Goal: Task Accomplishment & Management: Complete application form

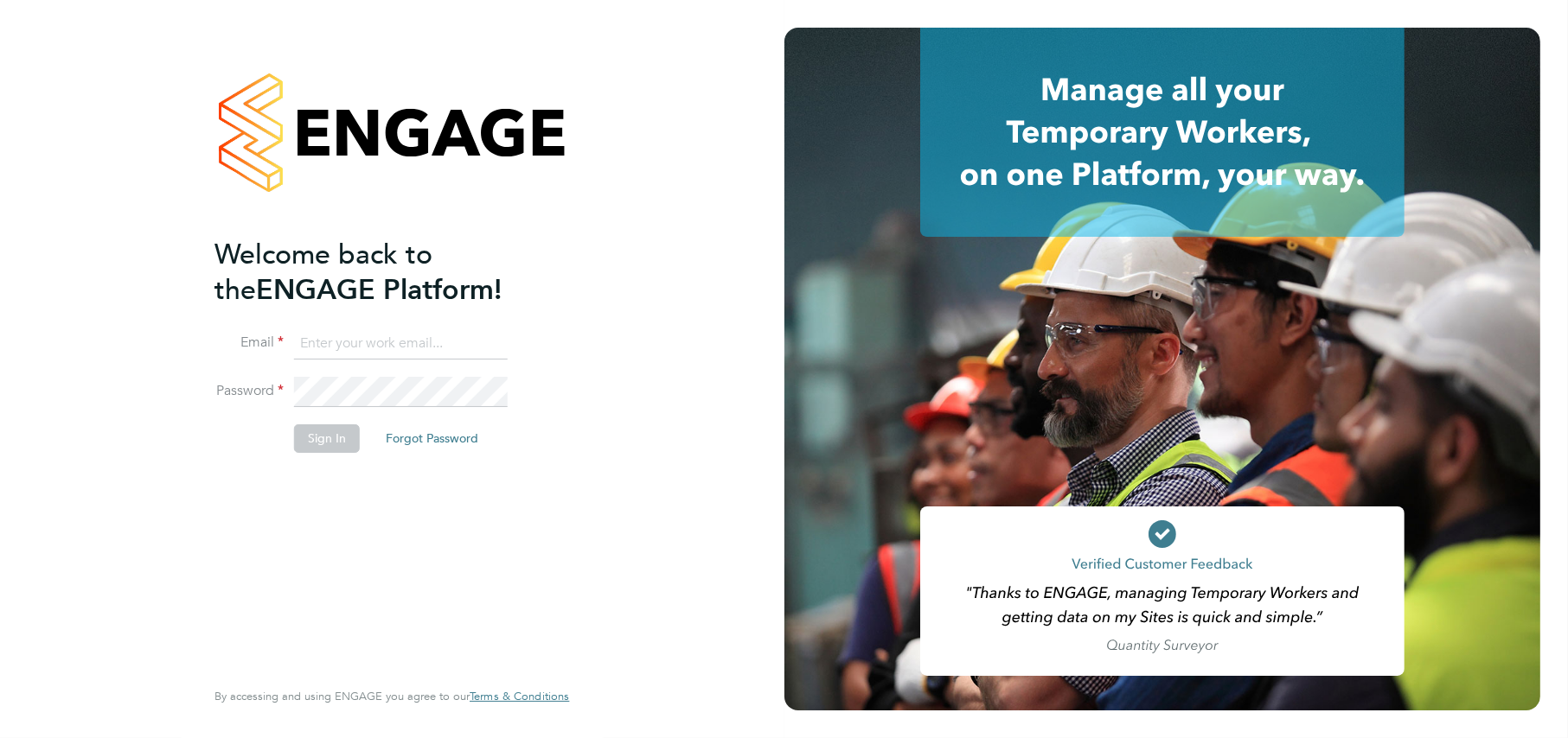
type input "katel@construction-resources.co.uk"
click at [346, 440] on button "Sign In" at bounding box center [327, 438] width 66 height 27
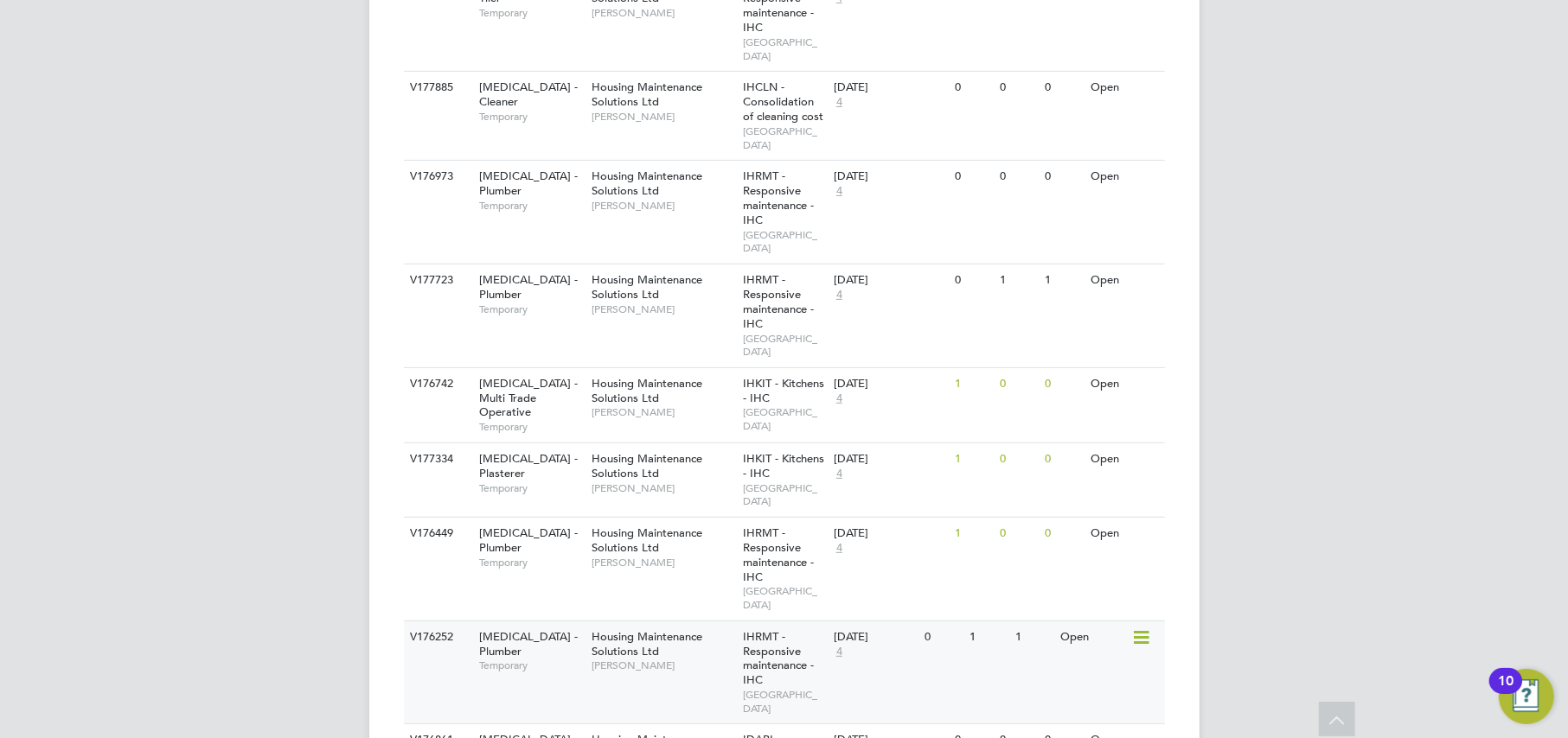
scroll to position [756, 0]
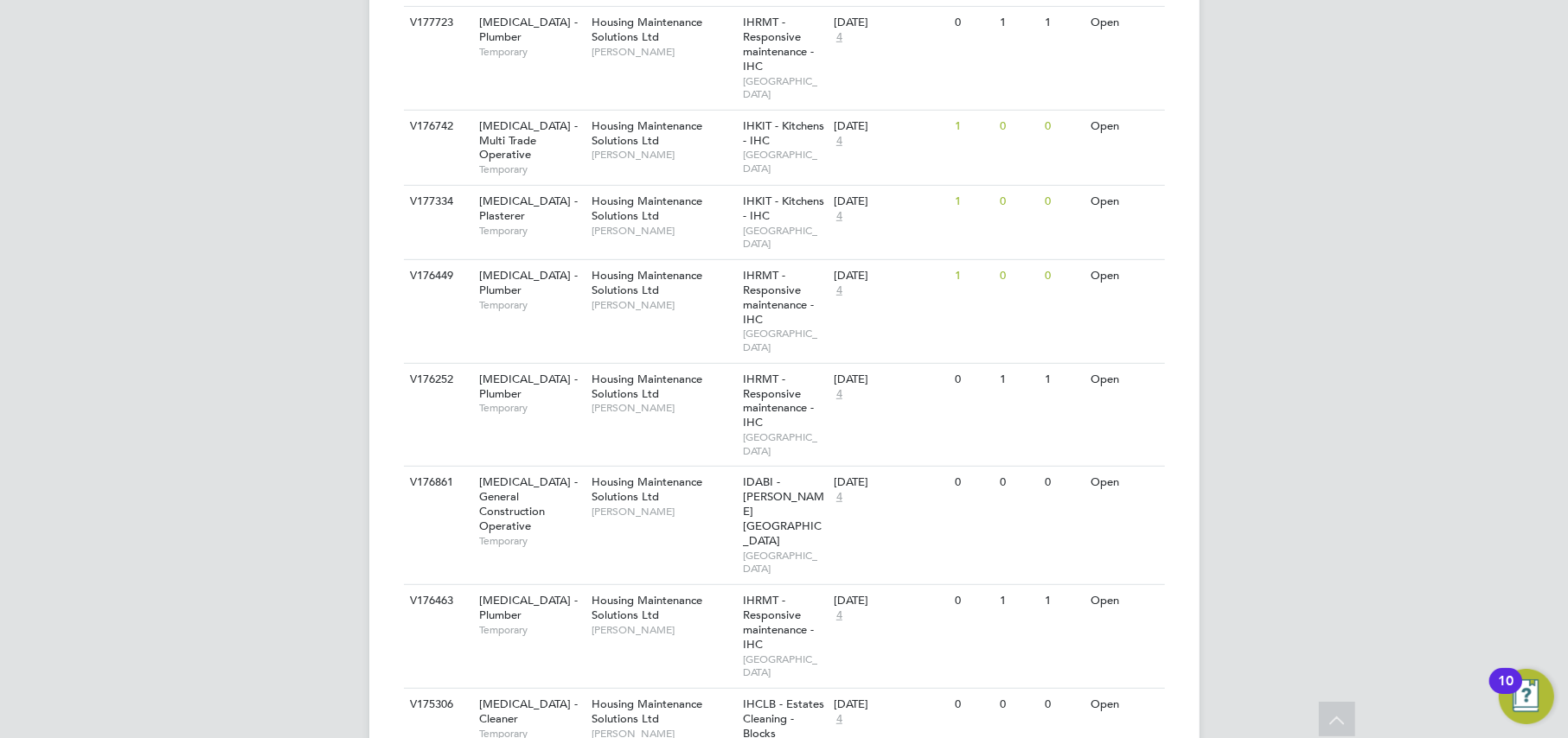
scroll to position [0, 0]
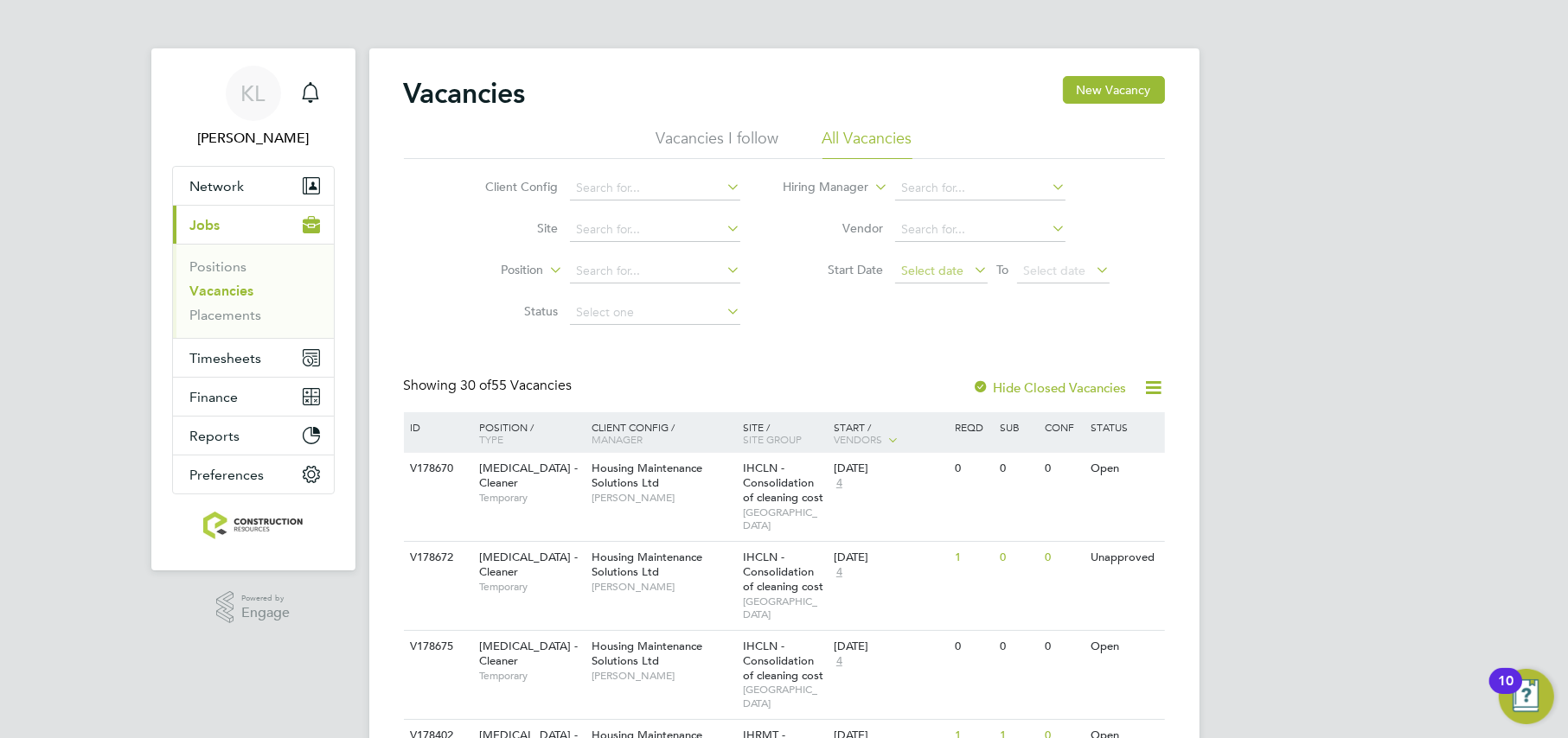
click at [913, 263] on span "Select date" at bounding box center [933, 270] width 62 height 15
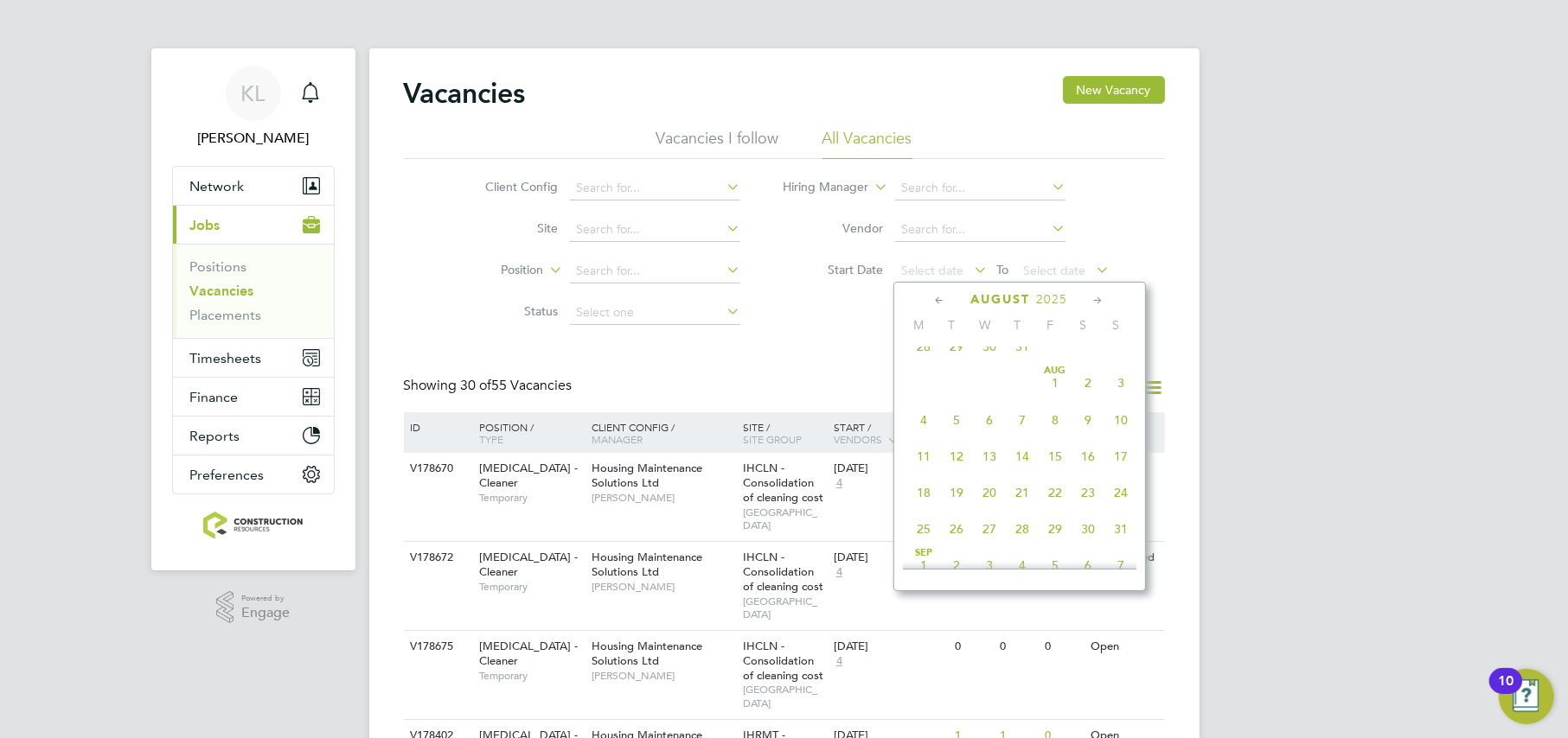
scroll to position [346, 0]
click at [928, 467] on span "4" at bounding box center [923, 456] width 33 height 33
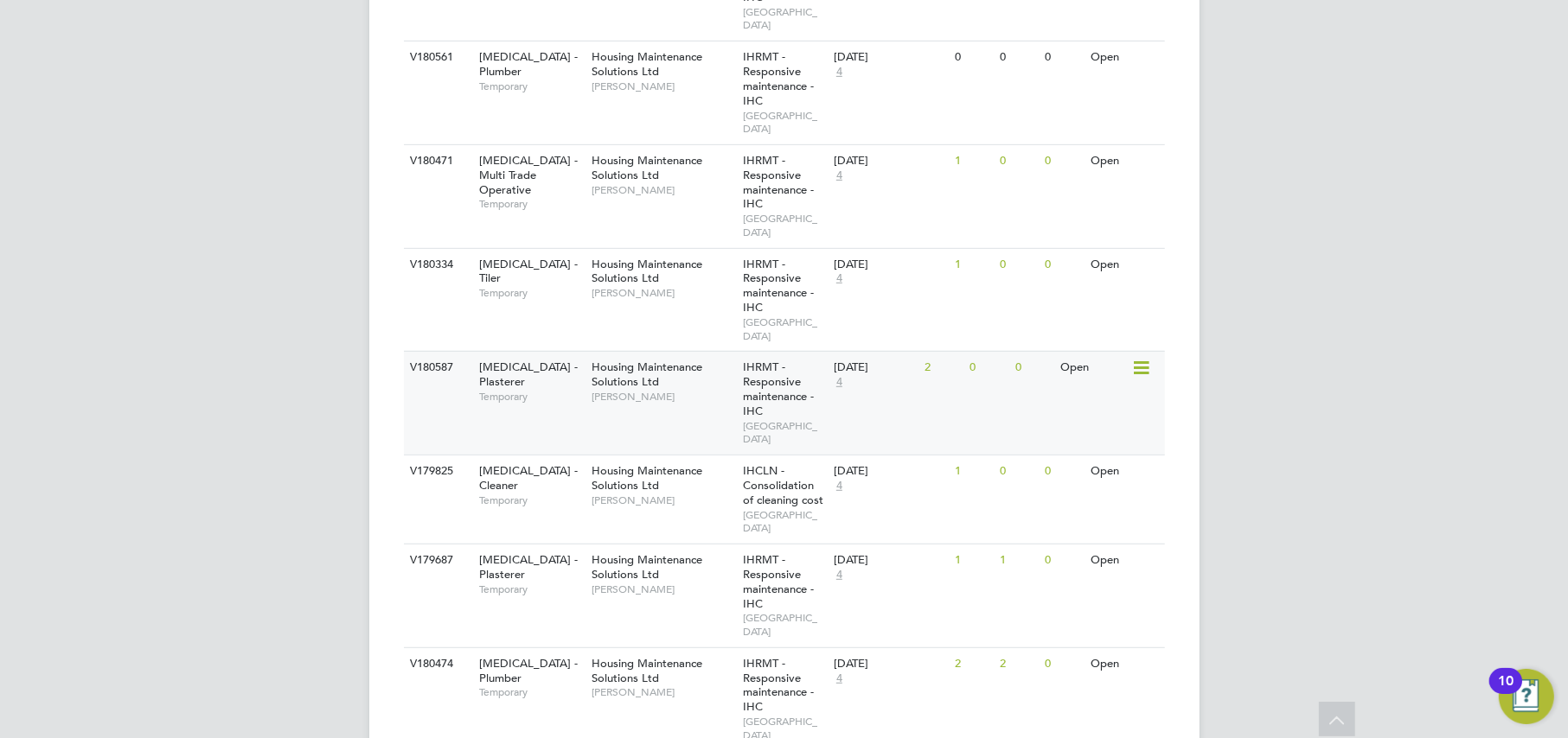
scroll to position [1081, 0]
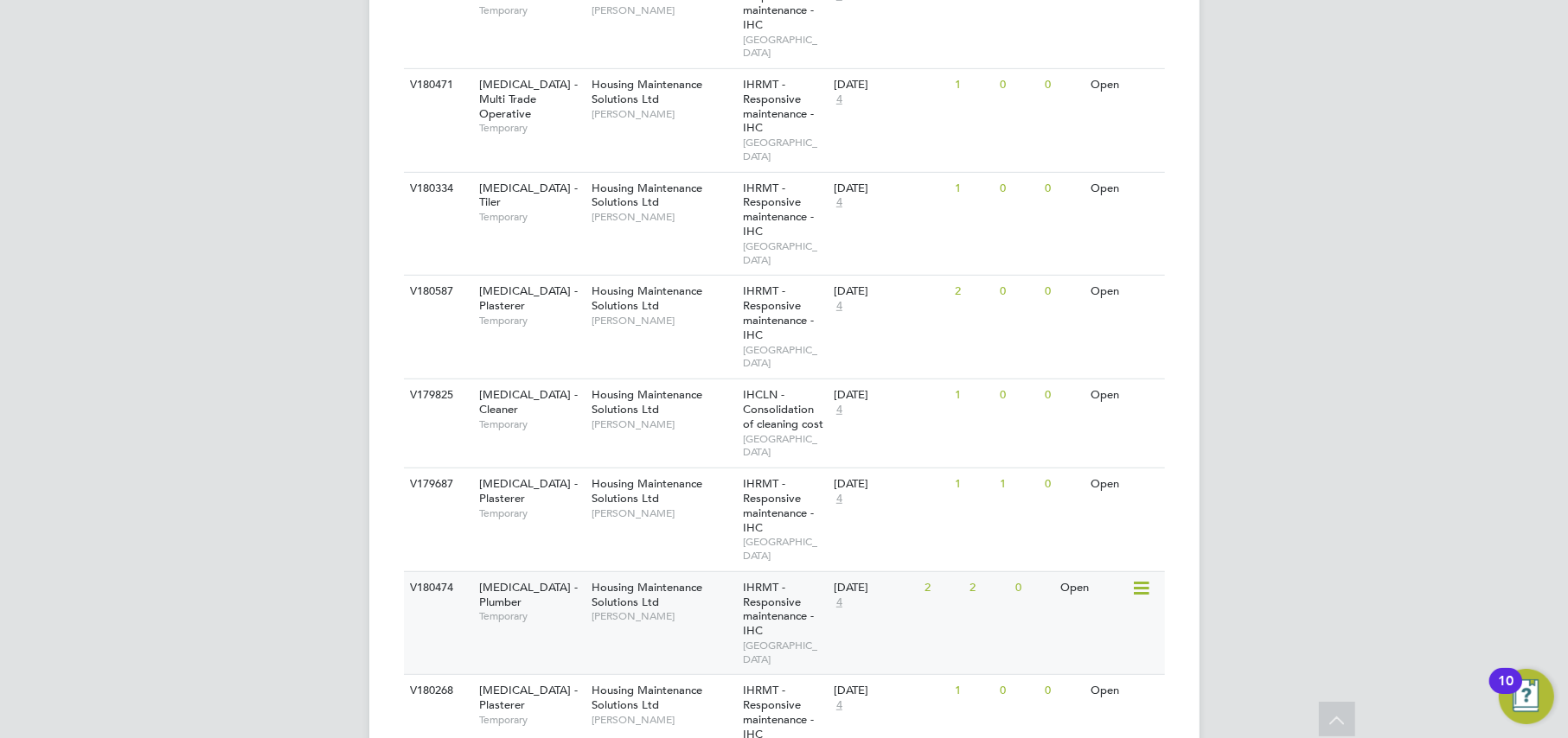
click at [661, 610] on span "Tracey Collins" at bounding box center [663, 616] width 143 height 14
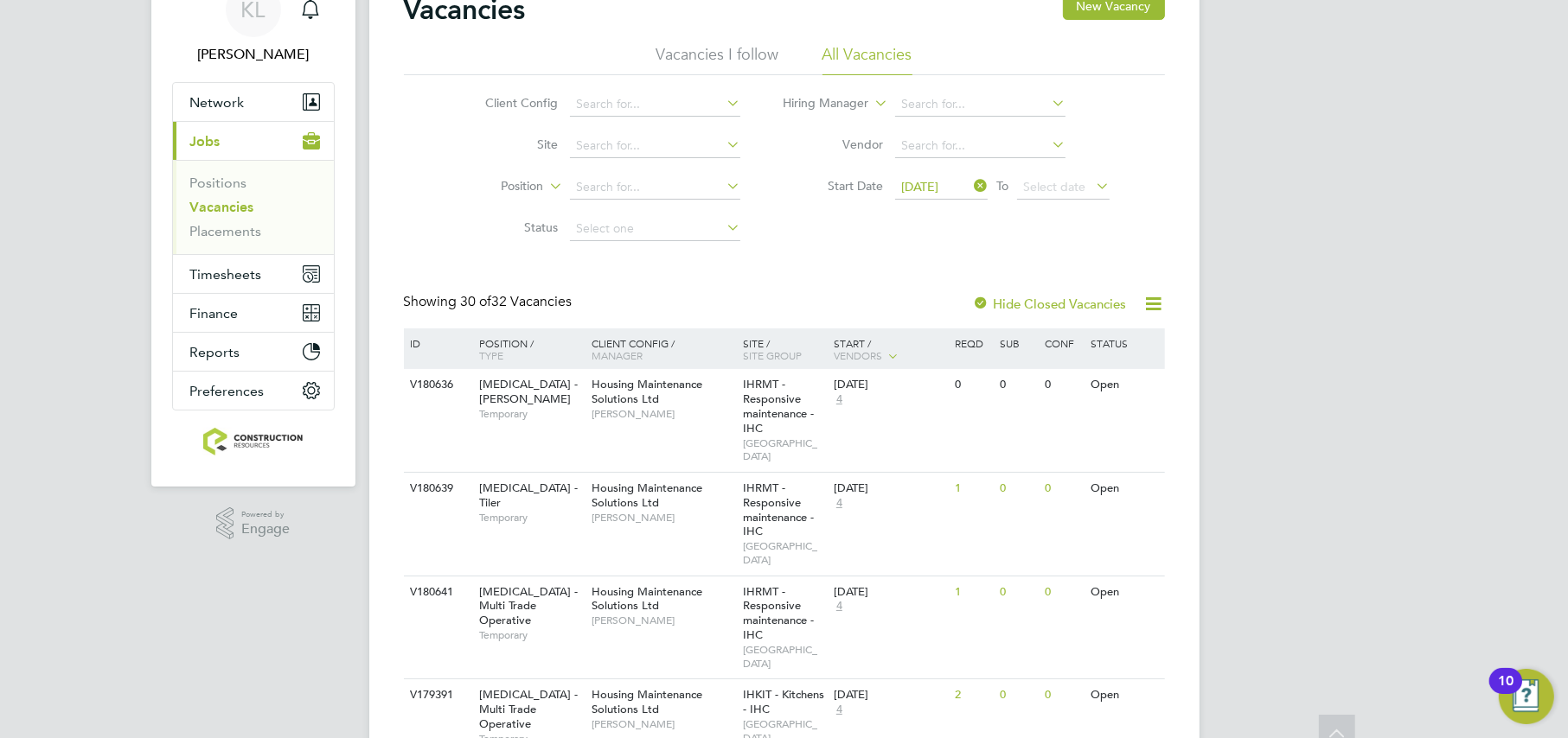
scroll to position [0, 0]
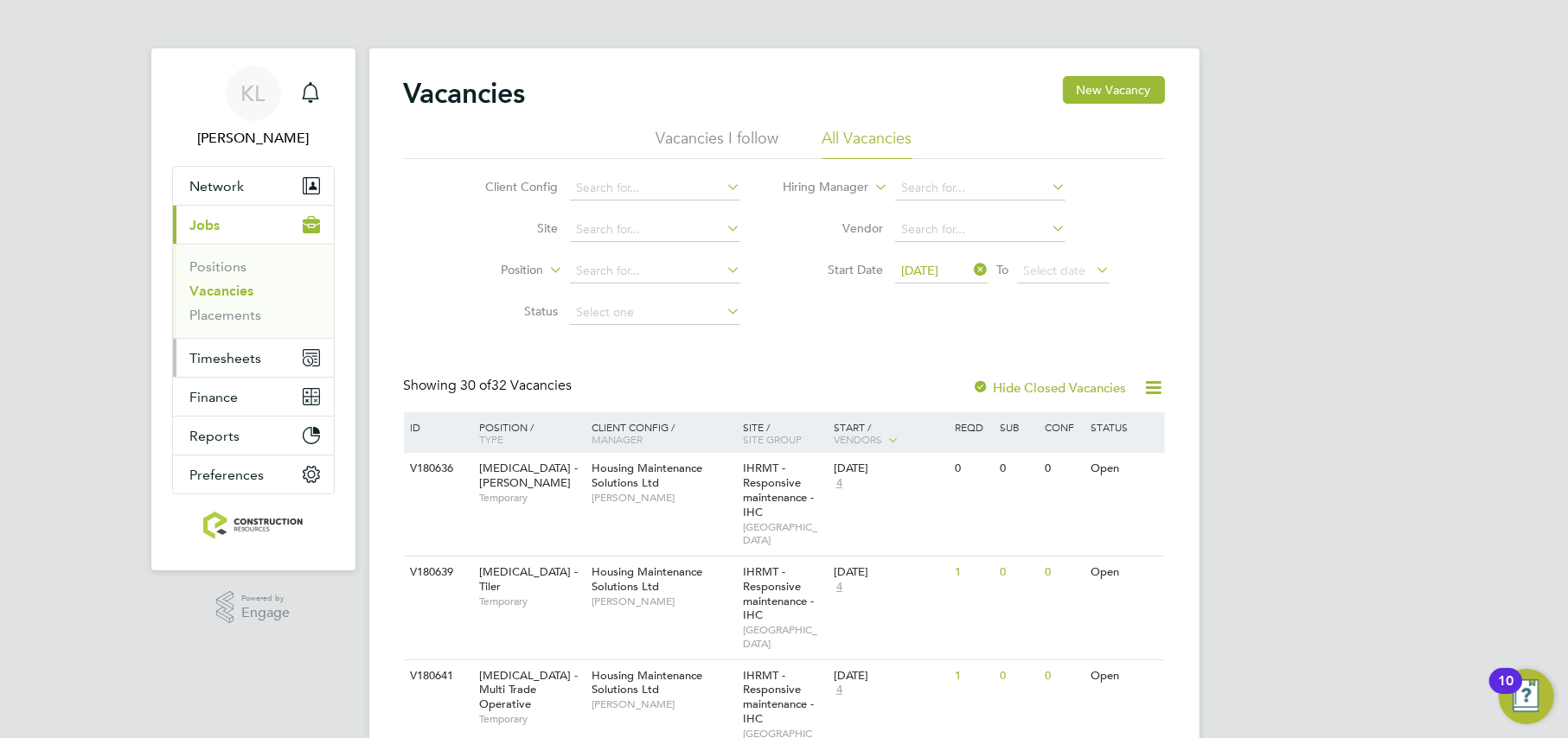
click at [223, 364] on span "Timesheets" at bounding box center [226, 358] width 72 height 16
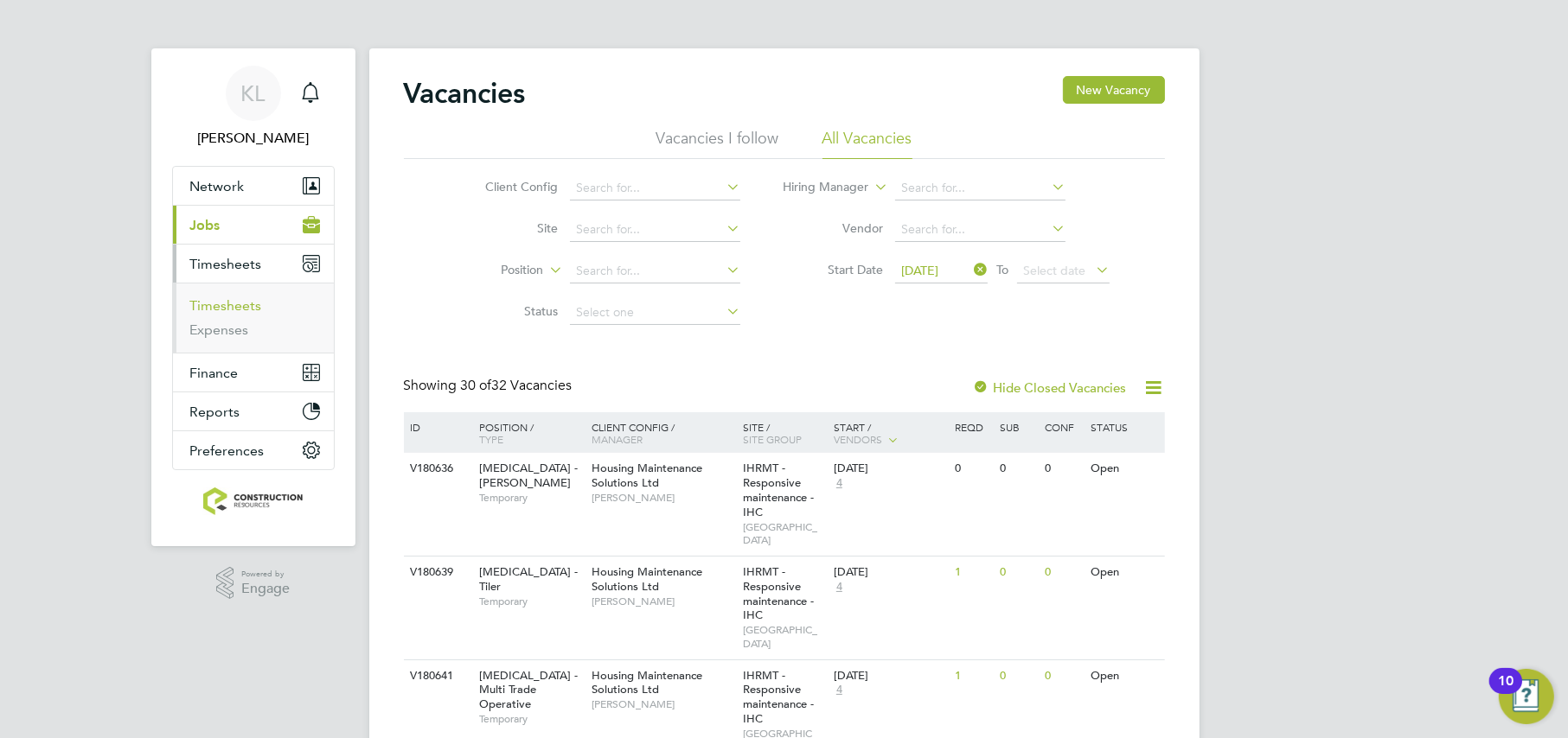
click at [223, 313] on link "Timesheets" at bounding box center [226, 305] width 72 height 16
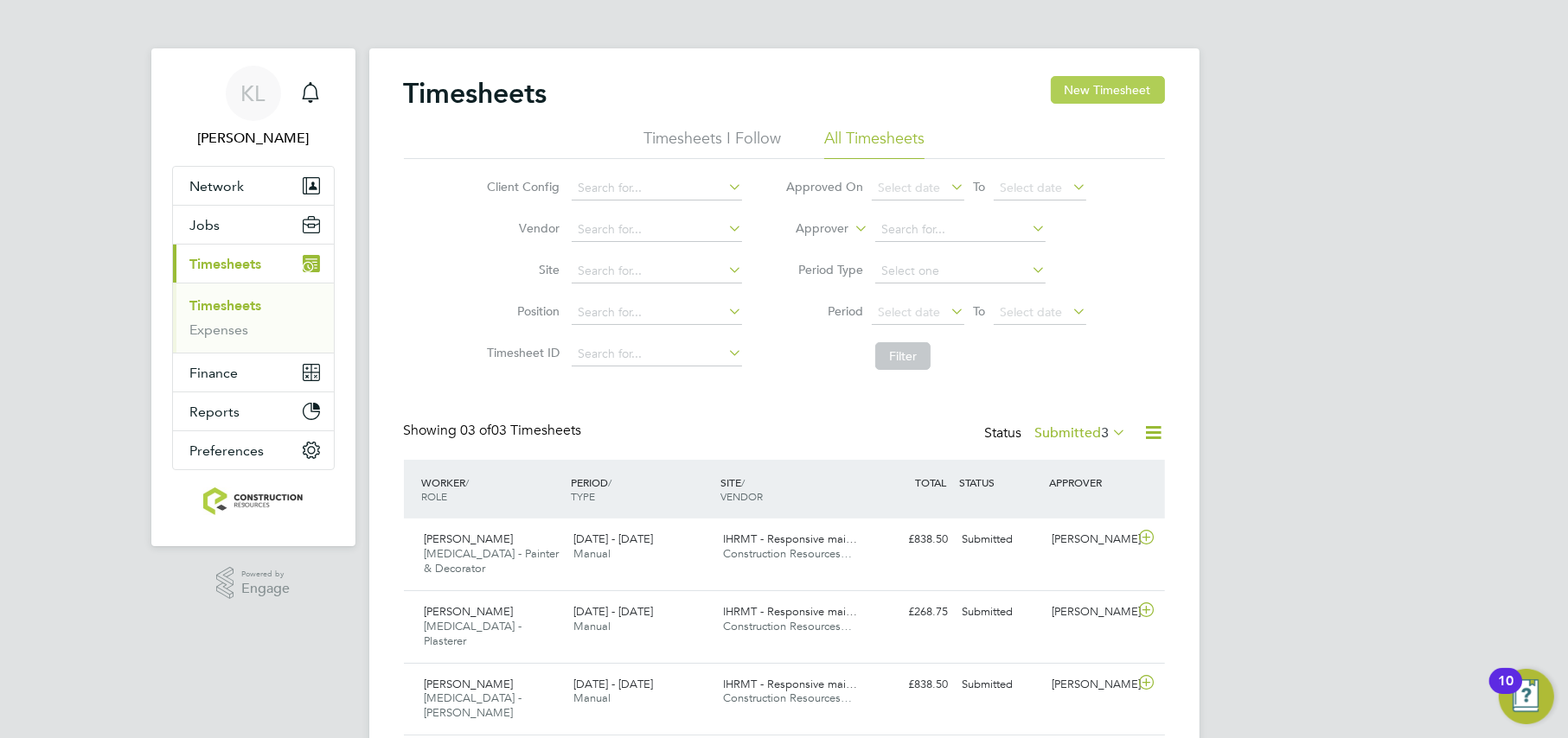
click at [1076, 83] on button "New Timesheet" at bounding box center [1108, 89] width 114 height 27
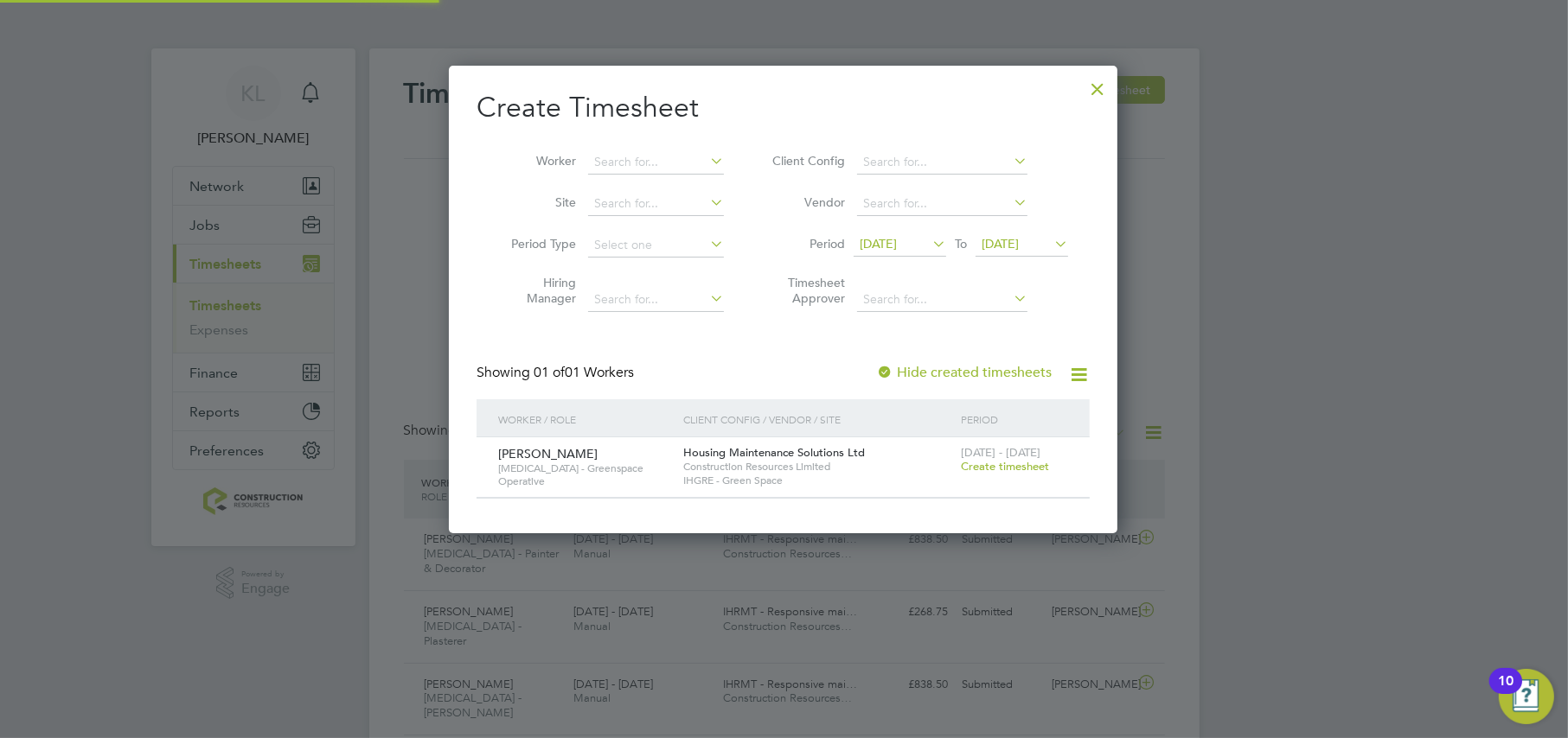
scroll to position [466, 668]
click at [1093, 88] on div at bounding box center [1098, 85] width 31 height 31
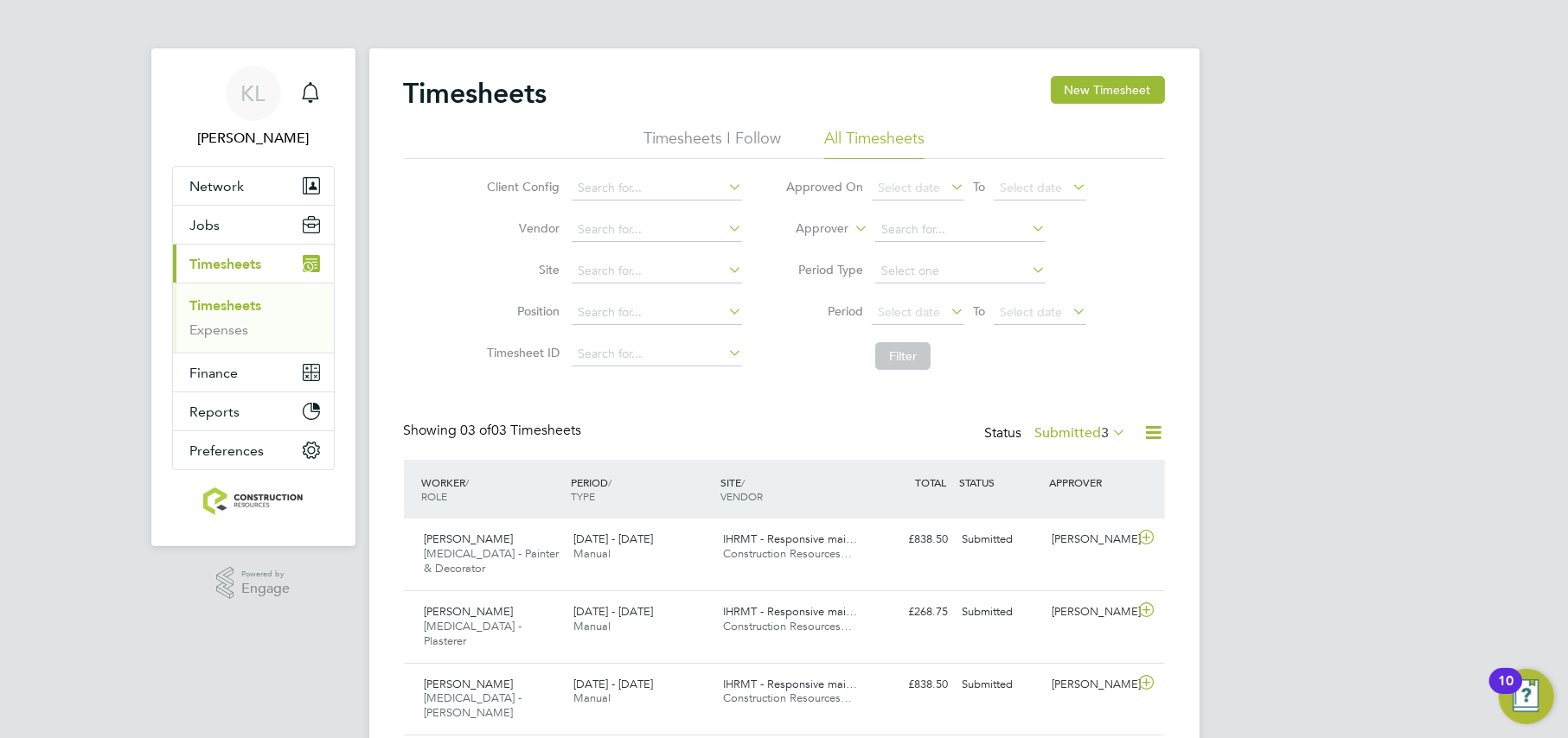
drag, startPoint x: 1095, startPoint y: 87, endPoint x: 1036, endPoint y: 126, distance: 70.7
click at [1095, 87] on div at bounding box center [1098, 85] width 31 height 31
click at [320, 106] on div "Main navigation" at bounding box center [311, 93] width 35 height 35
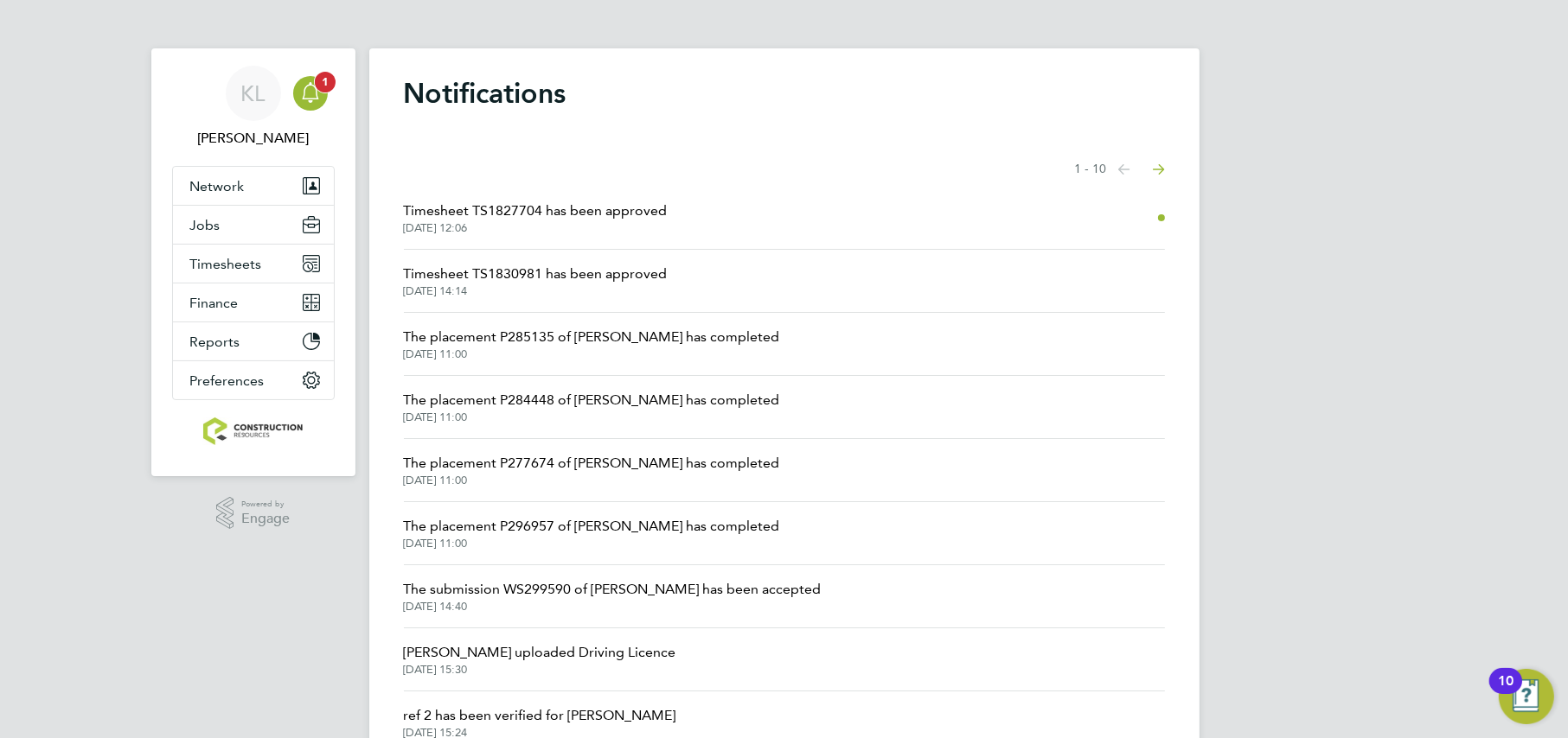
click at [298, 104] on div "Main navigation" at bounding box center [311, 93] width 35 height 35
click at [323, 87] on span "1" at bounding box center [325, 82] width 21 height 21
click at [195, 229] on span "Jobs" at bounding box center [205, 225] width 30 height 16
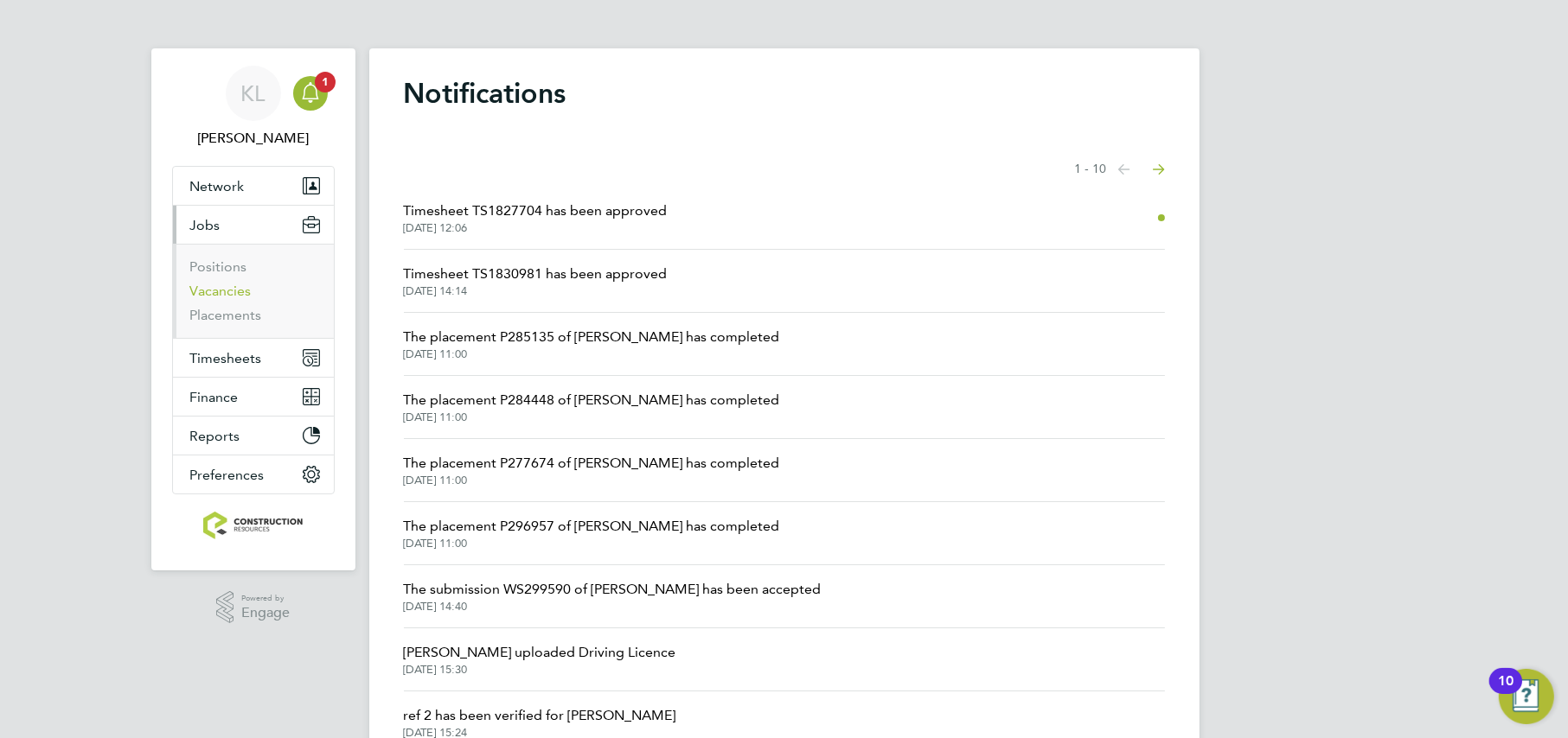
click at [200, 294] on link "Vacancies" at bounding box center [221, 291] width 61 height 16
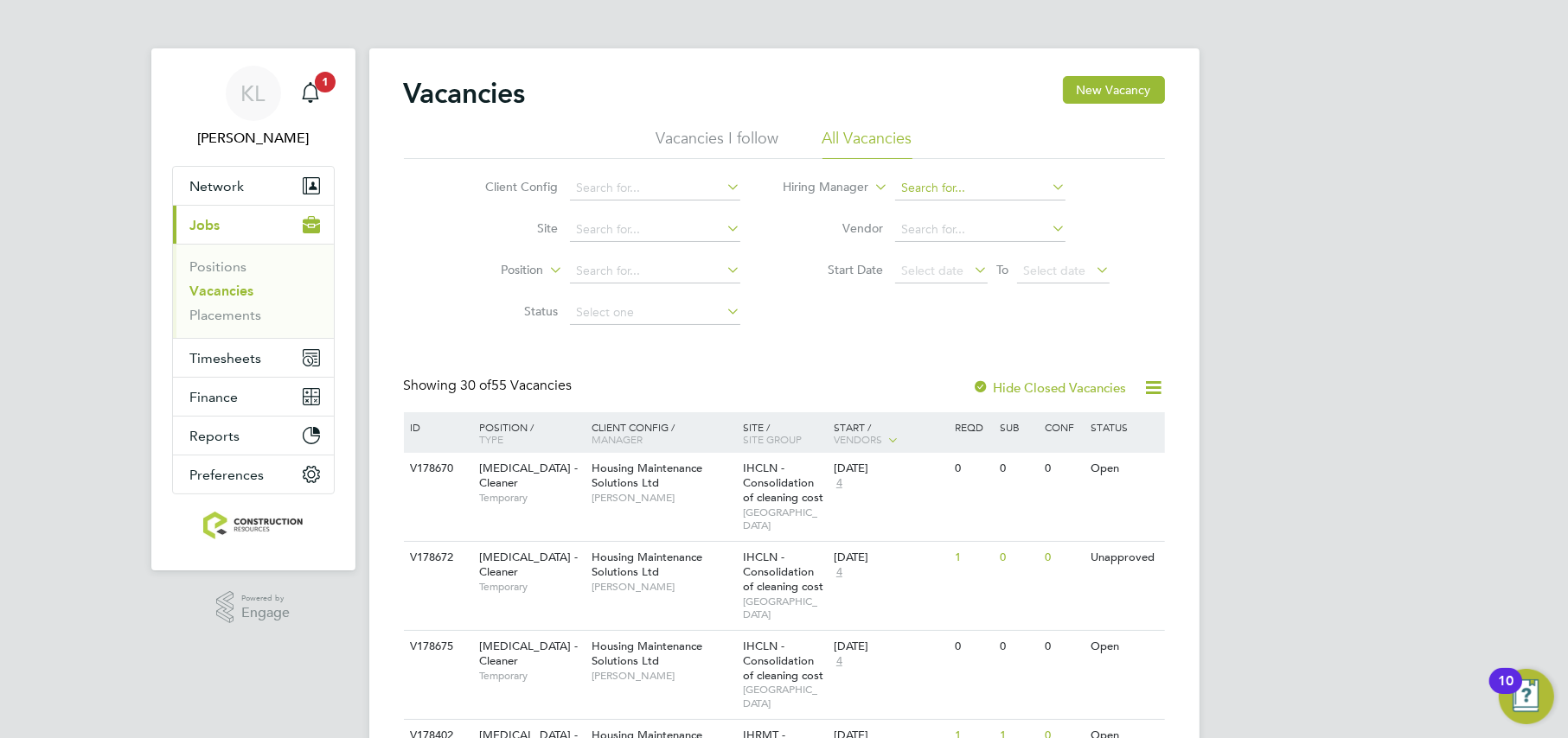
click at [932, 183] on input at bounding box center [980, 189] width 170 height 25
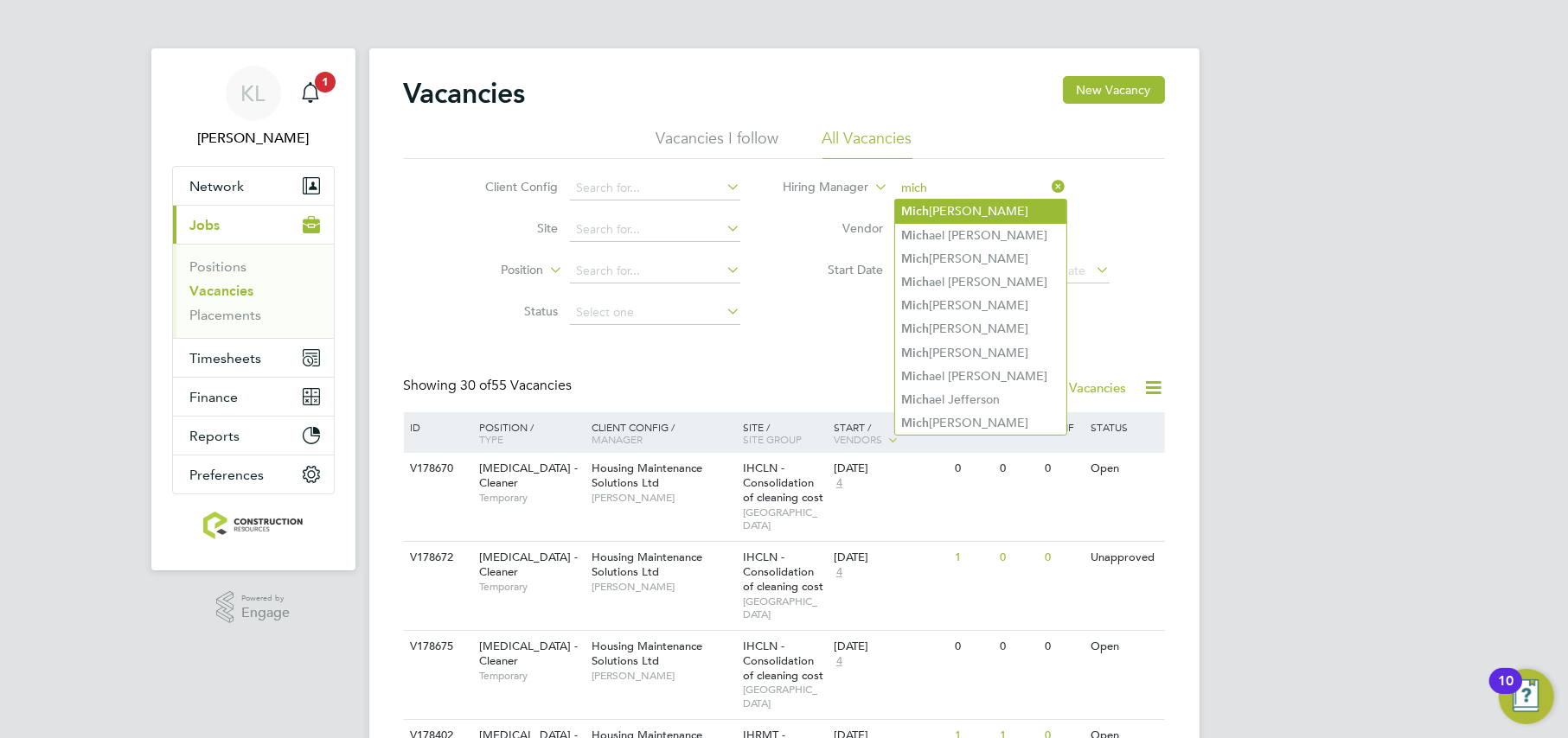
click at [922, 211] on b "Mich" at bounding box center [916, 211] width 27 height 15
type input "[PERSON_NAME]"
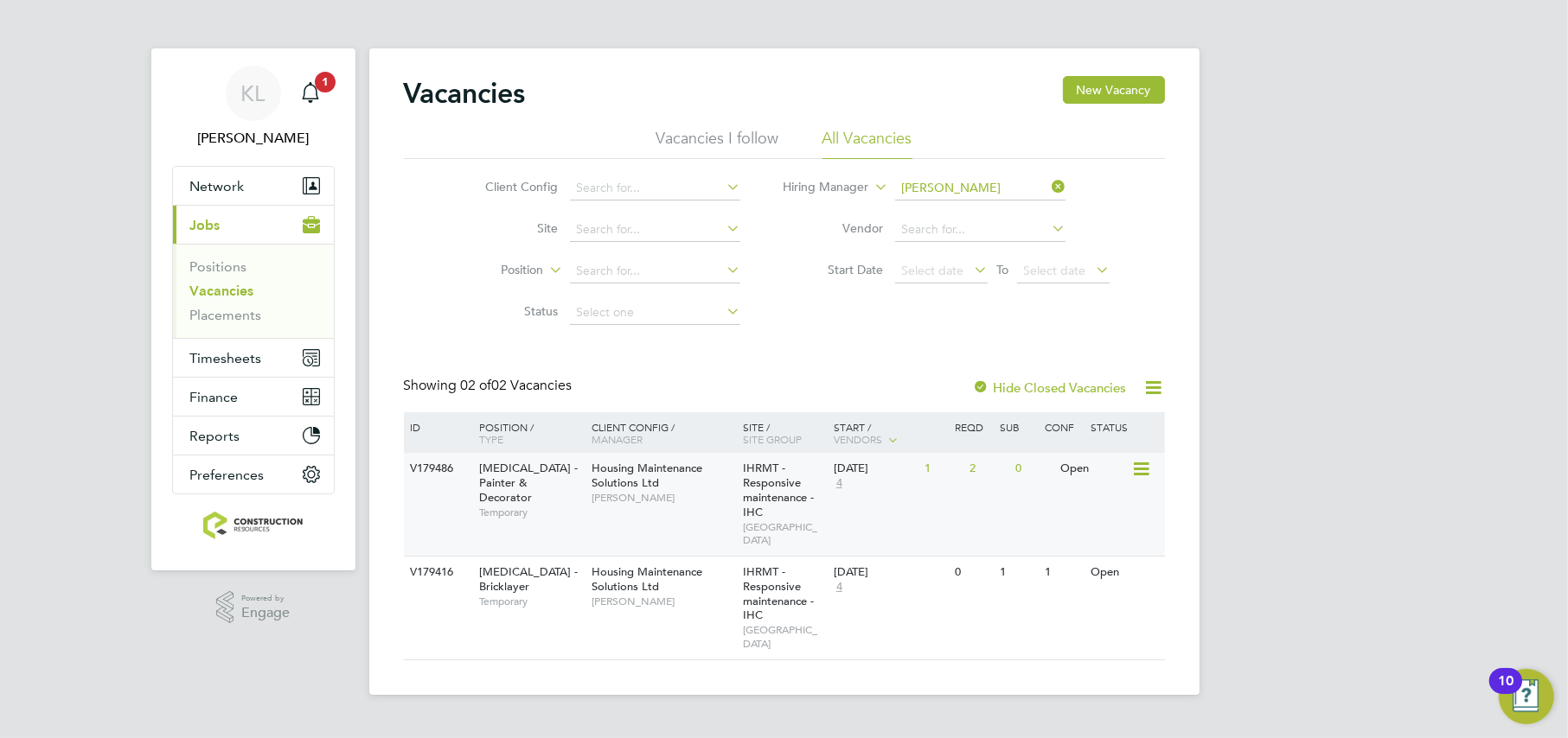
click at [627, 472] on span "Housing Maintenance Solutions Ltd" at bounding box center [646, 476] width 110 height 29
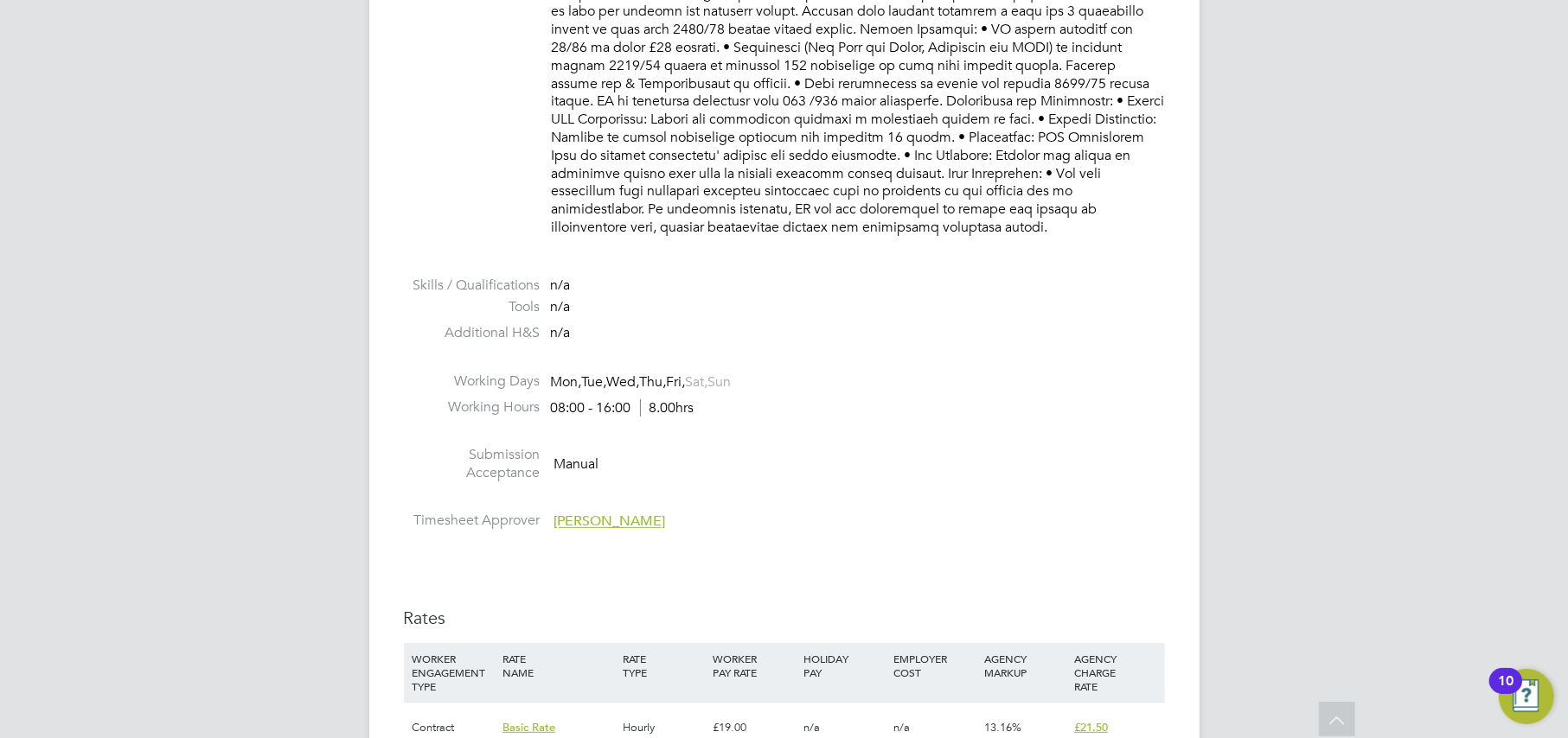
scroll to position [649, 0]
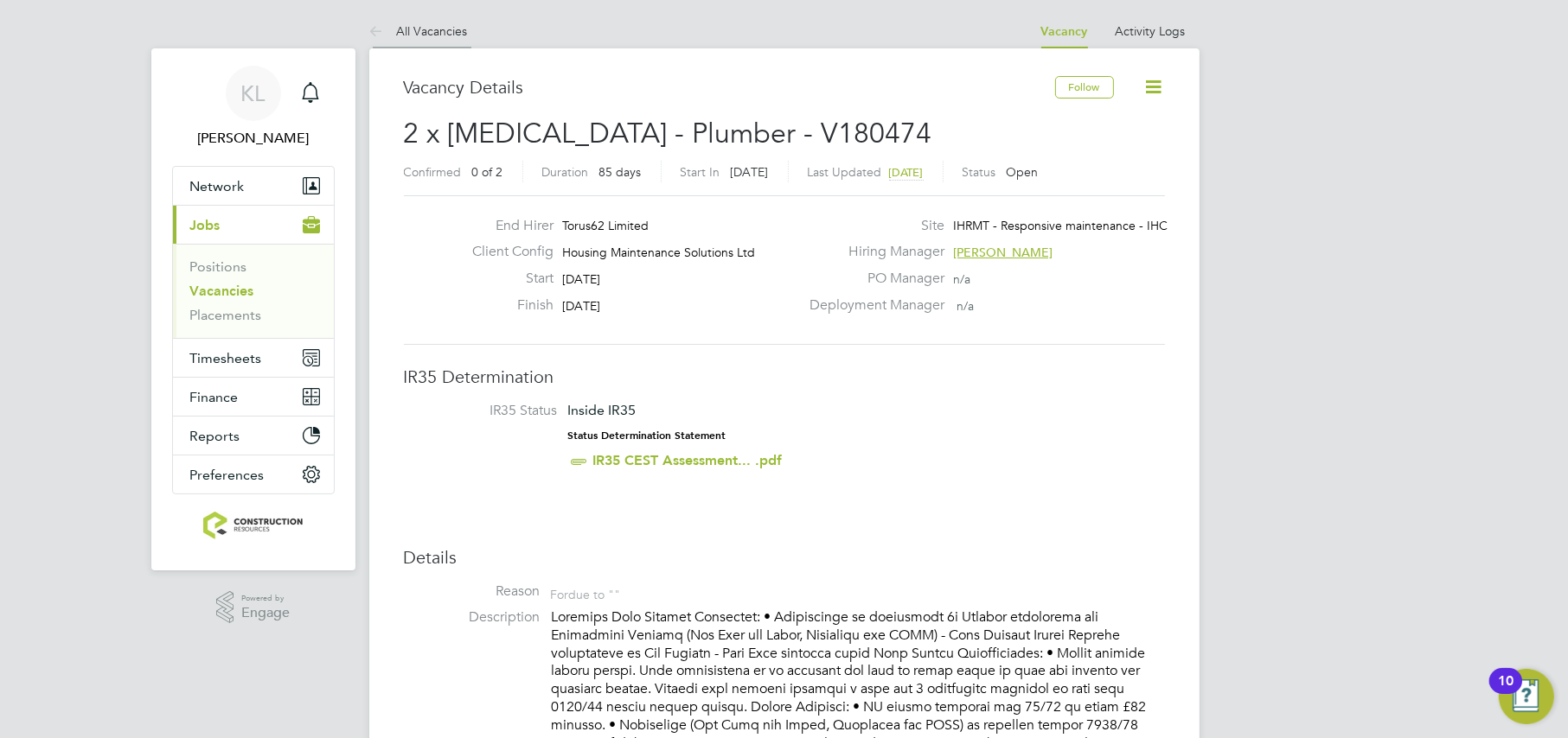
click at [403, 33] on link "All Vacancies" at bounding box center [418, 31] width 98 height 15
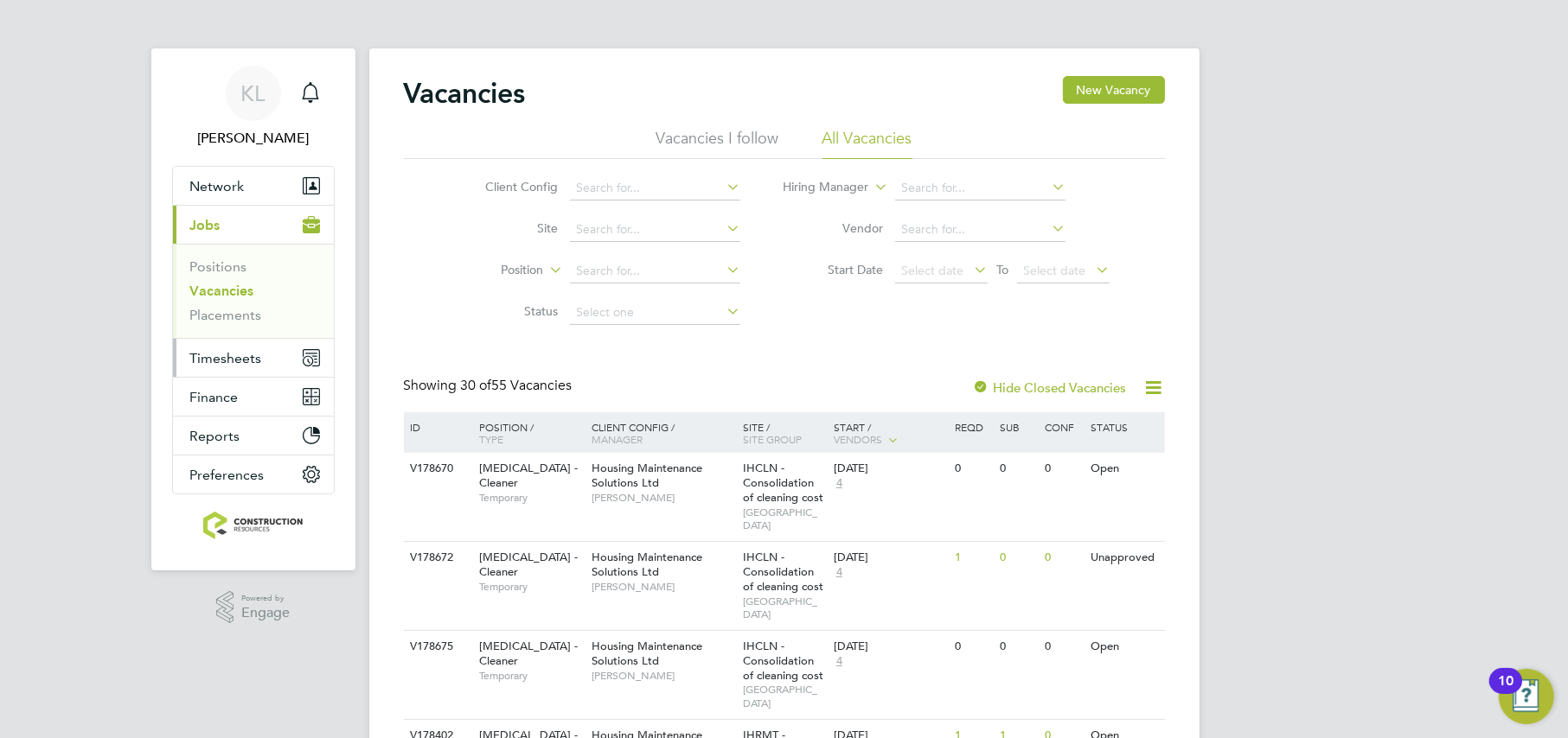
click at [201, 354] on span "Timesheets" at bounding box center [226, 358] width 72 height 16
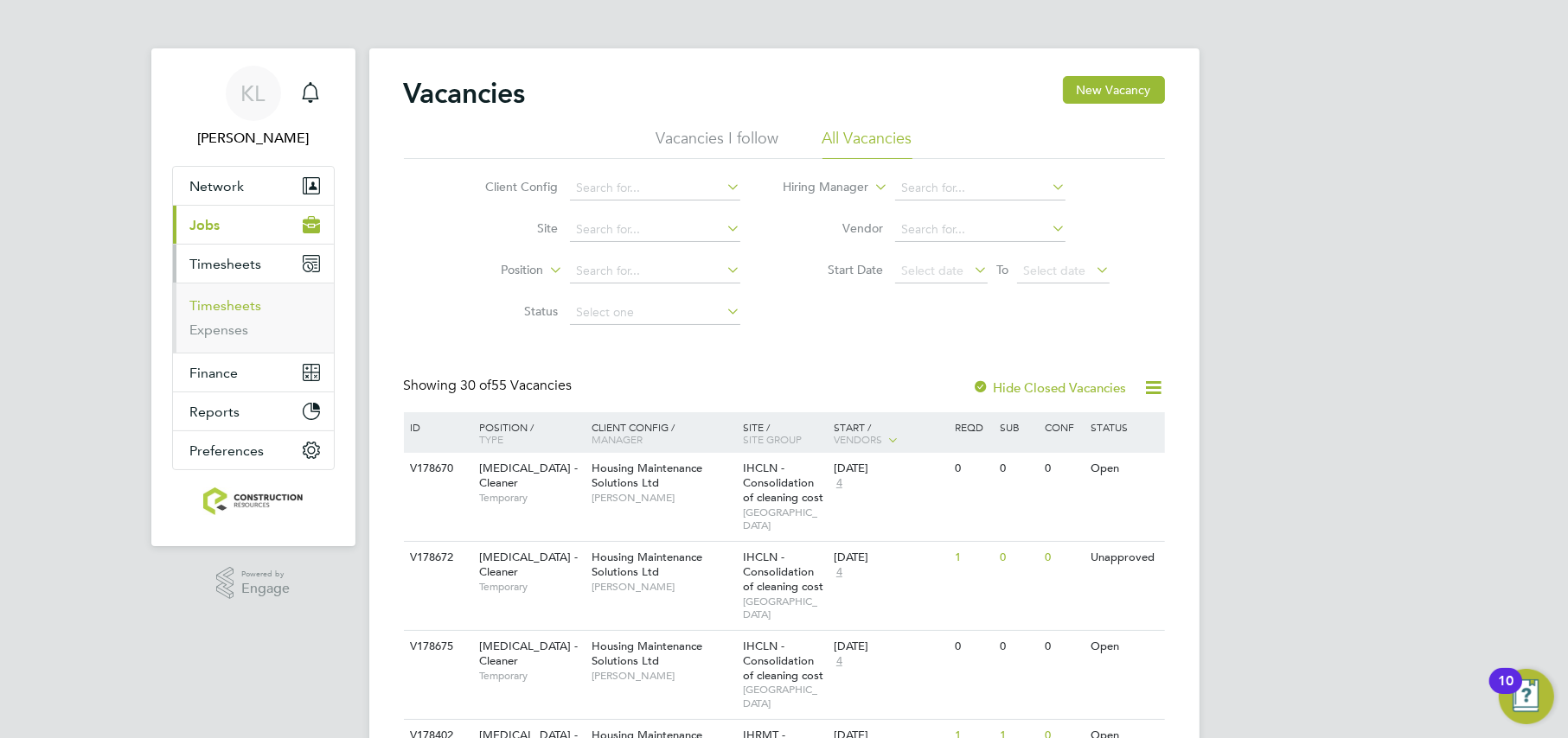
click at [211, 303] on link "Timesheets" at bounding box center [226, 305] width 72 height 16
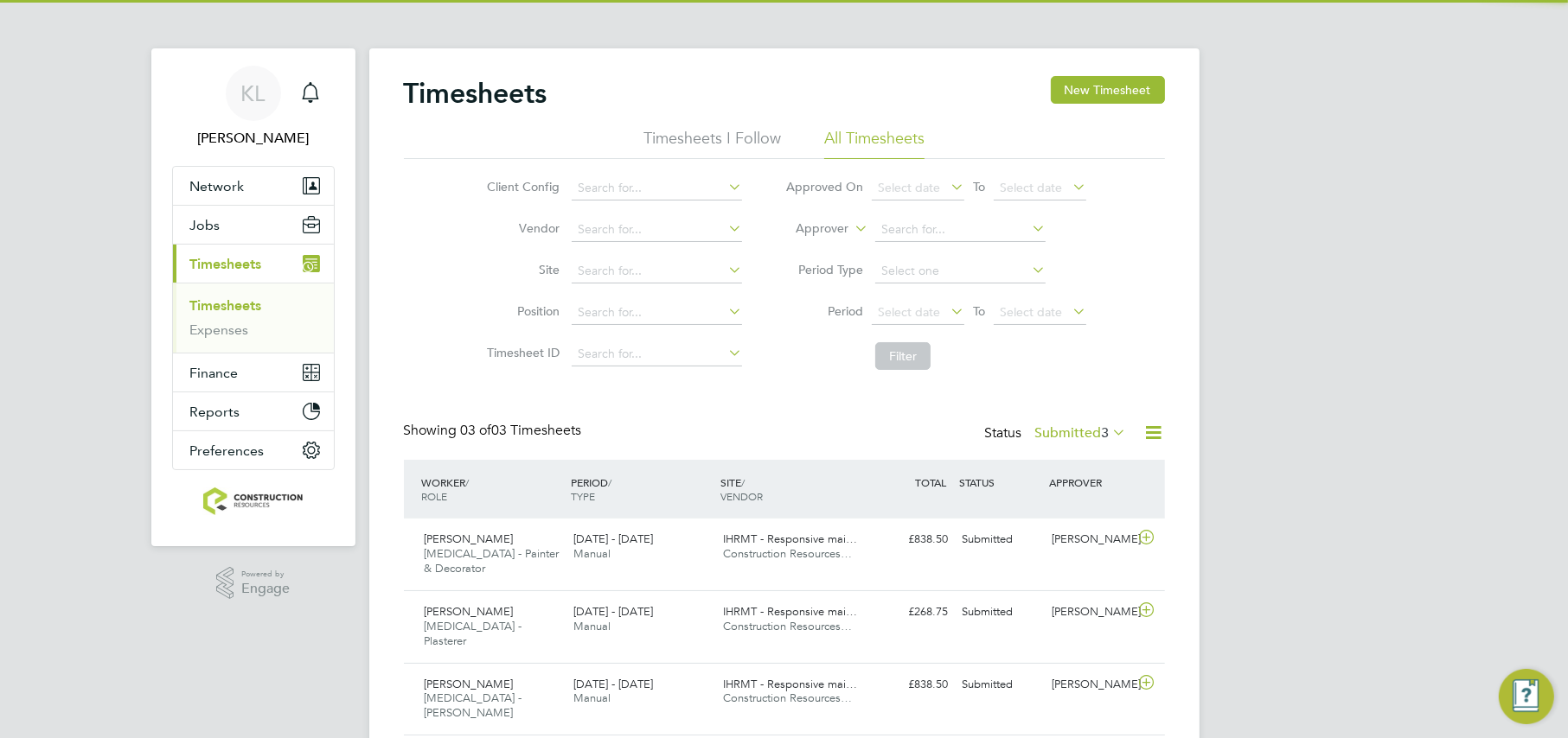
scroll to position [43, 150]
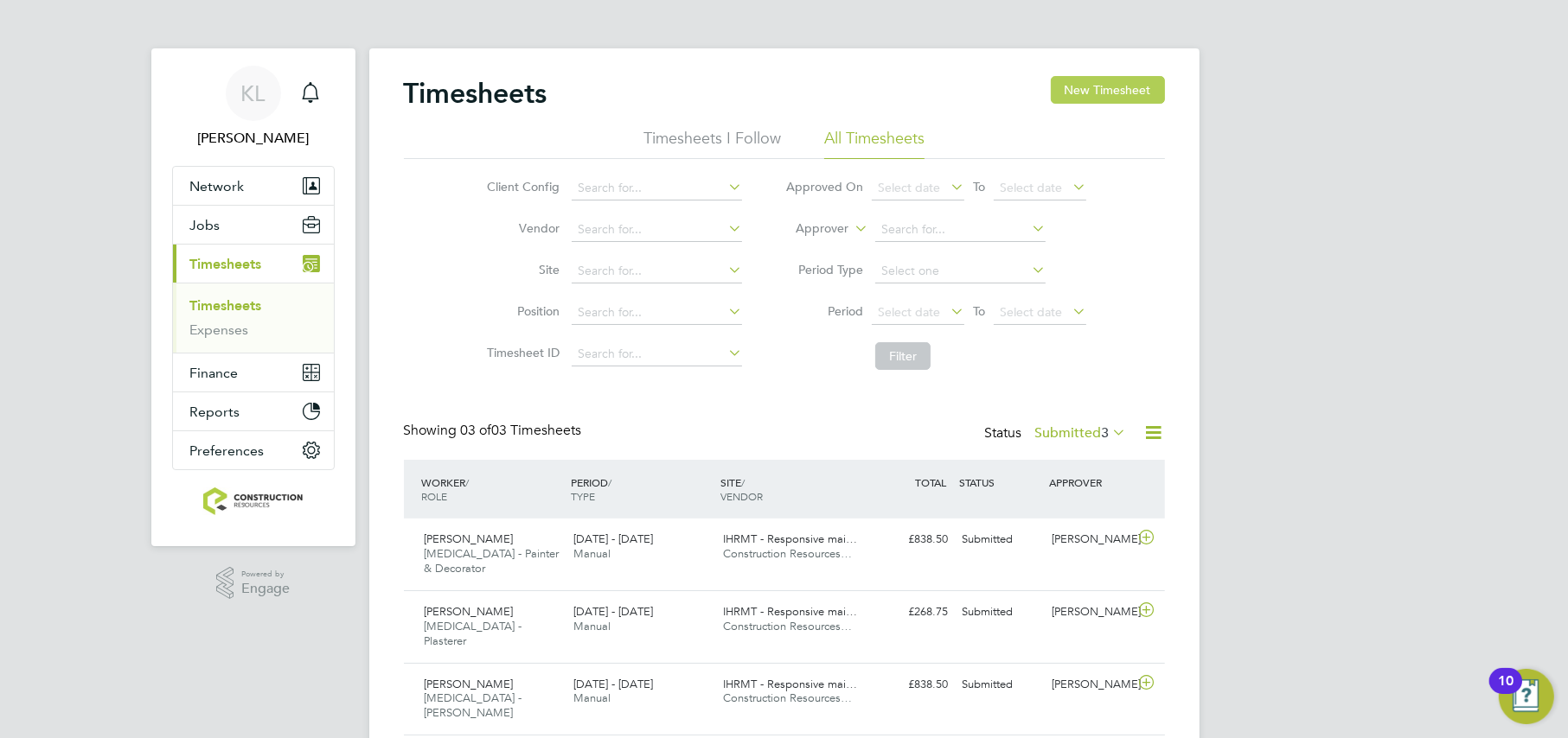
click at [1143, 77] on button "New Timesheet" at bounding box center [1108, 89] width 114 height 27
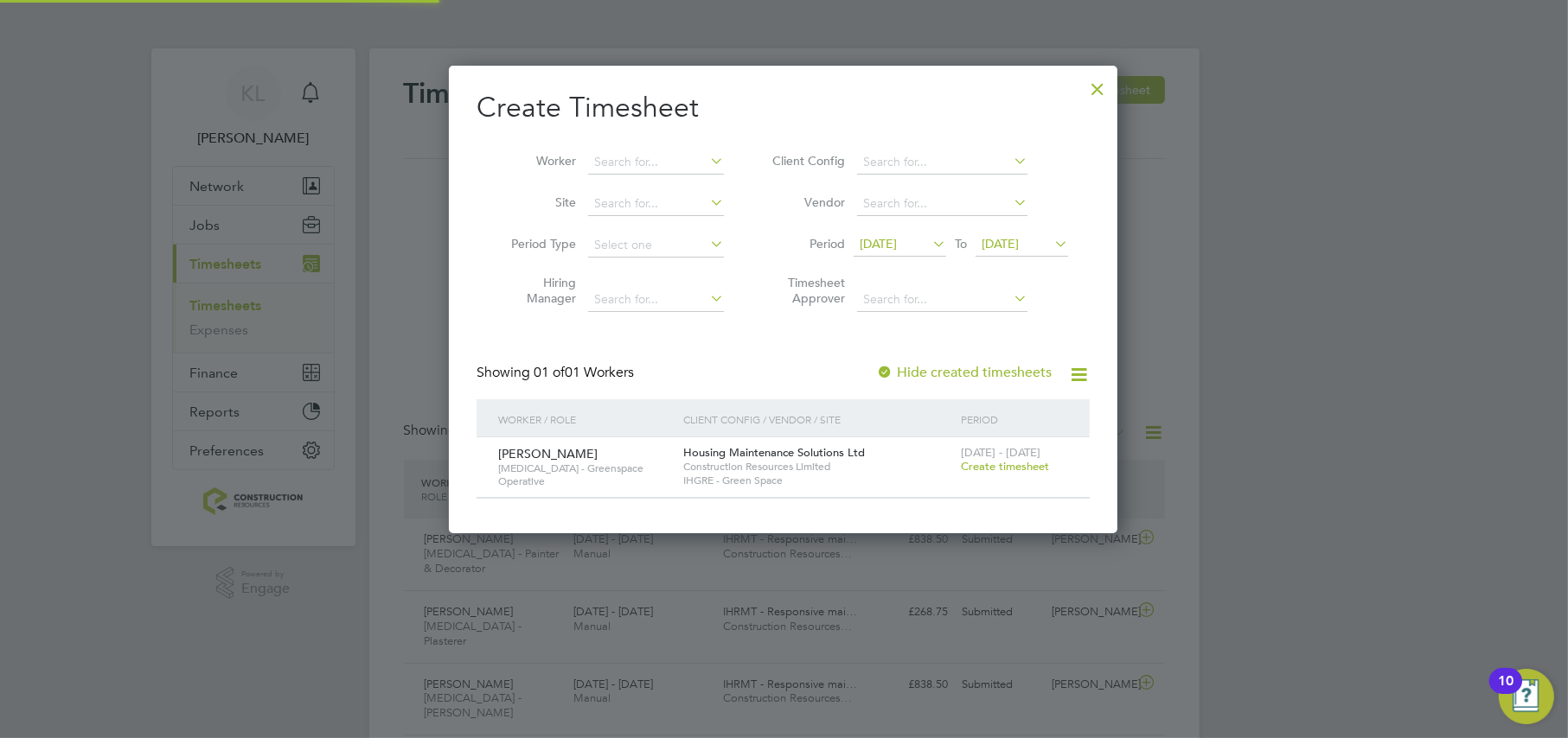
scroll to position [8, 8]
click at [1106, 95] on div at bounding box center [1098, 85] width 31 height 31
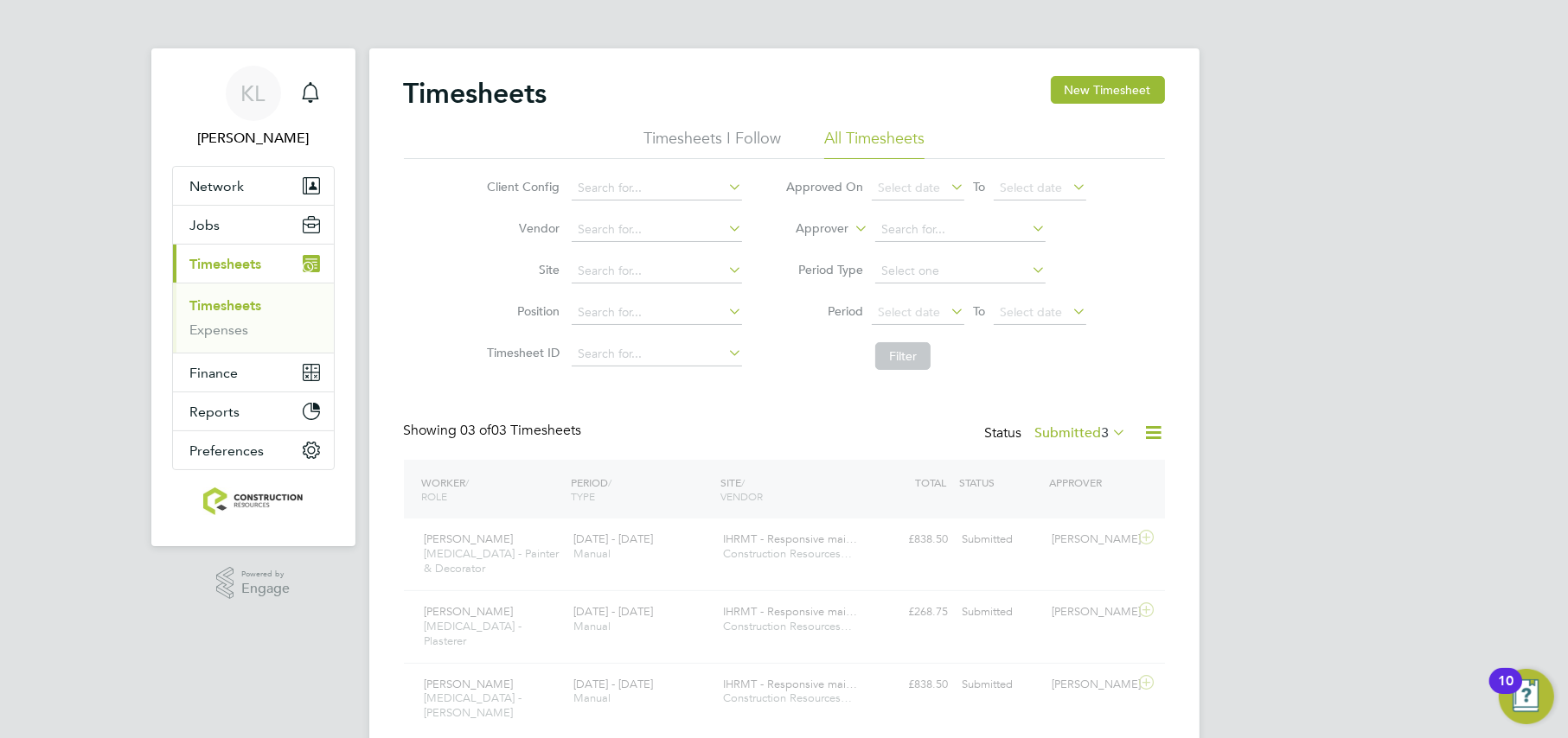
scroll to position [43, 150]
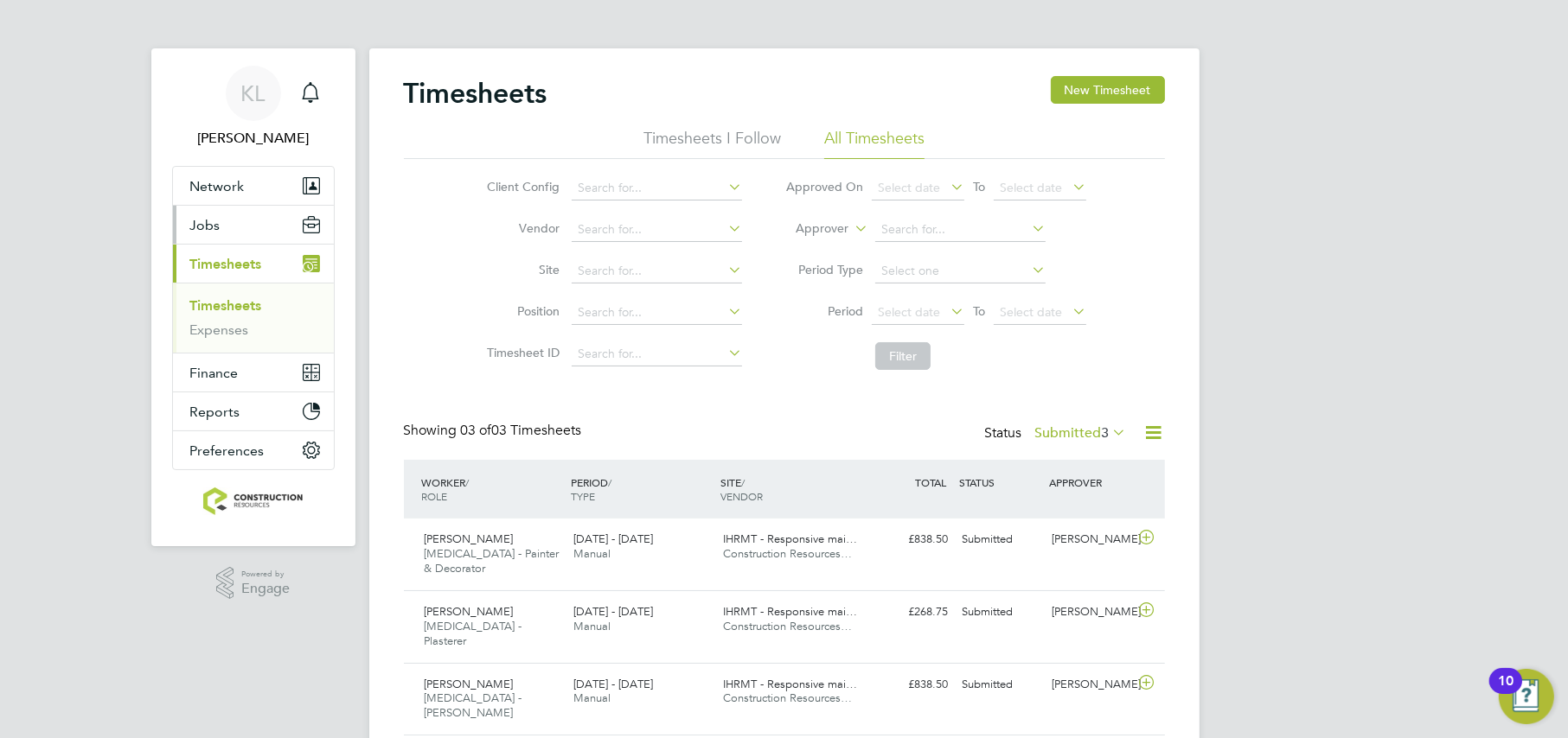
click at [198, 241] on button "Jobs" at bounding box center [253, 225] width 160 height 38
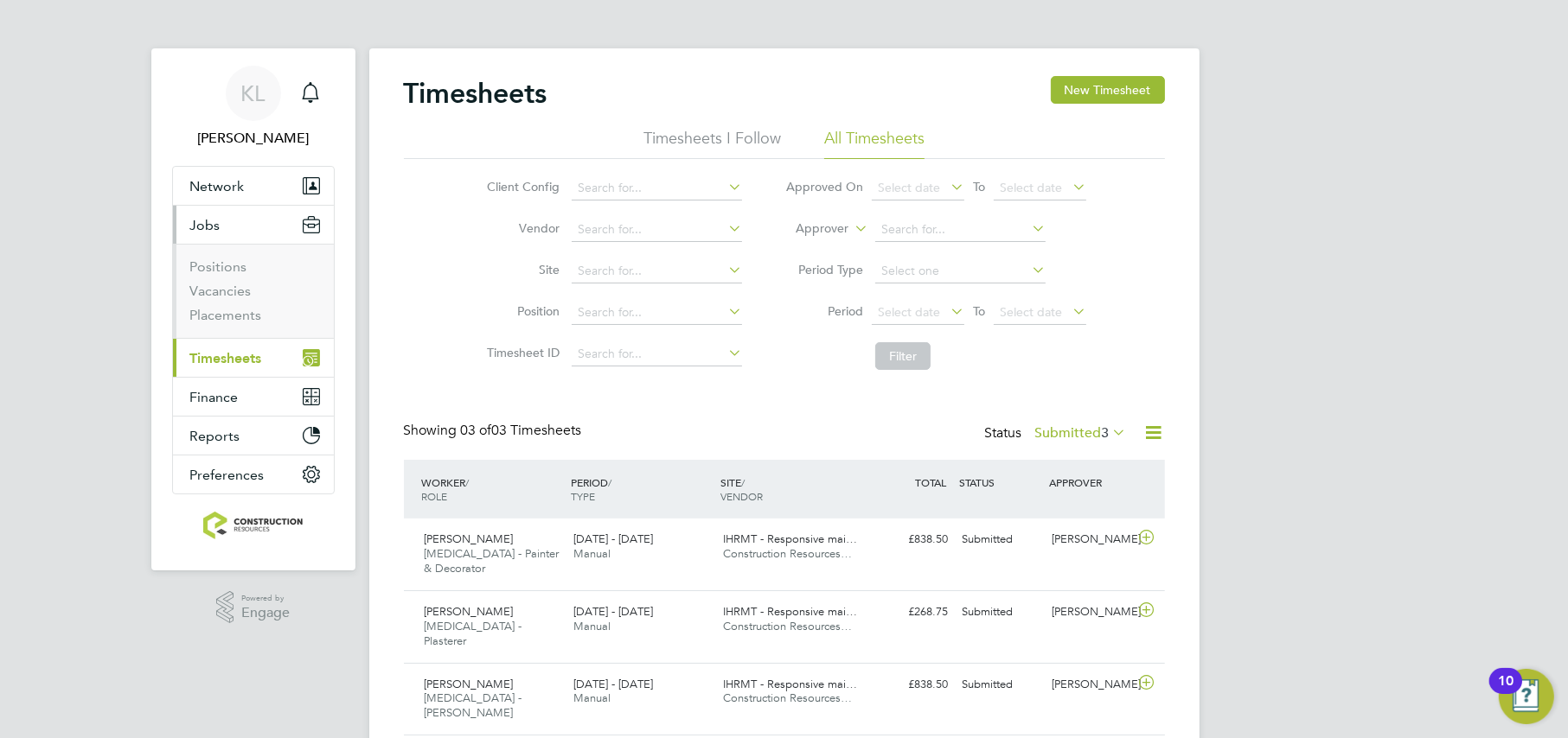
click at [206, 359] on span "Timesheets" at bounding box center [226, 358] width 72 height 16
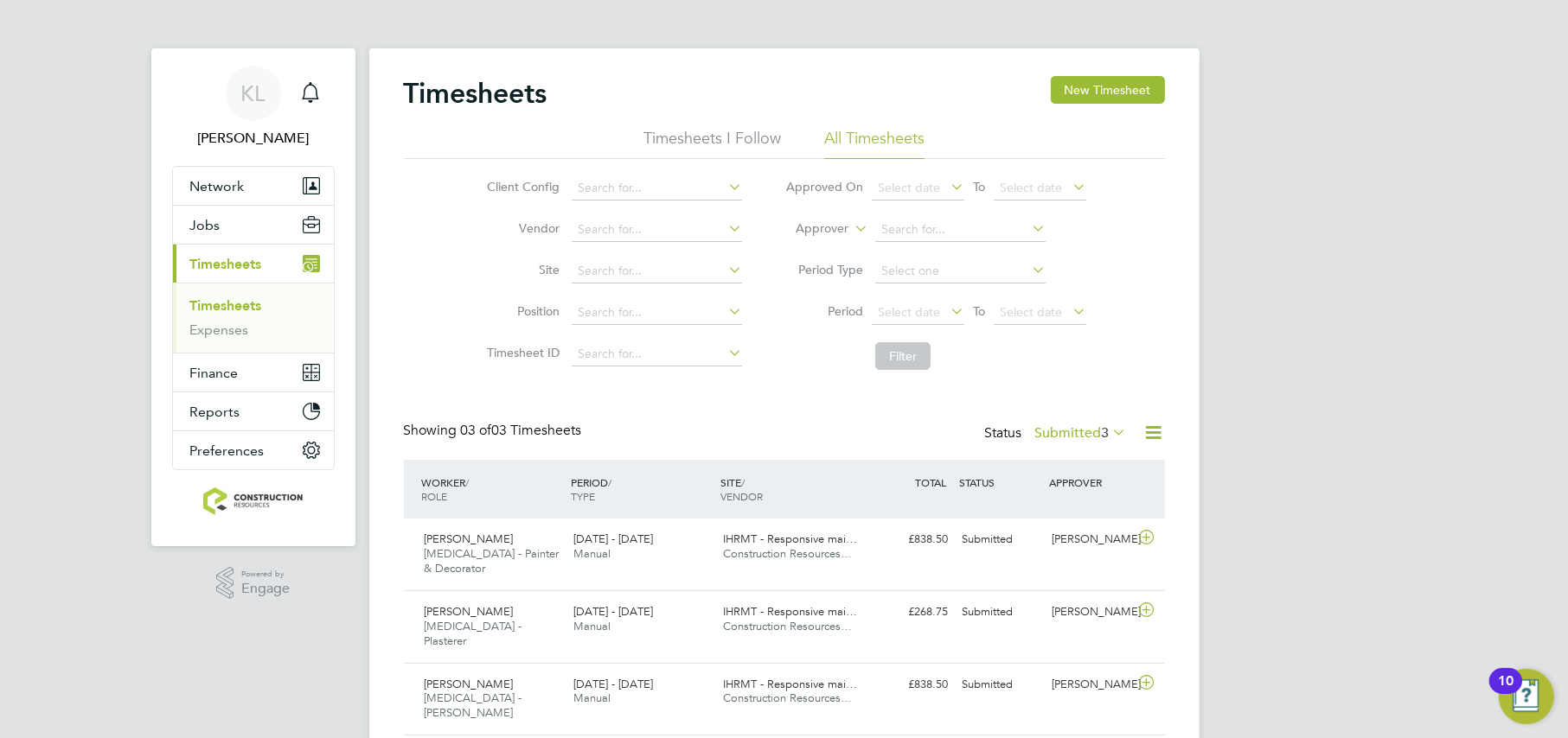
click at [1071, 438] on label "Submitted 3" at bounding box center [1081, 433] width 92 height 17
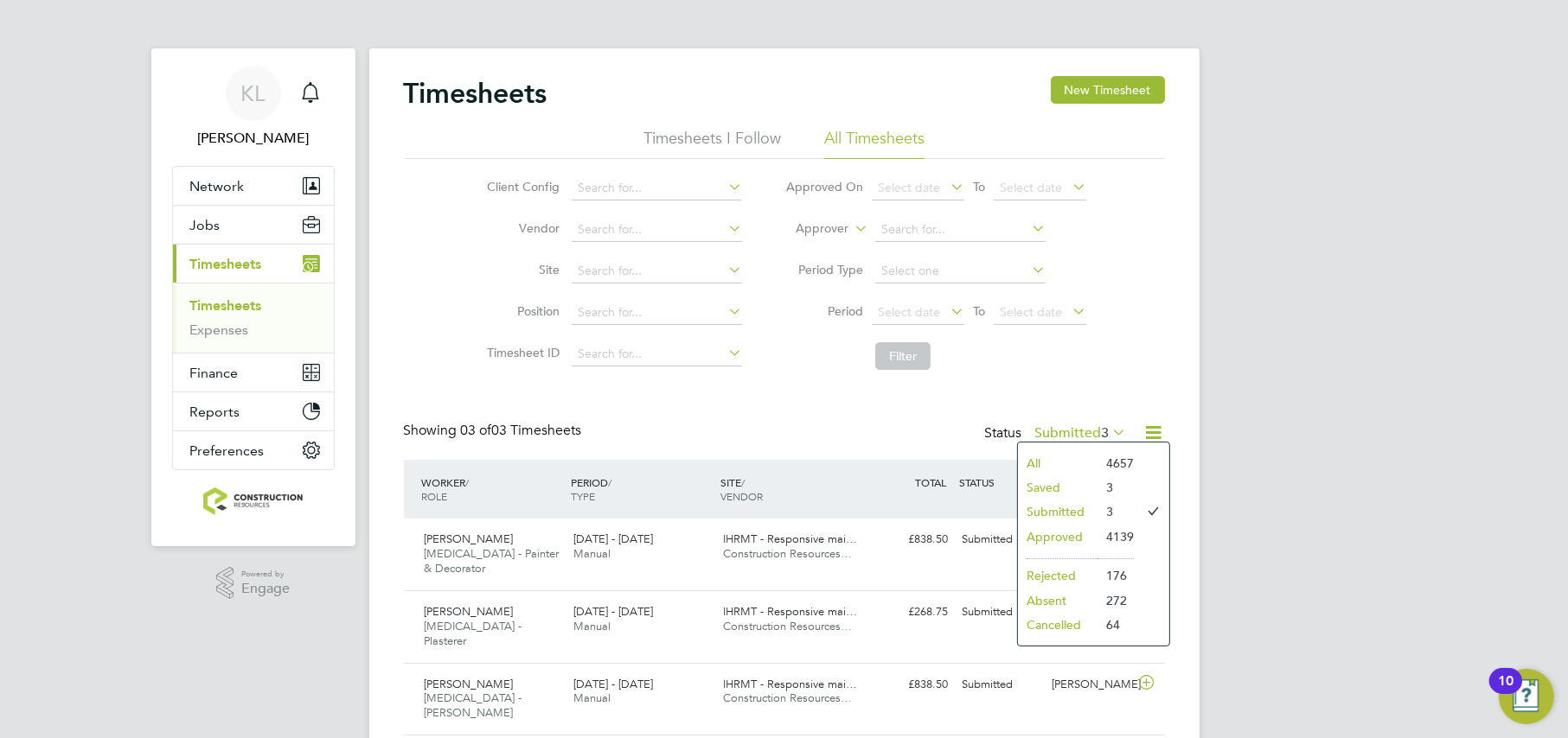
click at [1028, 469] on li "All" at bounding box center [1057, 463] width 79 height 25
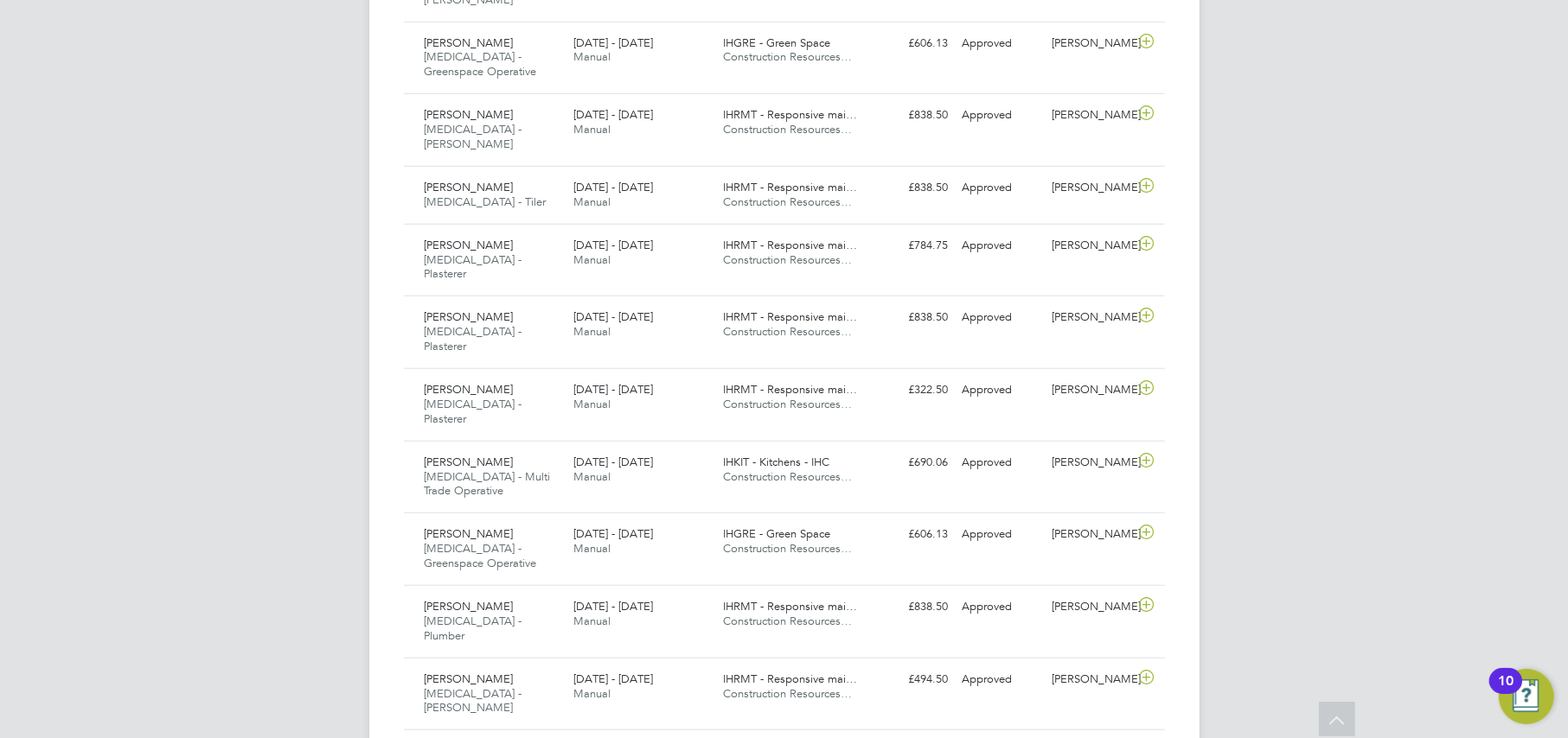
drag, startPoint x: 797, startPoint y: 656, endPoint x: 775, endPoint y: 657, distance: 22.0
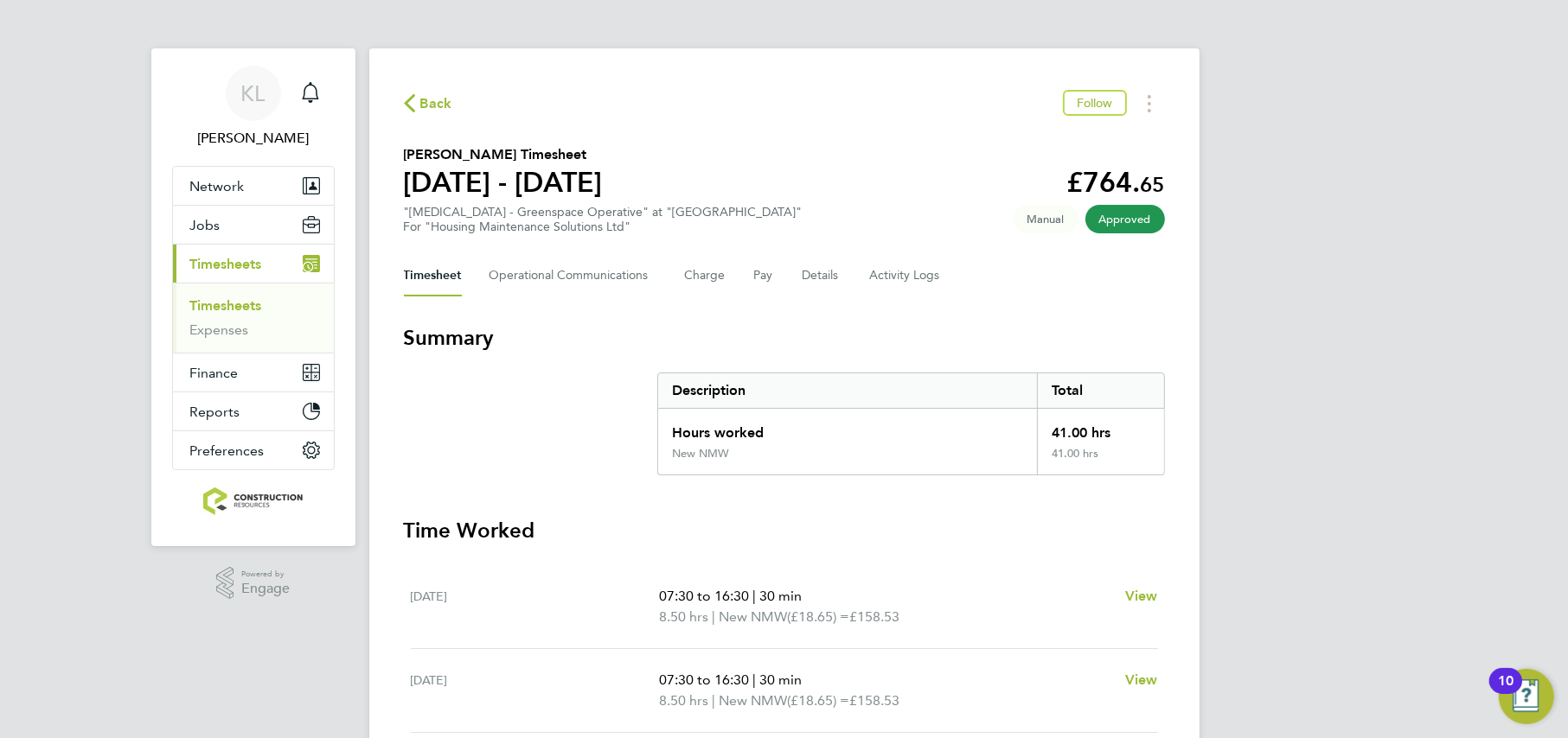
click at [211, 306] on link "Timesheets" at bounding box center [226, 305] width 72 height 16
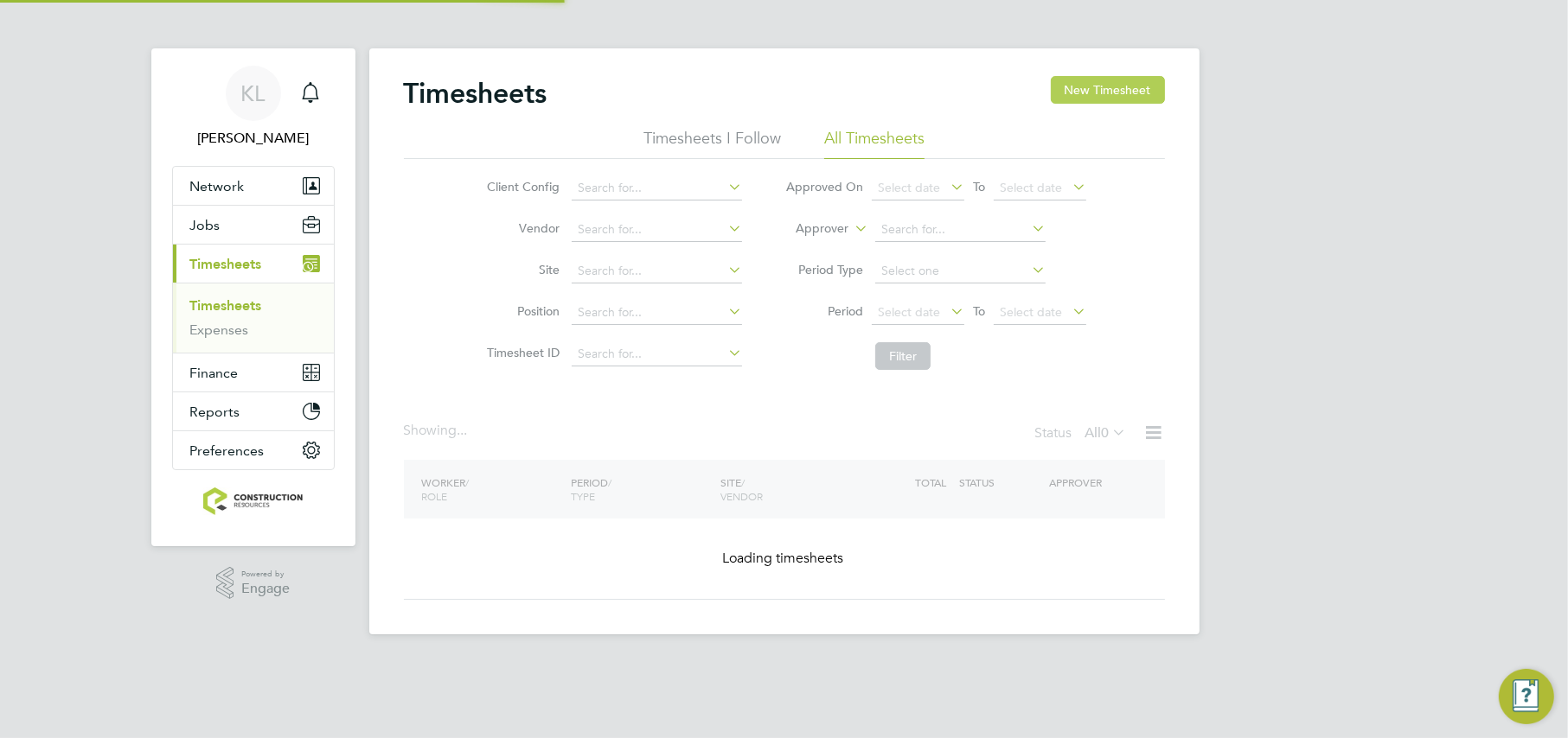
click at [1099, 82] on button "New Timesheet" at bounding box center [1108, 89] width 114 height 27
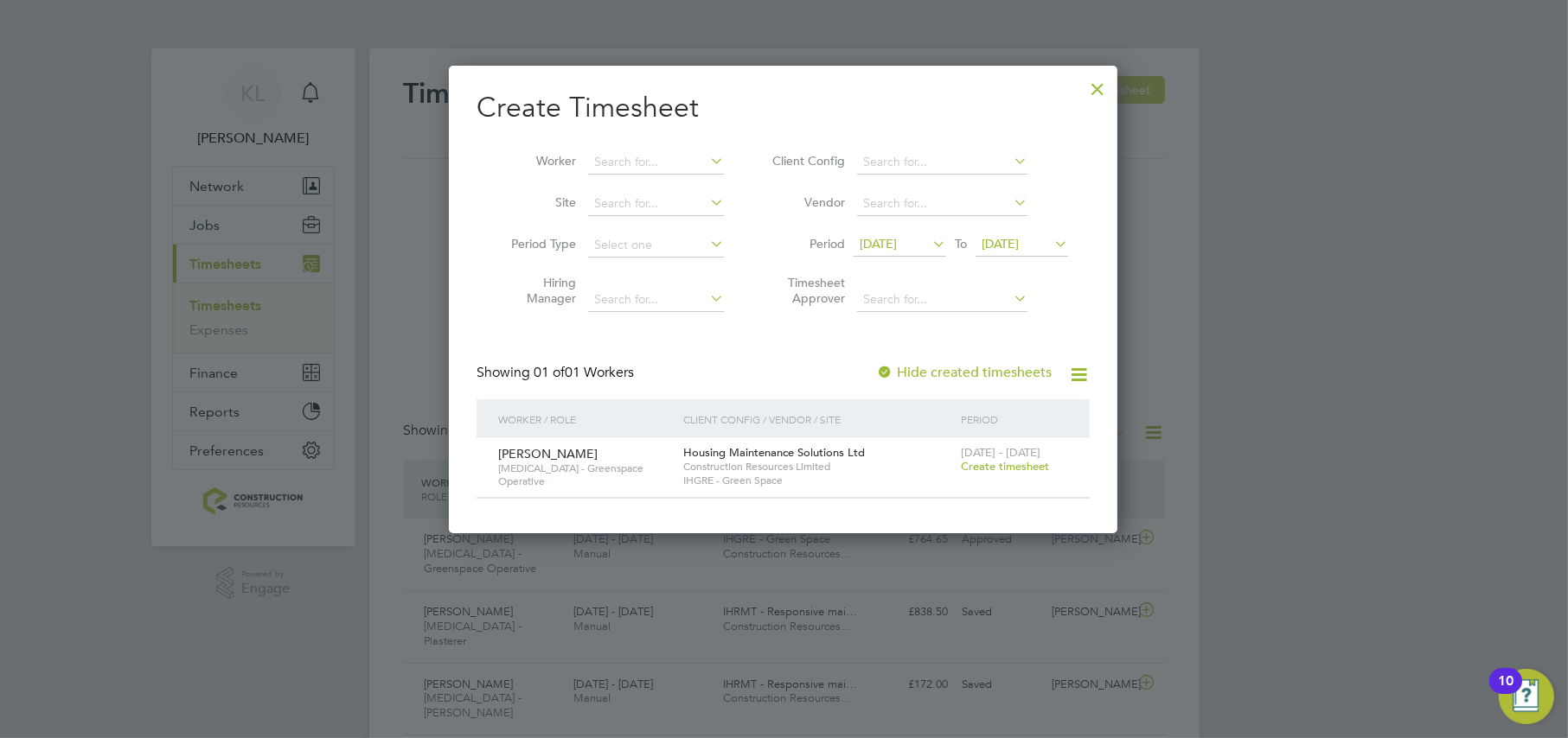
click at [1089, 93] on div at bounding box center [1098, 85] width 31 height 31
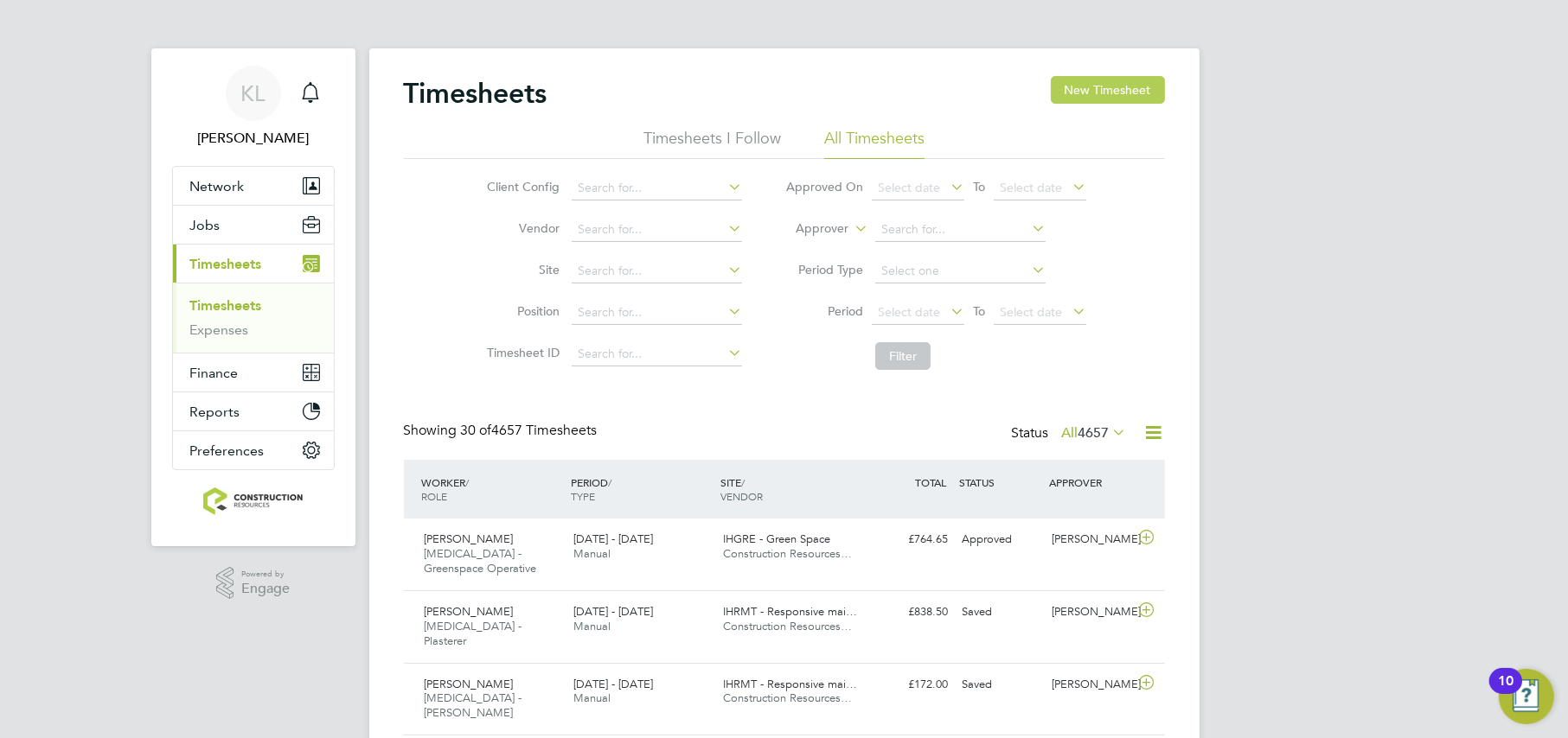
click at [1109, 91] on button "New Timesheet" at bounding box center [1108, 89] width 114 height 27
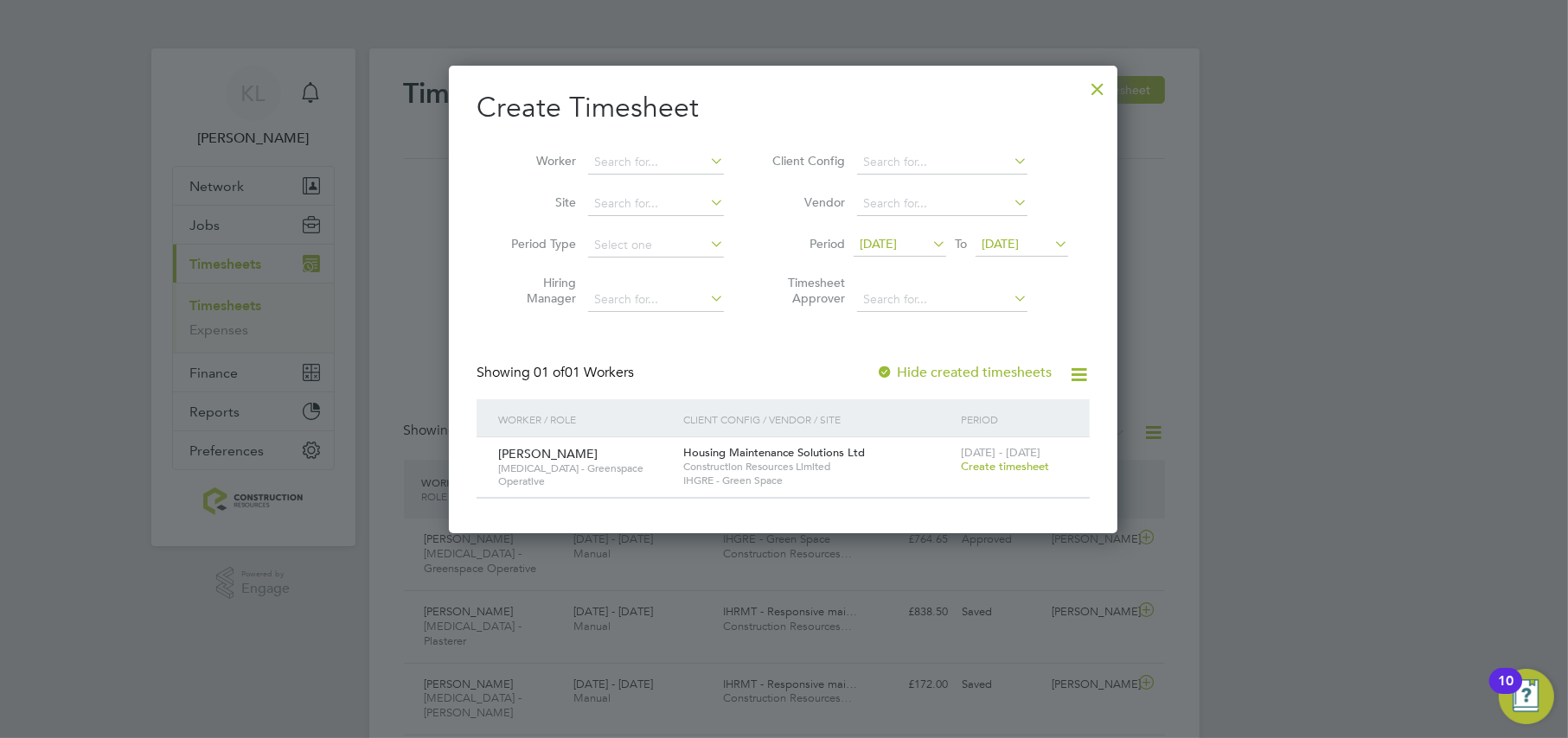
click at [984, 466] on span "Create timesheet" at bounding box center [1005, 466] width 88 height 15
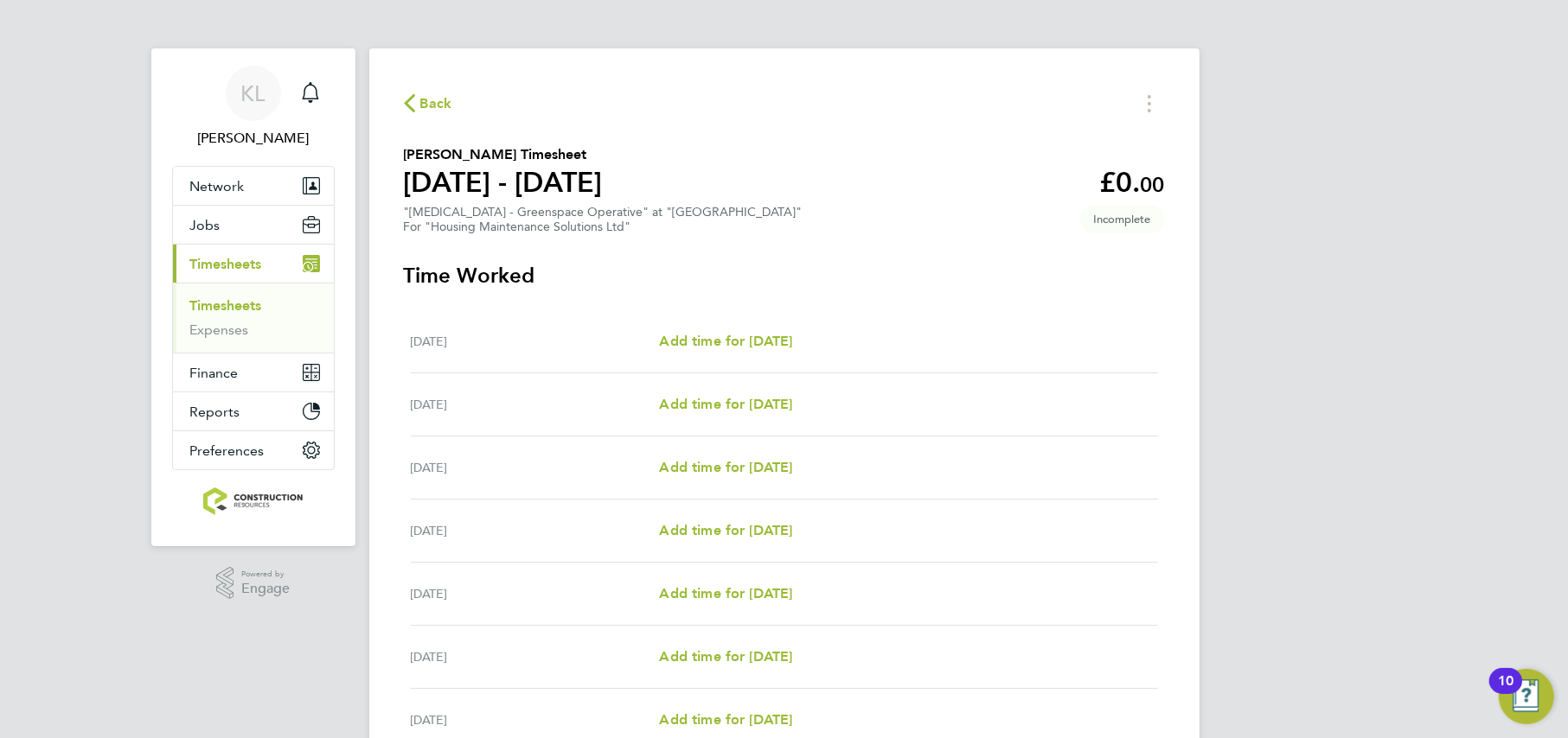
click at [729, 313] on div "[DATE] Add time for [DATE] Add time for [DATE]" at bounding box center [785, 342] width 748 height 63
click at [724, 340] on span "Add time for [DATE]" at bounding box center [726, 341] width 133 height 16
select select "30"
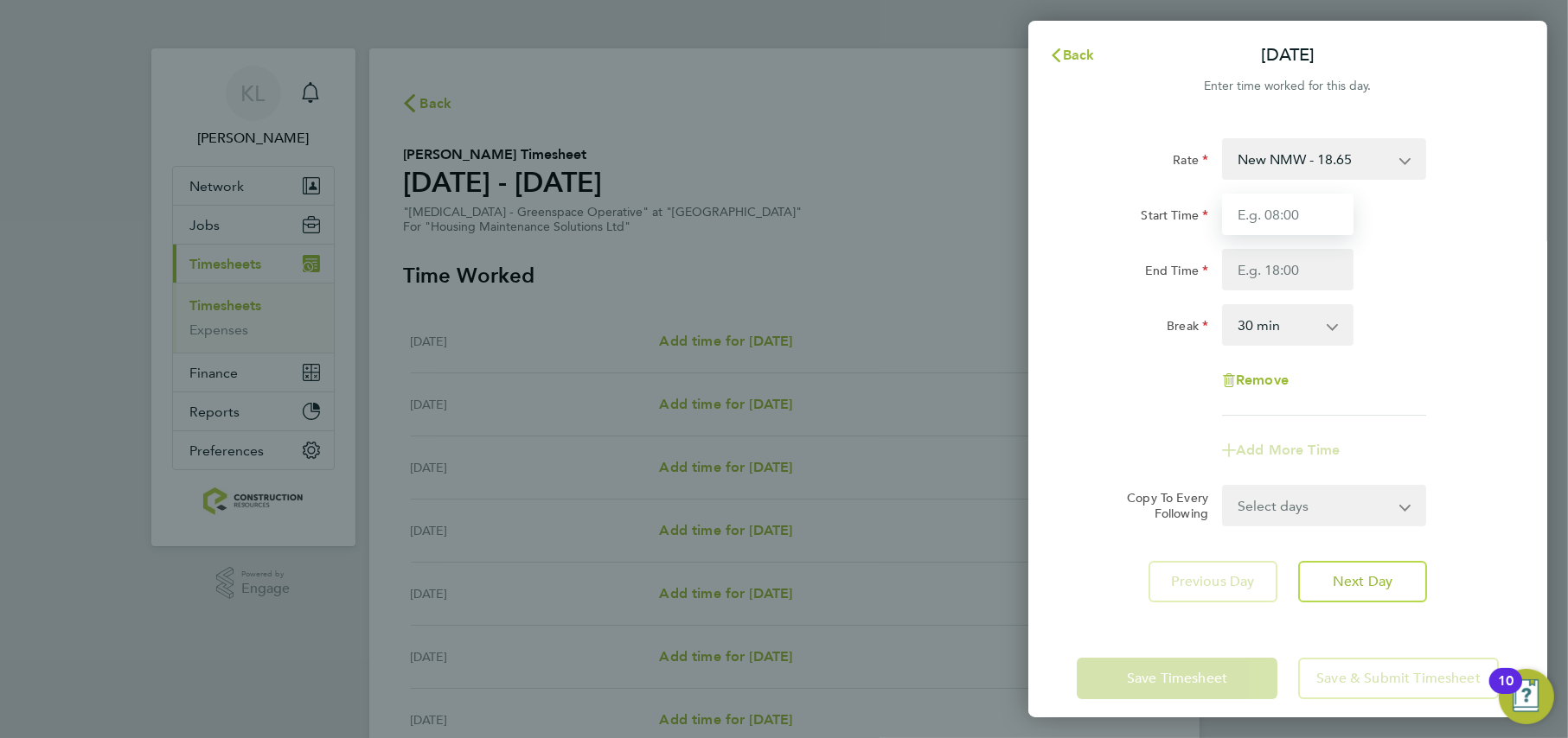
click at [1259, 223] on input "Start Time" at bounding box center [1288, 215] width 131 height 42
type input "07:30"
type input "16:00"
click at [1158, 372] on div "Rate New NMW - 18.65 Start Time 07:30 End Time 16:00 Break 0 min 15 min 30 min …" at bounding box center [1287, 277] width 422 height 278
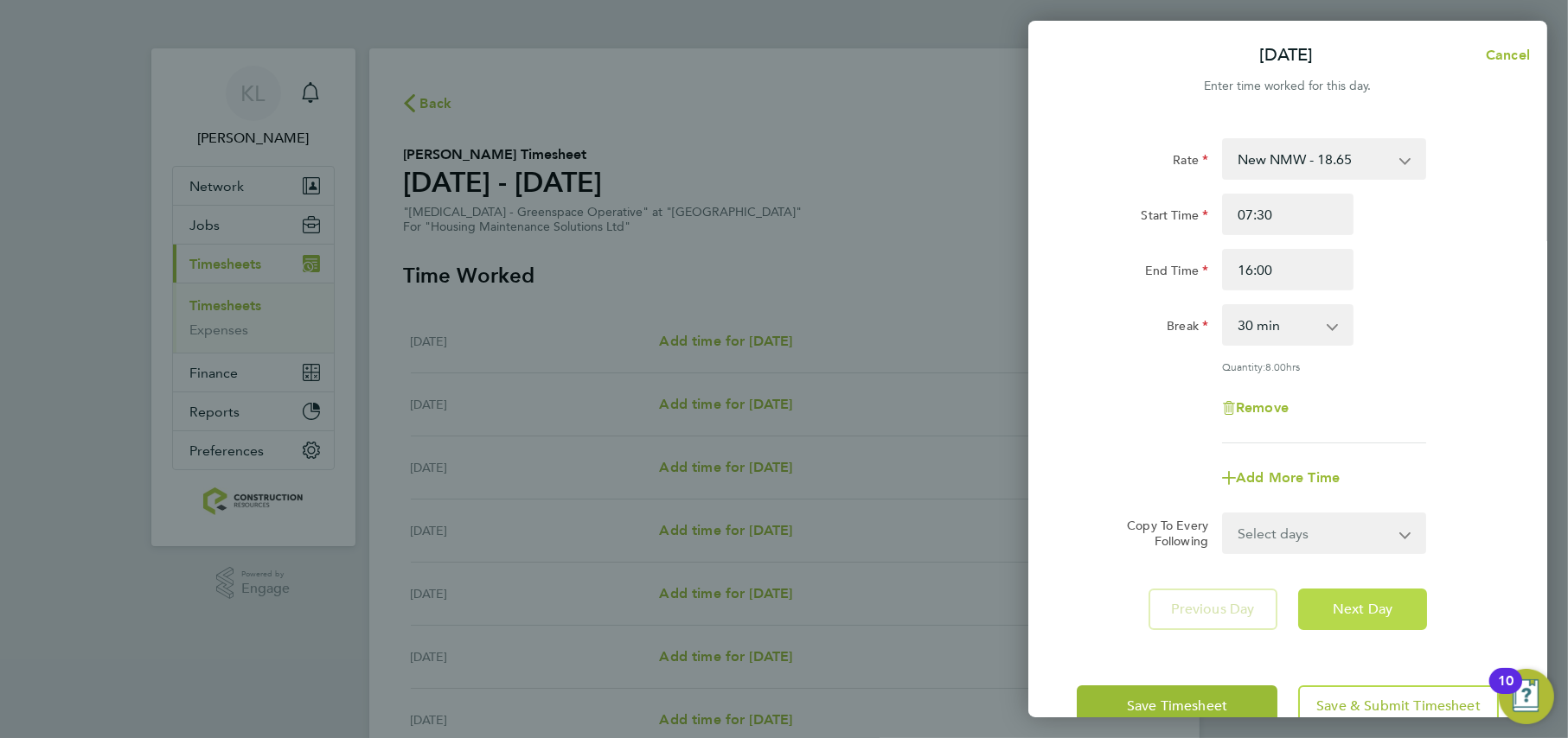
click at [1337, 600] on span "Next Day" at bounding box center [1362, 609] width 59 height 17
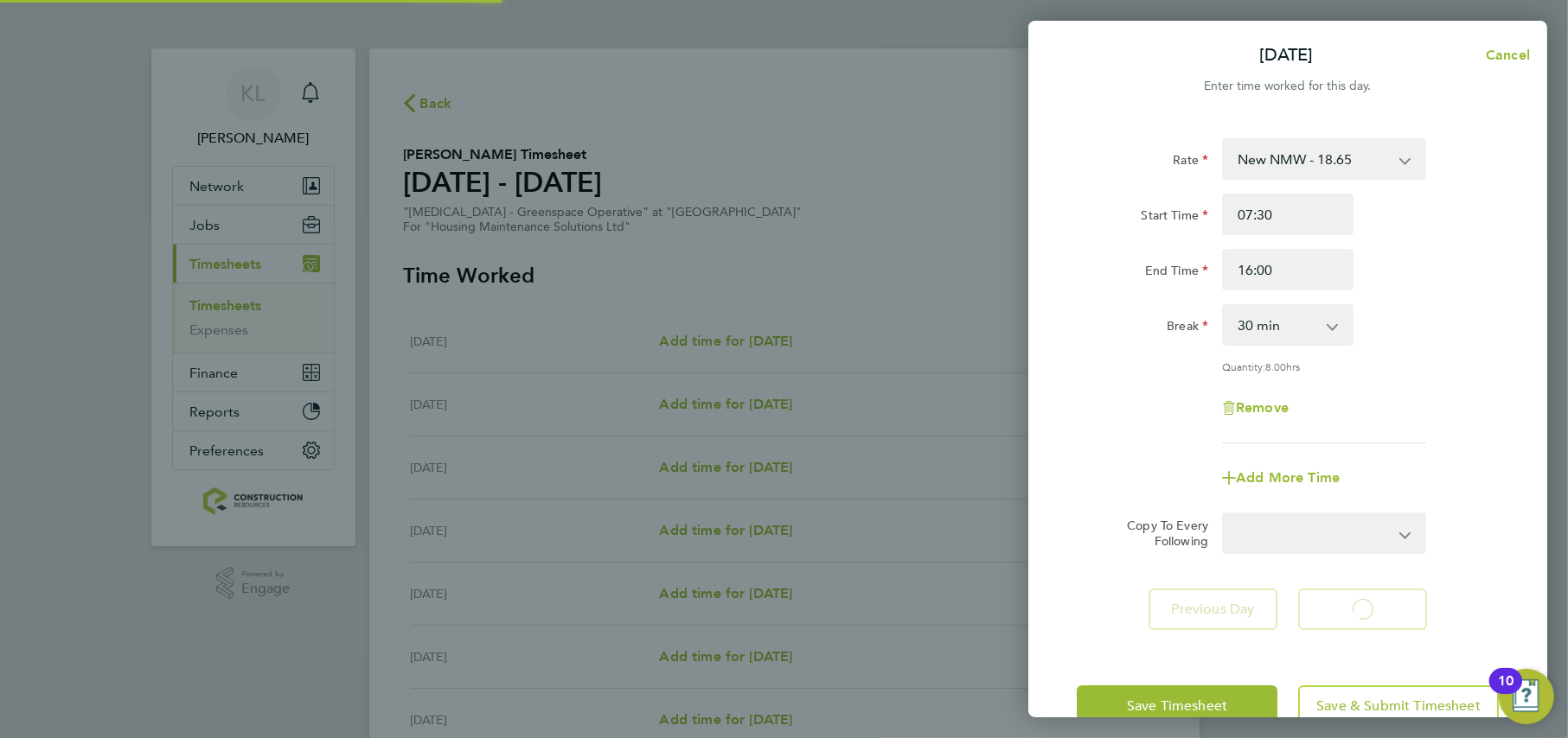
select select "30"
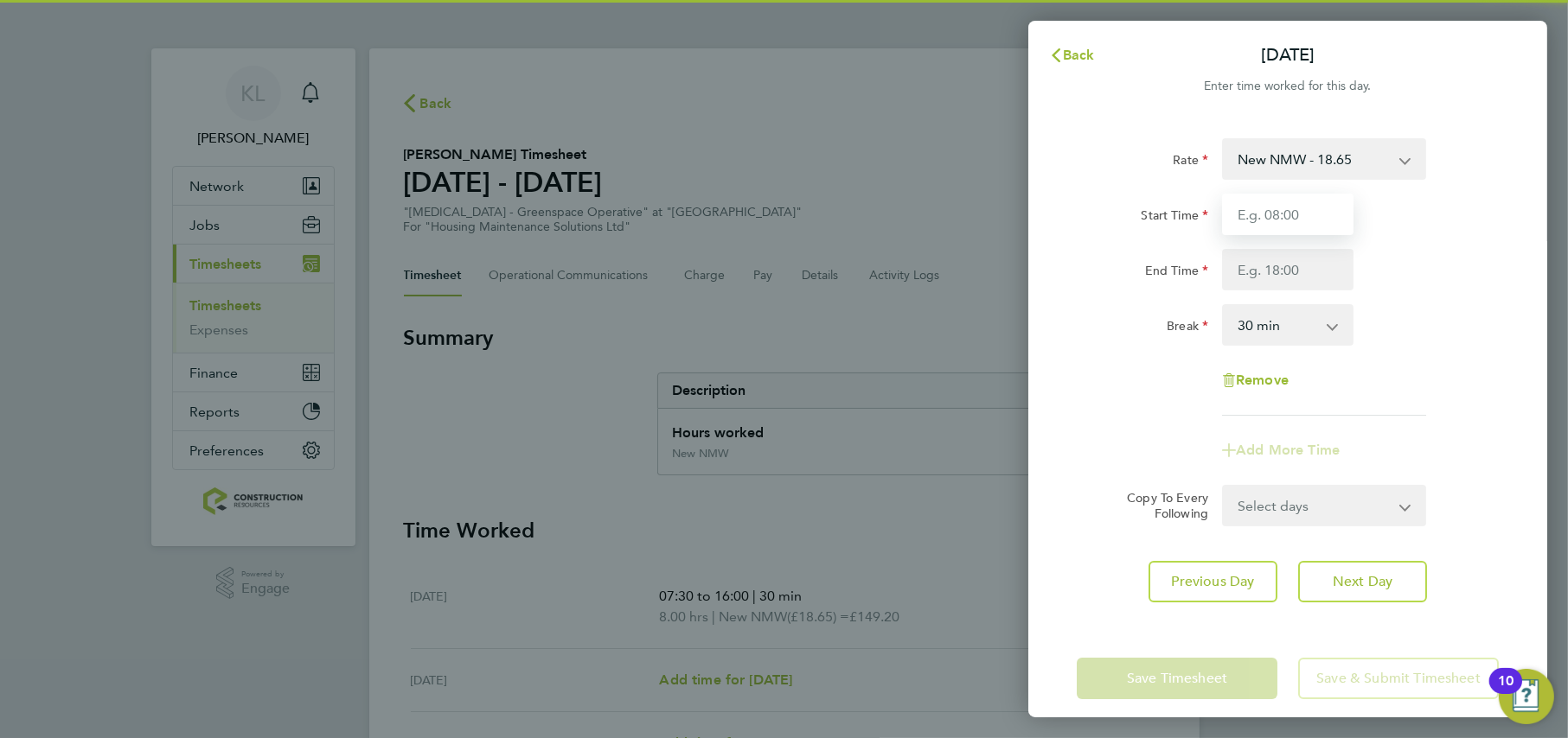
click at [1246, 210] on input "Start Time" at bounding box center [1288, 215] width 131 height 42
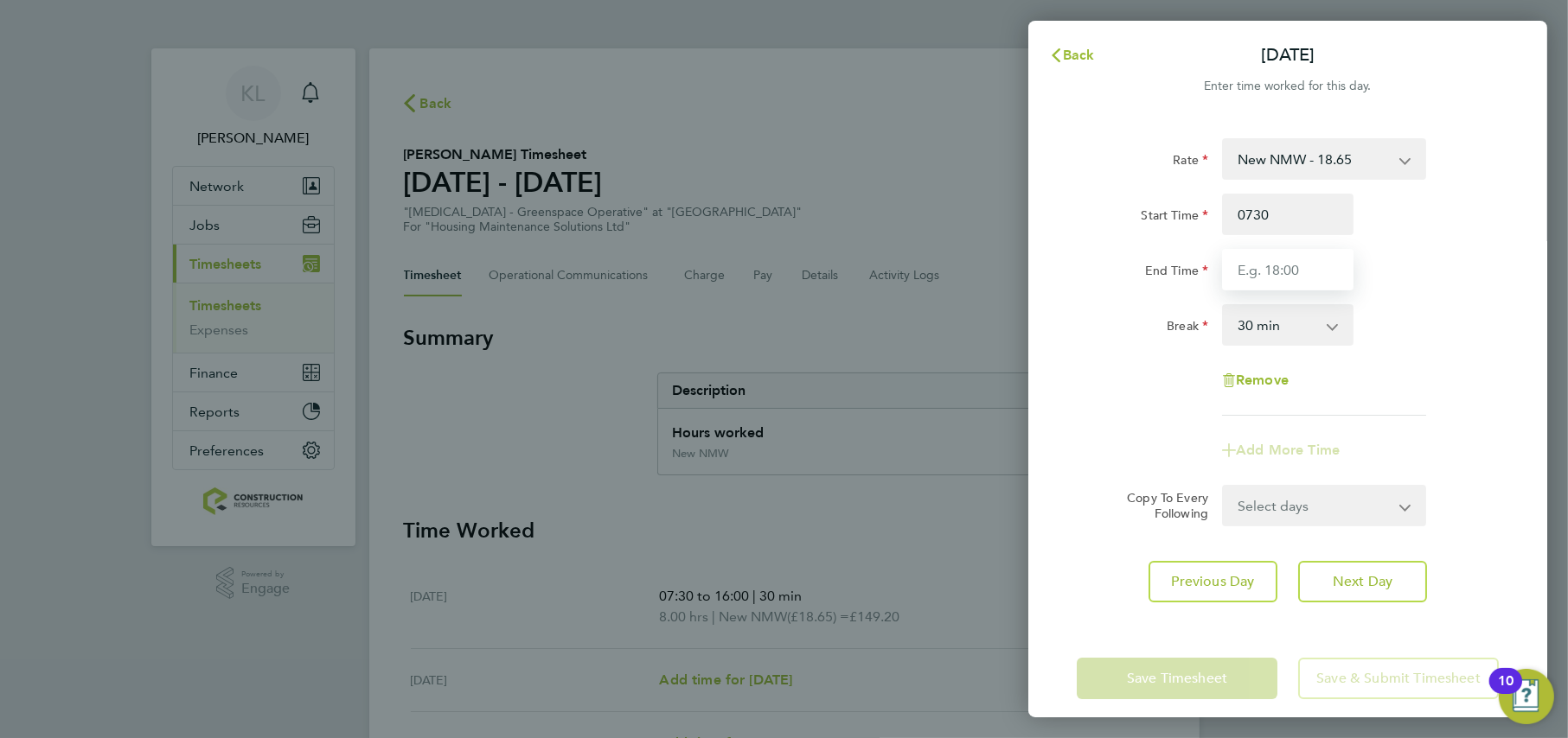
type input "07:30"
type input "16:00"
click at [1326, 589] on app-form-button "Next Day" at bounding box center [1357, 582] width 139 height 42
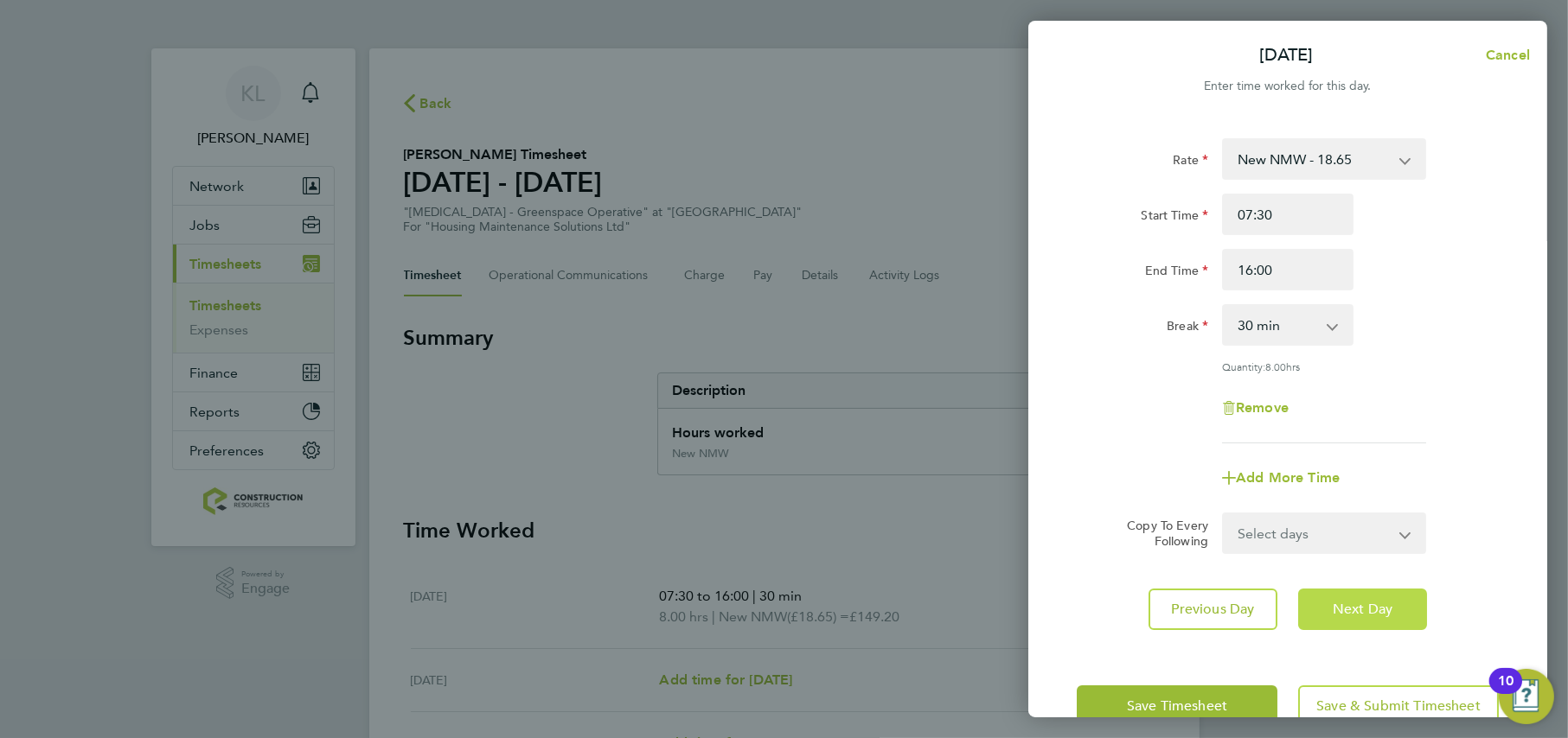
click at [1335, 603] on span "Next Day" at bounding box center [1362, 609] width 59 height 17
select select "30"
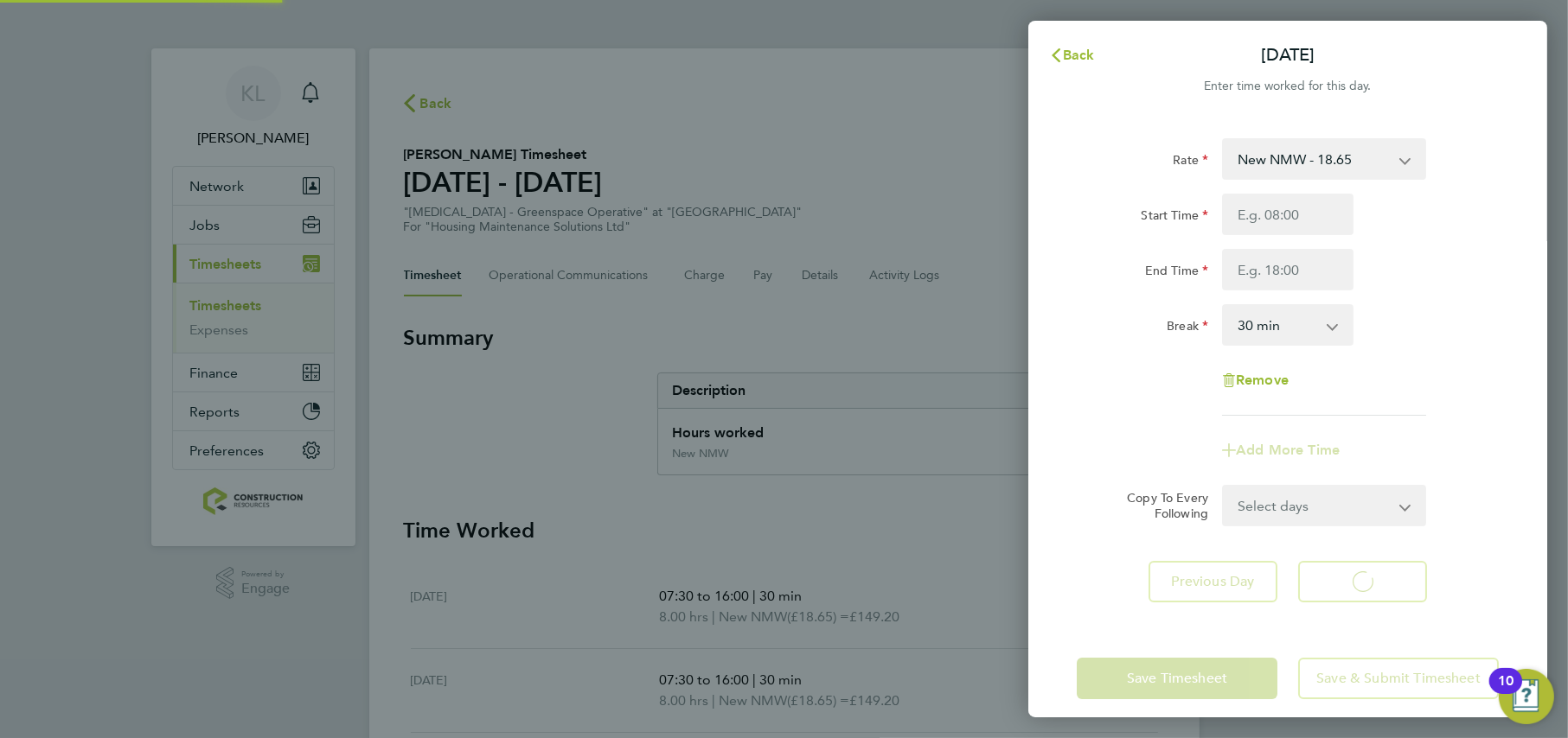
select select "30"
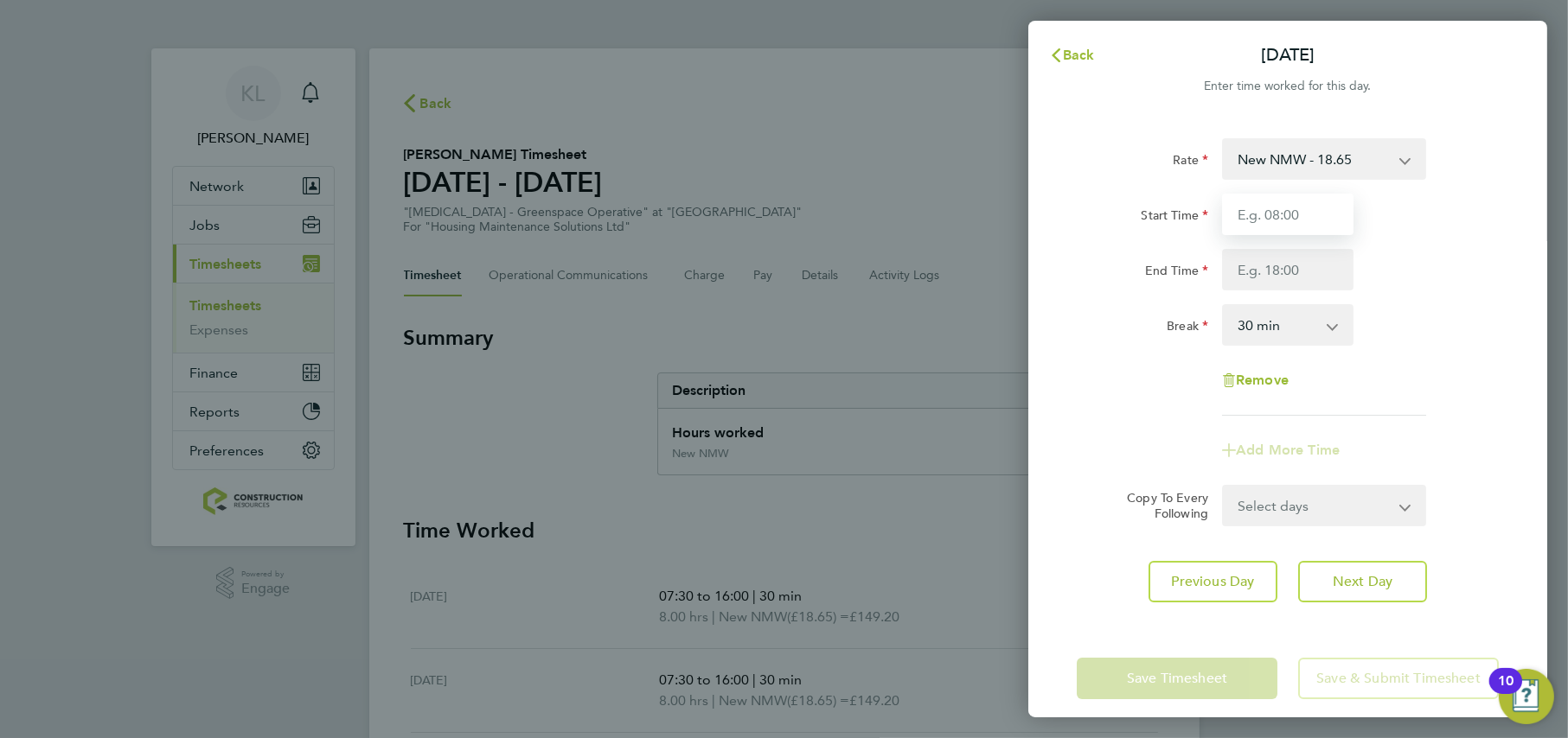
click at [1286, 214] on input "Start Time" at bounding box center [1288, 215] width 131 height 42
type input "07:30"
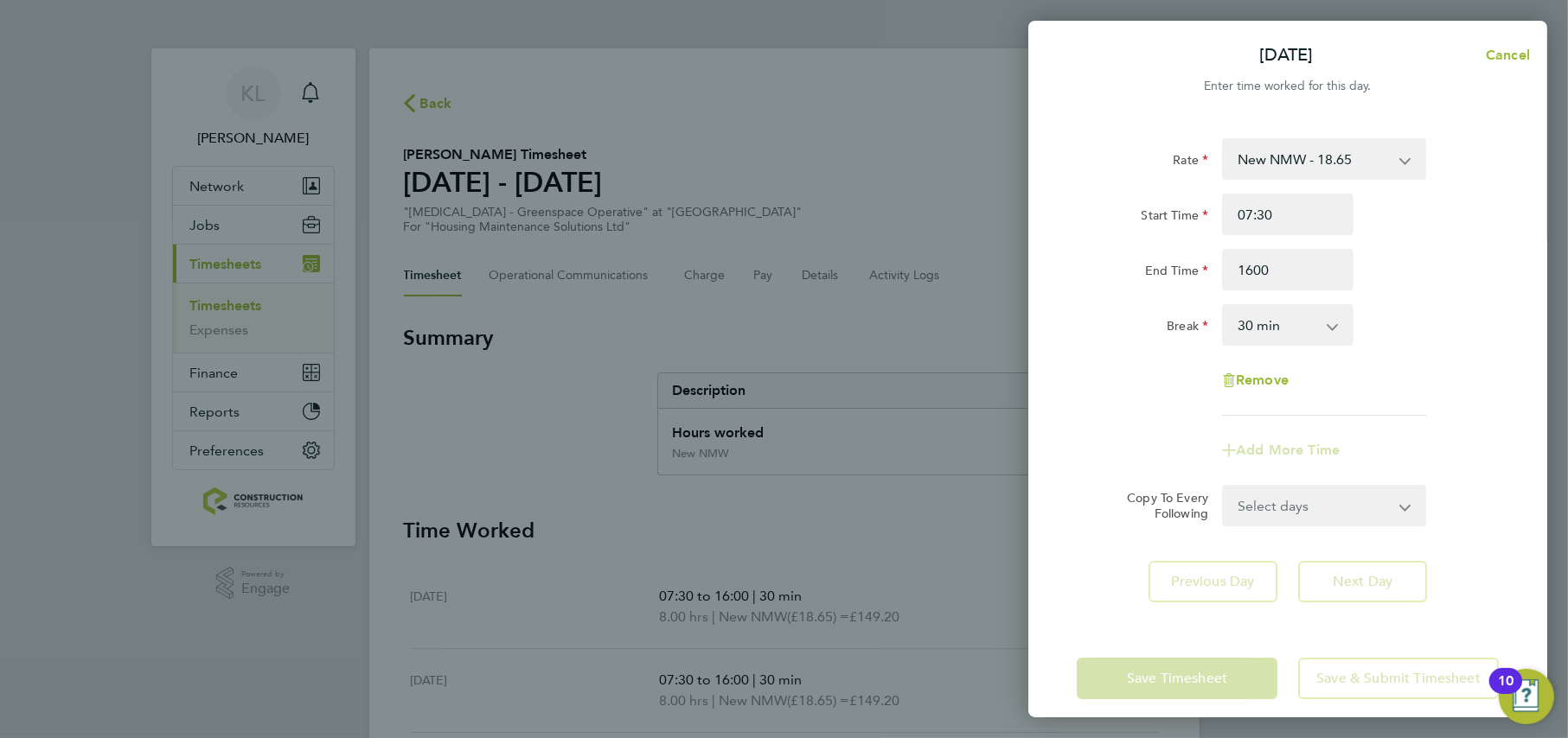
type input "16:00"
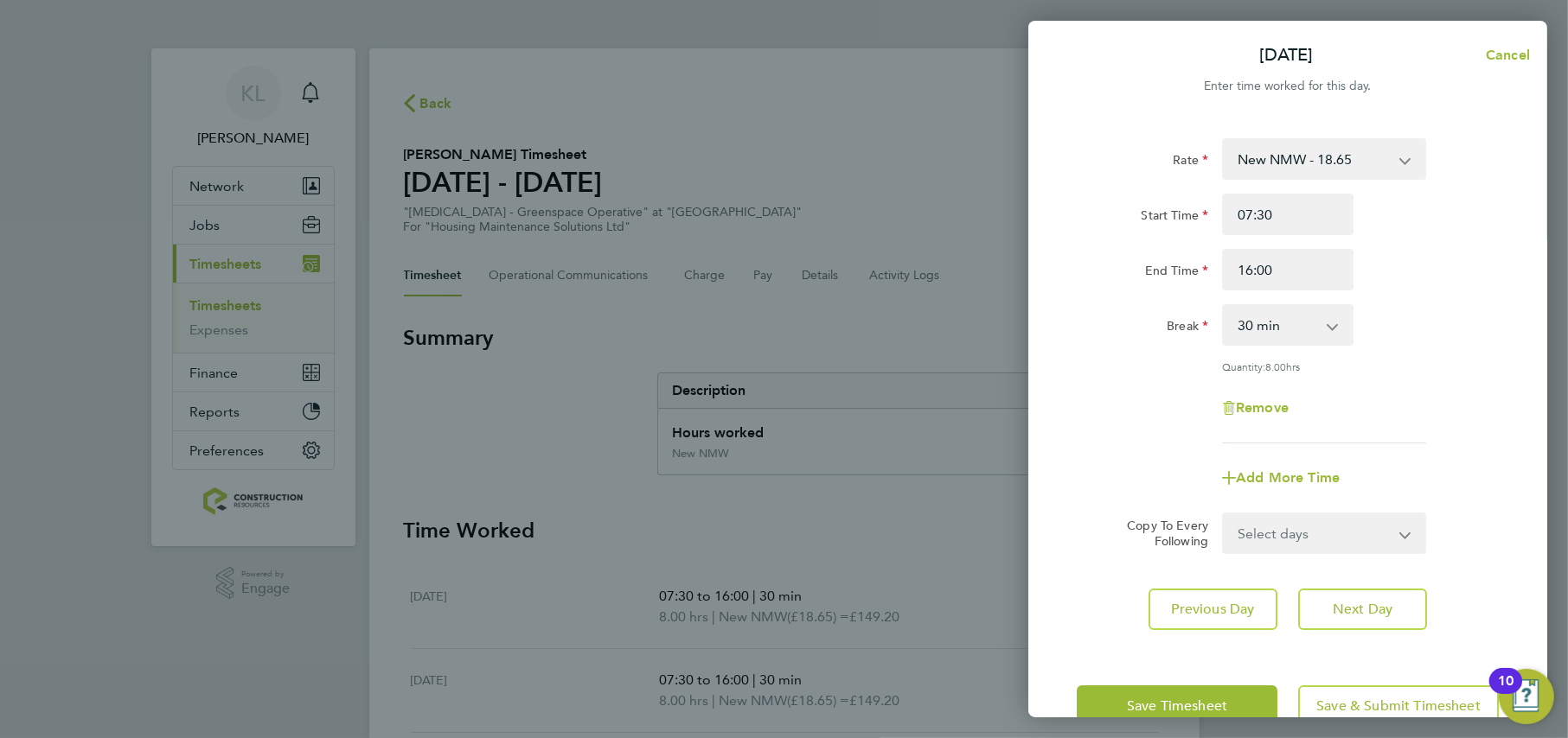
drag, startPoint x: 1152, startPoint y: 378, endPoint x: 1321, endPoint y: 538, distance: 232.7
click at [1154, 380] on div "Rate New NMW - 18.65 Start Time 07:30 End Time 16:00 Break 0 min 15 min 30 min …" at bounding box center [1287, 291] width 422 height 305
click at [1361, 605] on span "Next Day" at bounding box center [1362, 609] width 59 height 17
select select "30"
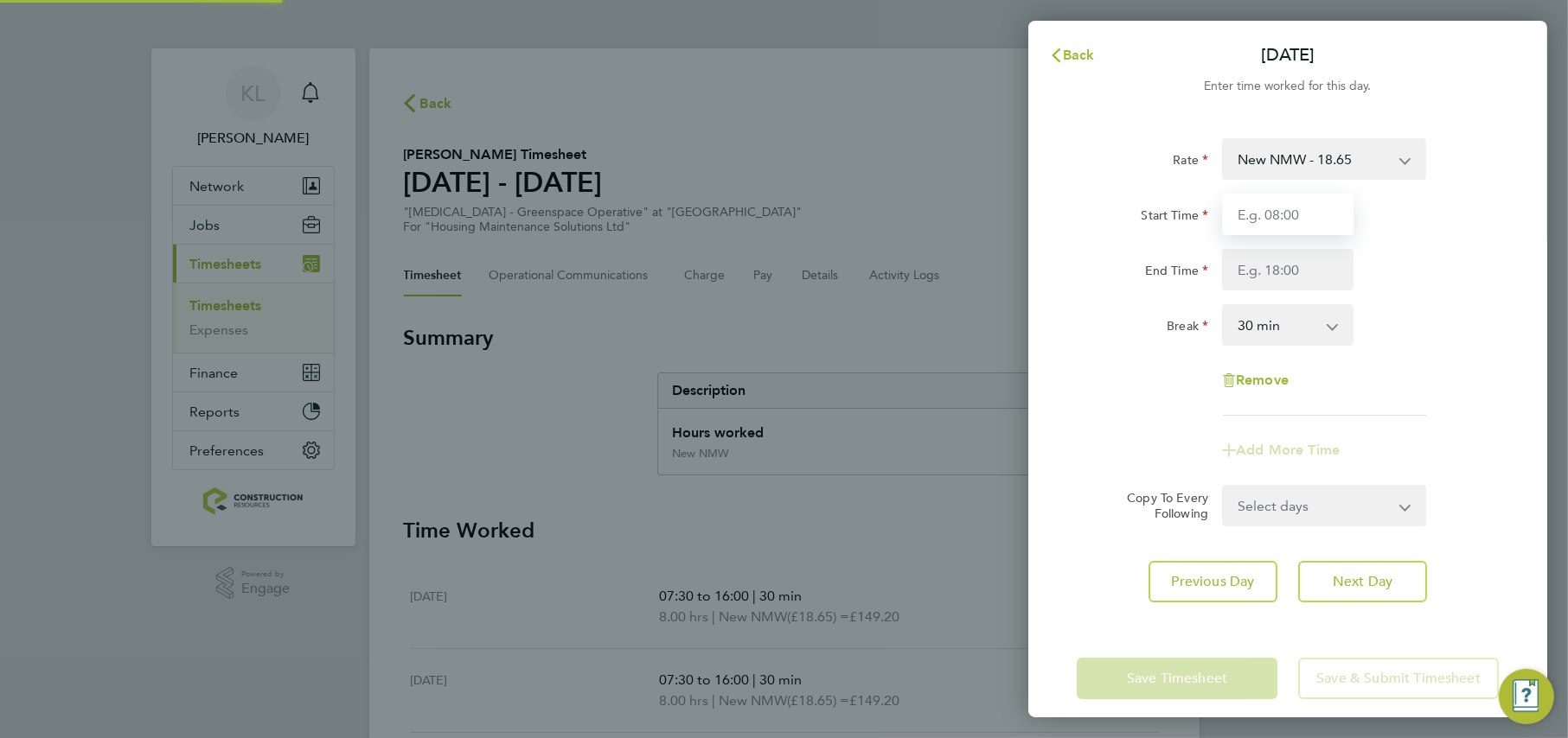
click at [1275, 210] on input "Start Time" at bounding box center [1288, 215] width 131 height 42
type input "07:30"
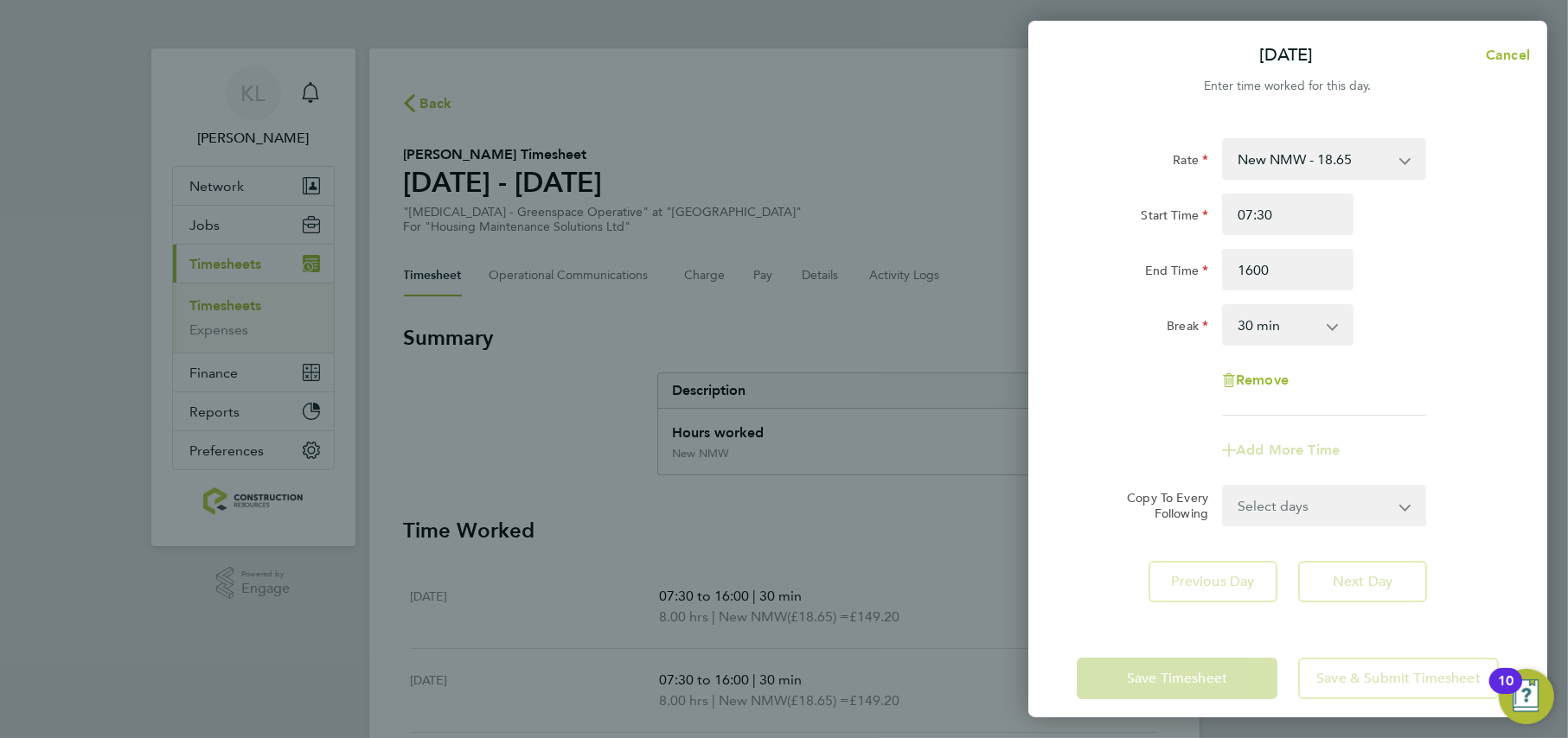
type input "16:00"
click at [1100, 441] on app-timesheet-line-form-group "Rate New NMW - 18.65 Start Time 07:30 End Time 16:00 Break 0 min 15 min 30 min …" at bounding box center [1287, 304] width 422 height 333
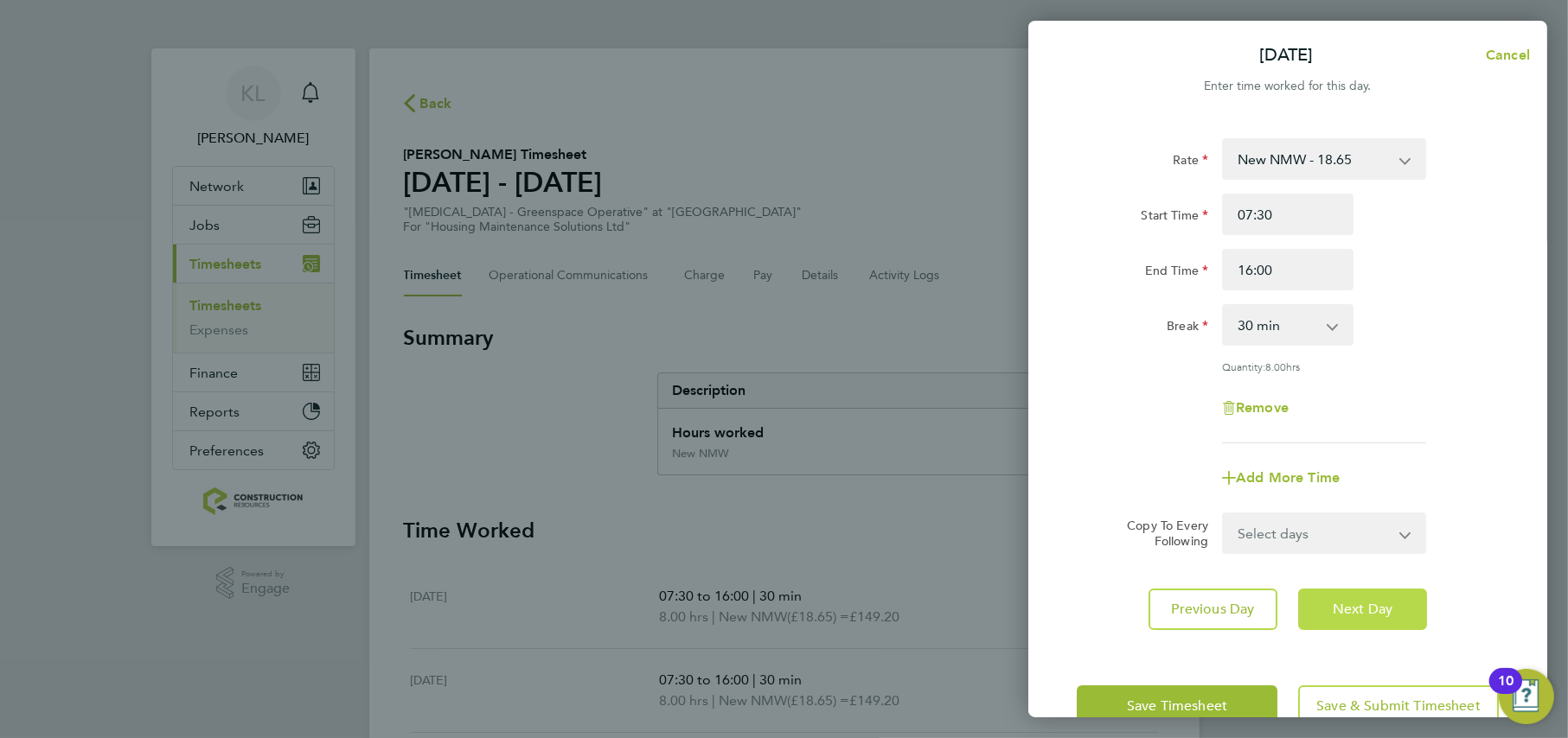
click at [1357, 620] on button "Next Day" at bounding box center [1362, 610] width 129 height 42
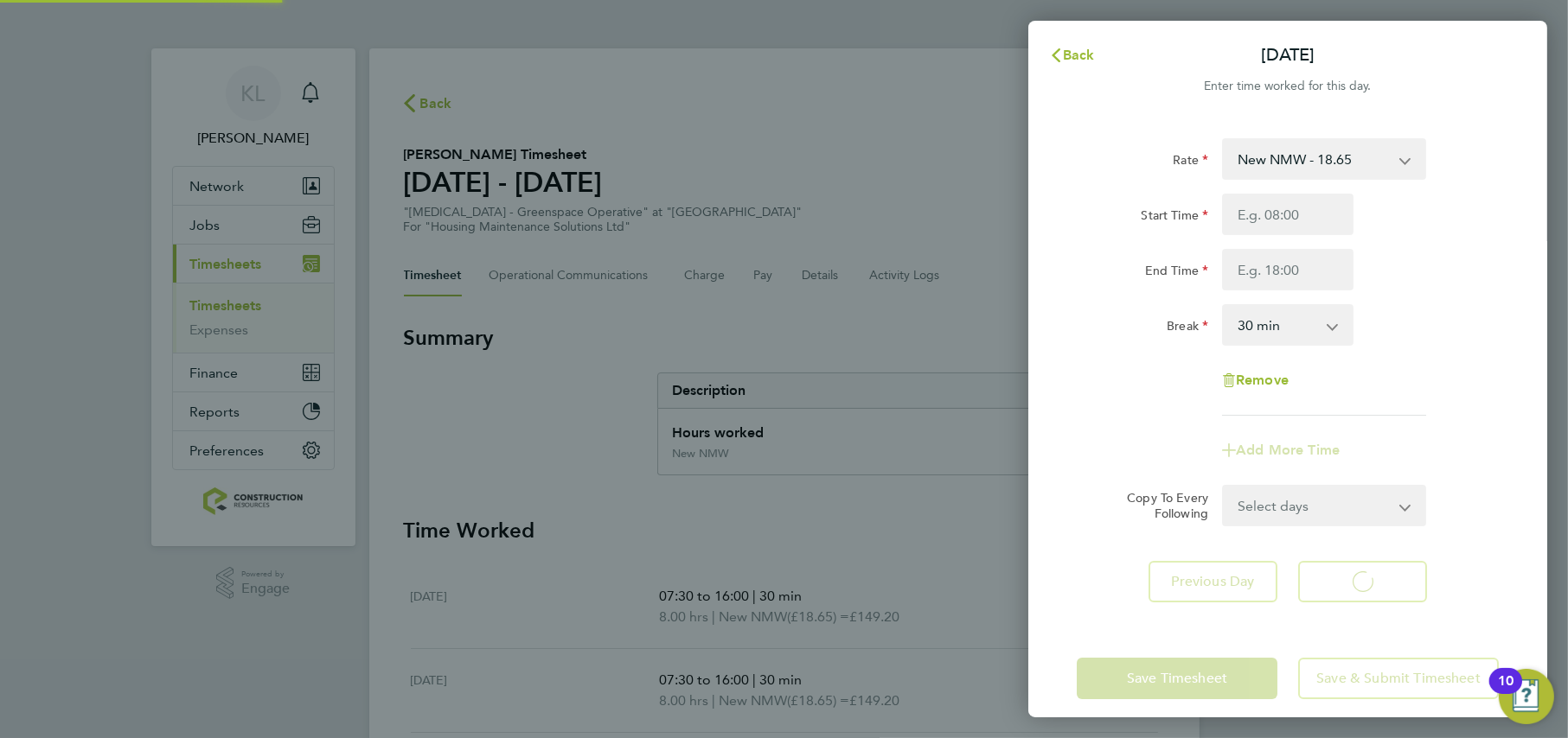
select select "30"
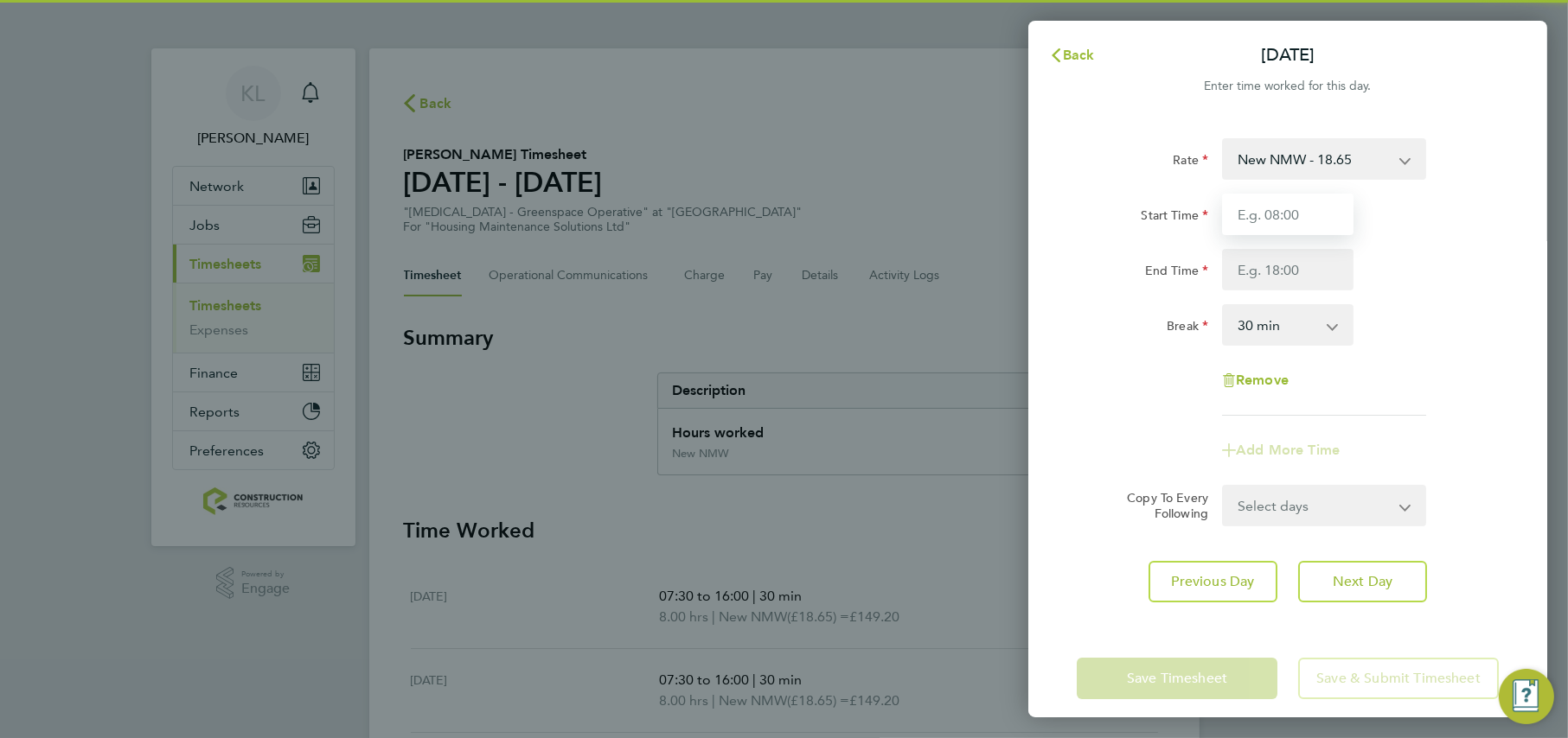
click at [1270, 221] on input "Start Time" at bounding box center [1288, 215] width 131 height 42
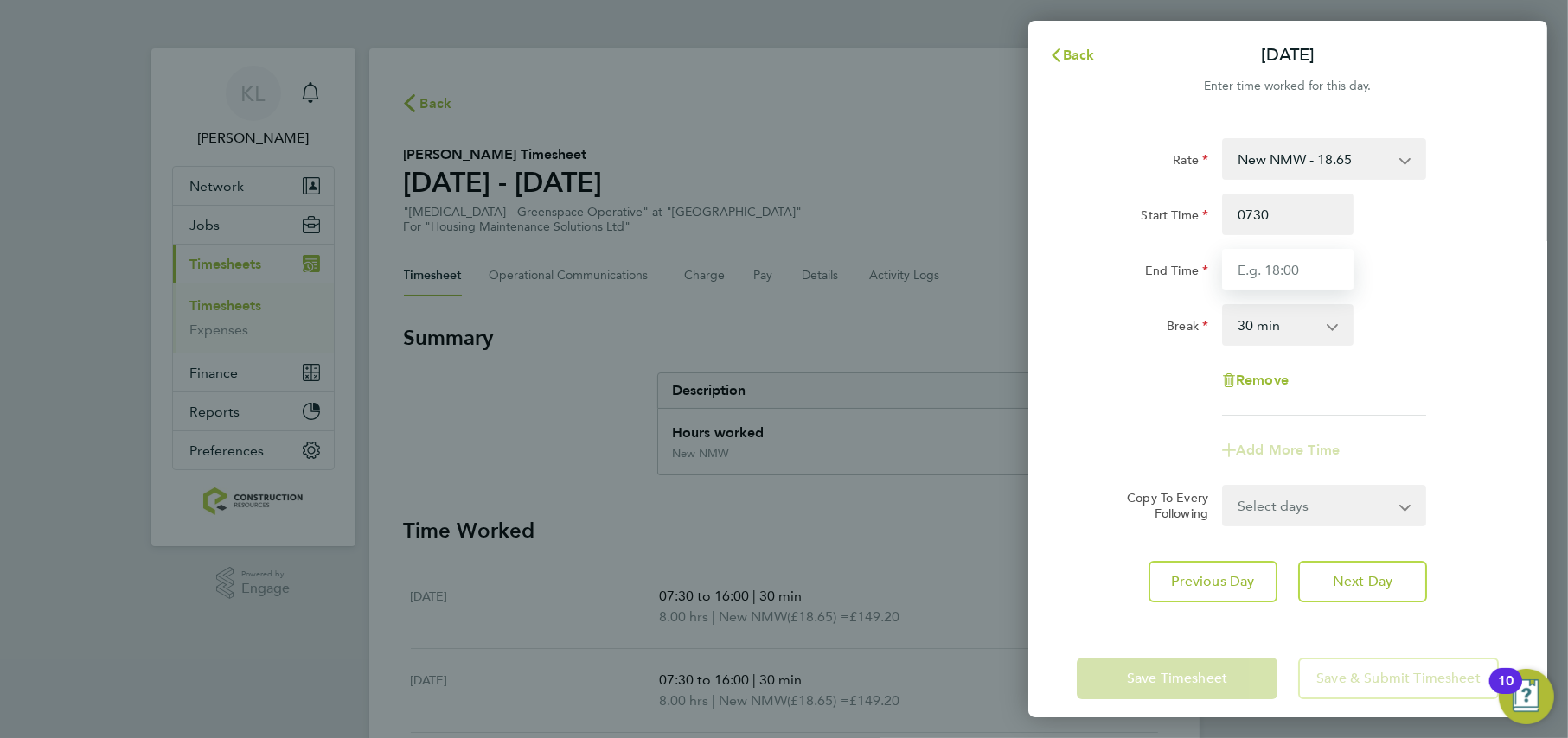
type input "07:30"
type input "15:00"
click at [1179, 677] on div "Save Timesheet Save & Submit Timesheet" at bounding box center [1287, 678] width 519 height 110
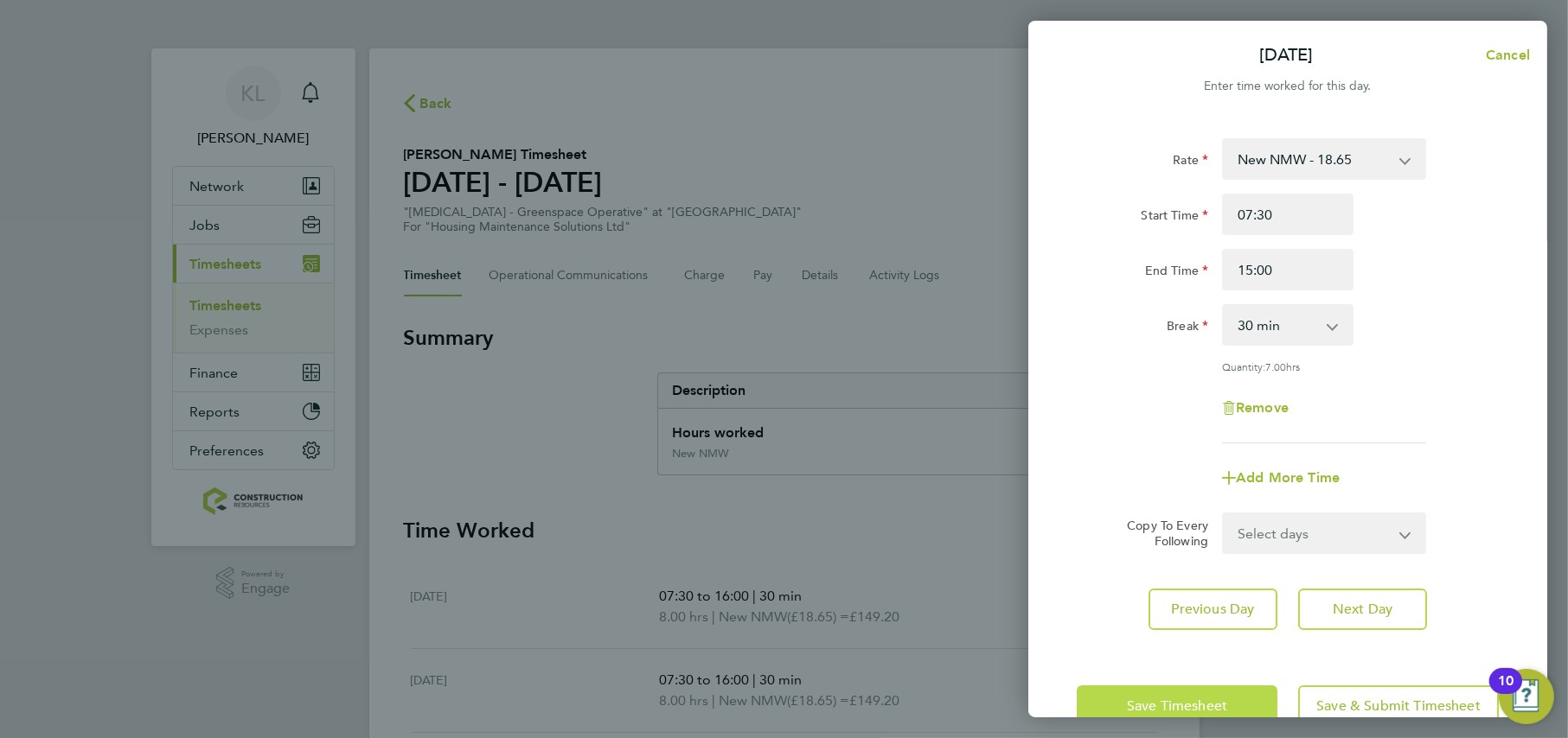
click at [1180, 698] on span "Save Timesheet" at bounding box center [1177, 706] width 100 height 17
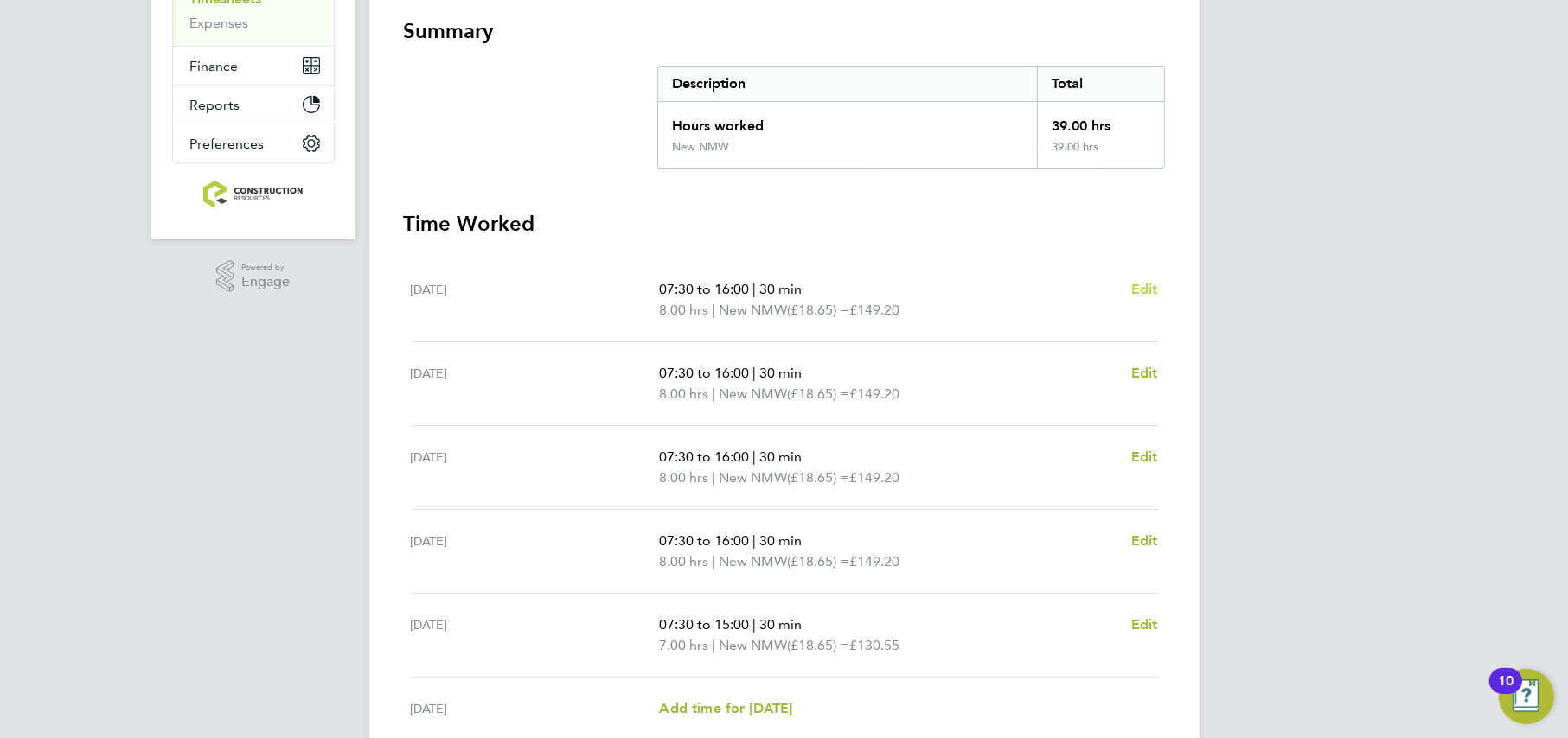
click at [1153, 291] on span "Edit" at bounding box center [1144, 289] width 26 height 16
select select "30"
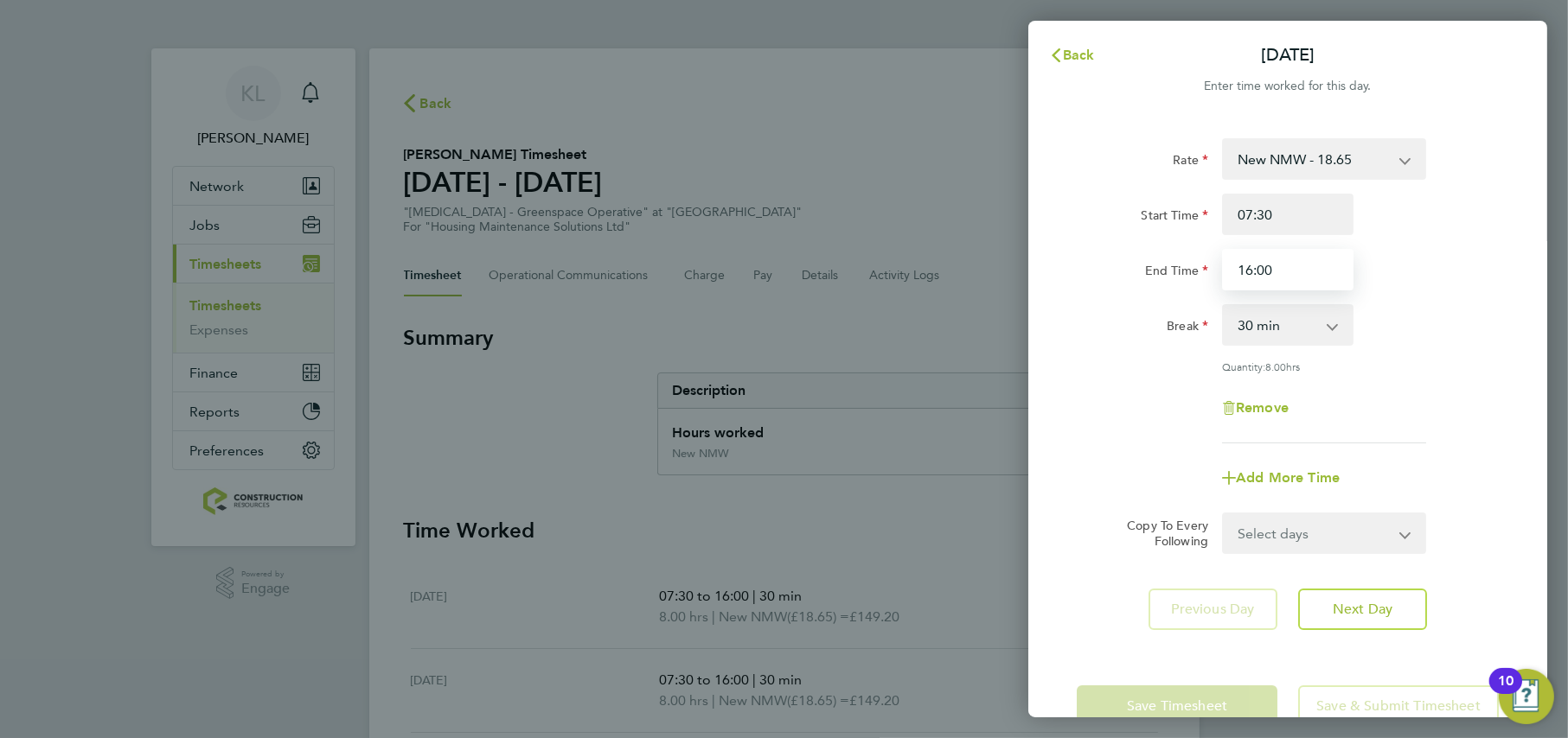
click at [1262, 271] on input "16:00" at bounding box center [1288, 270] width 131 height 42
type input "16:30"
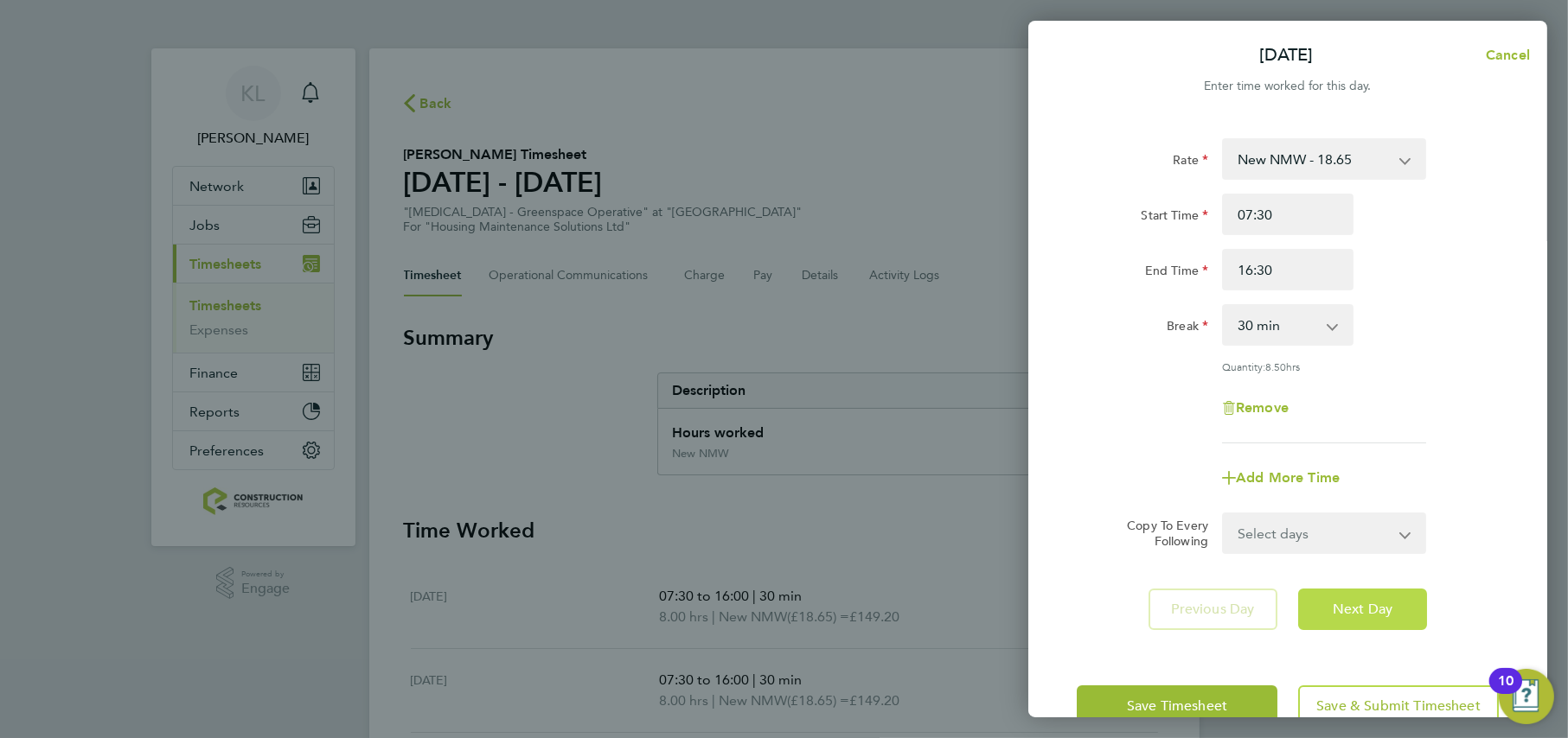
click at [1364, 597] on button "Next Day" at bounding box center [1362, 610] width 129 height 42
select select "30"
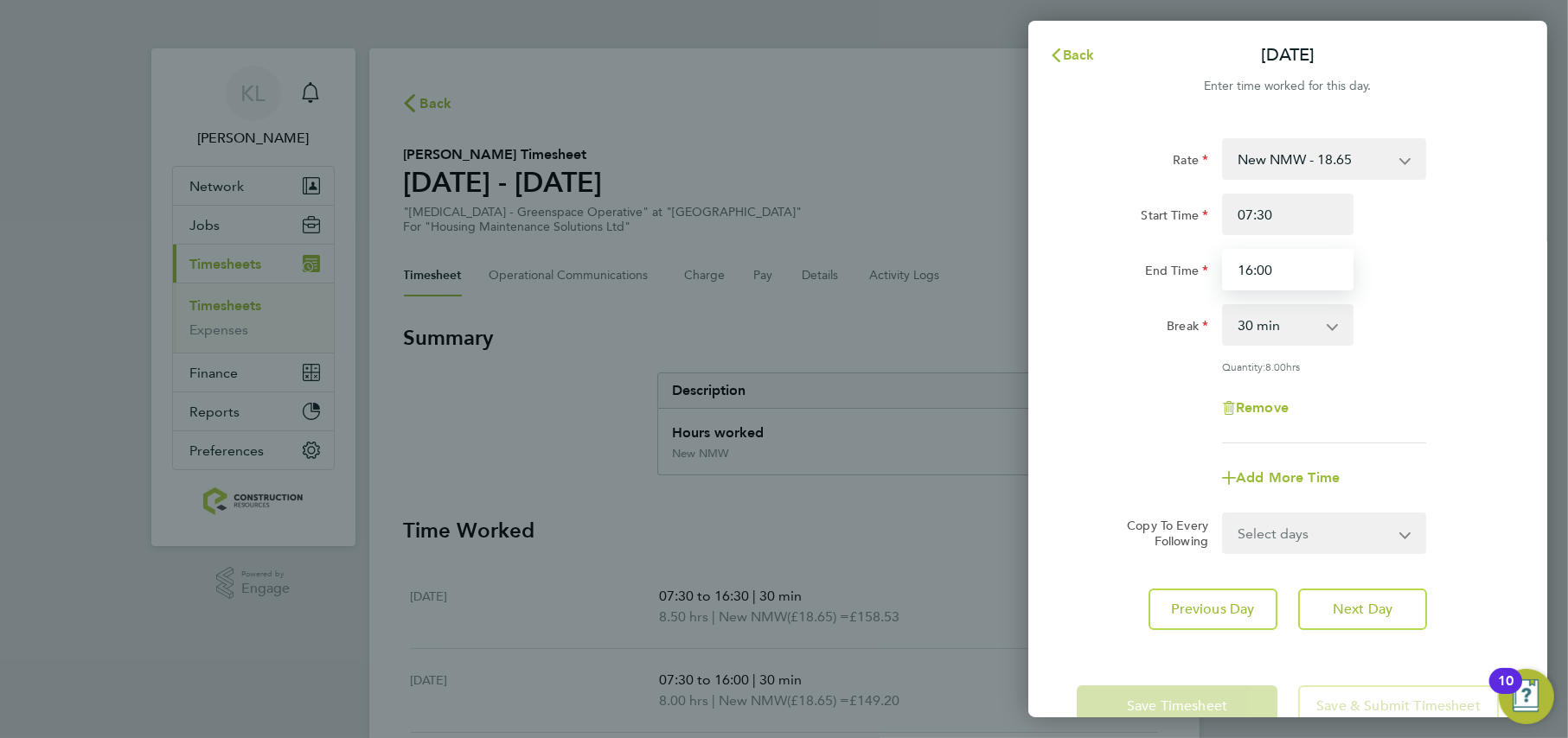
click at [1267, 267] on input "16:00" at bounding box center [1288, 270] width 131 height 42
type input "16:30"
click at [1338, 601] on span "Next Day" at bounding box center [1362, 609] width 59 height 17
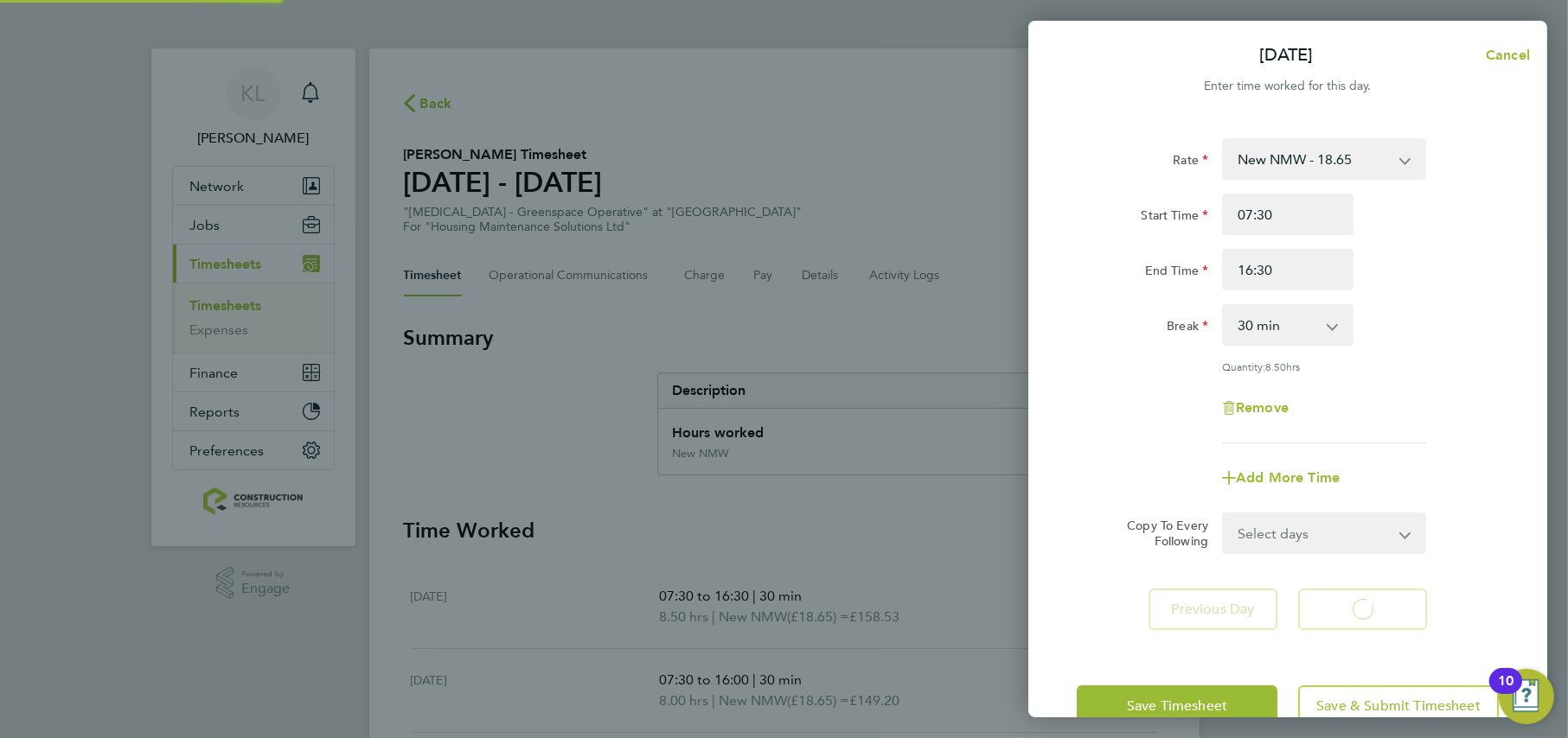
select select "30"
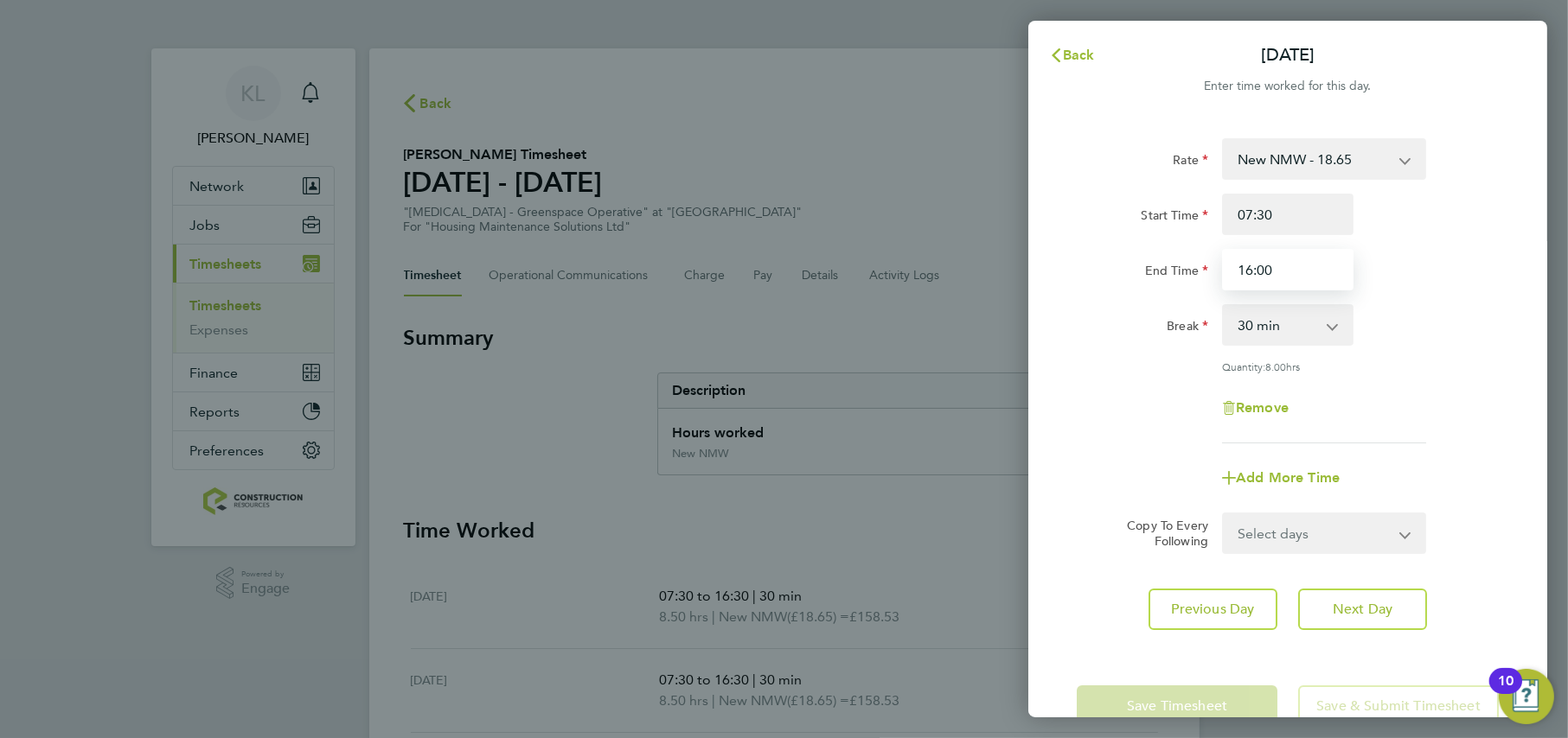
click at [1267, 272] on input "16:00" at bounding box center [1288, 270] width 131 height 42
type input "16:30"
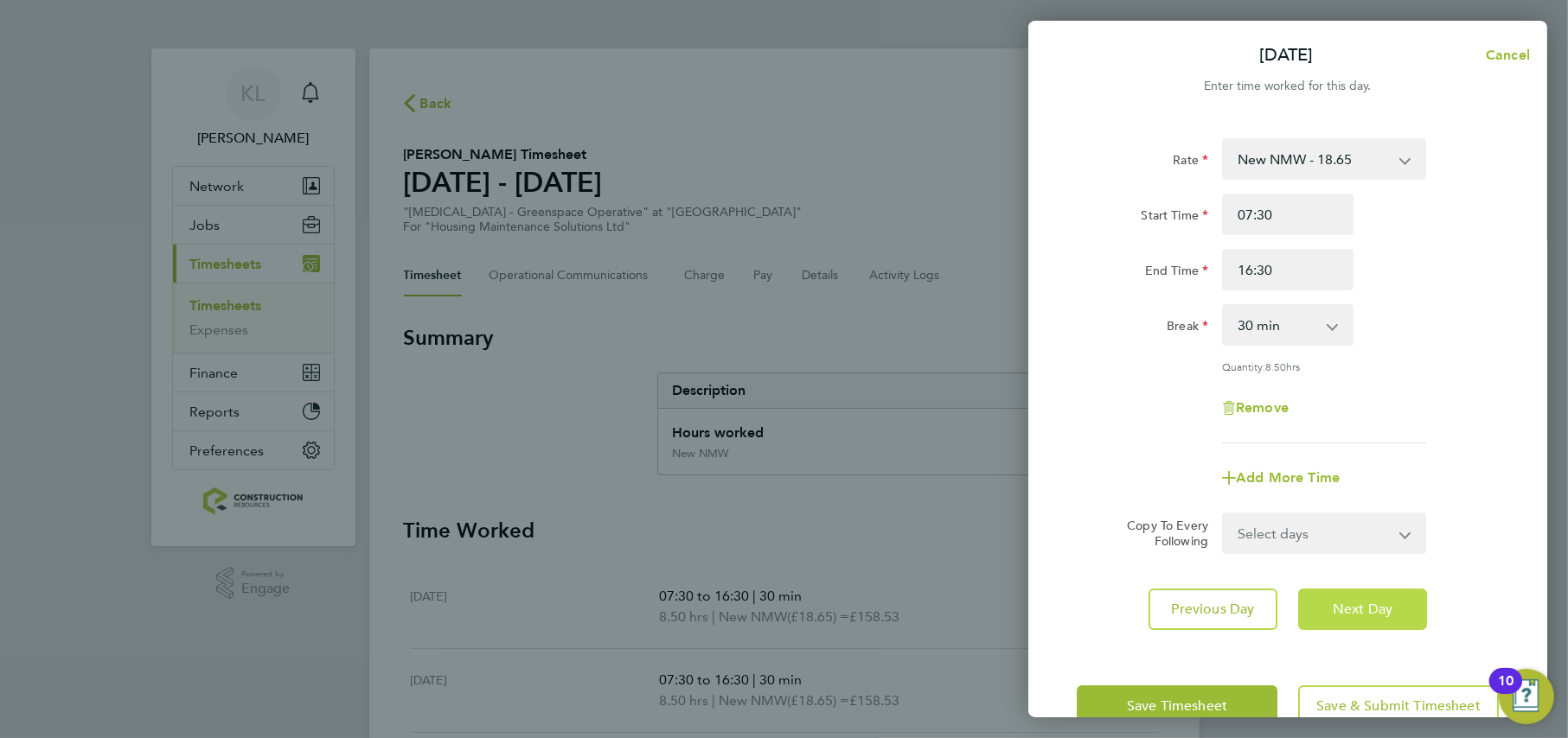
click at [1381, 591] on button "Next Day" at bounding box center [1362, 610] width 129 height 42
select select "30"
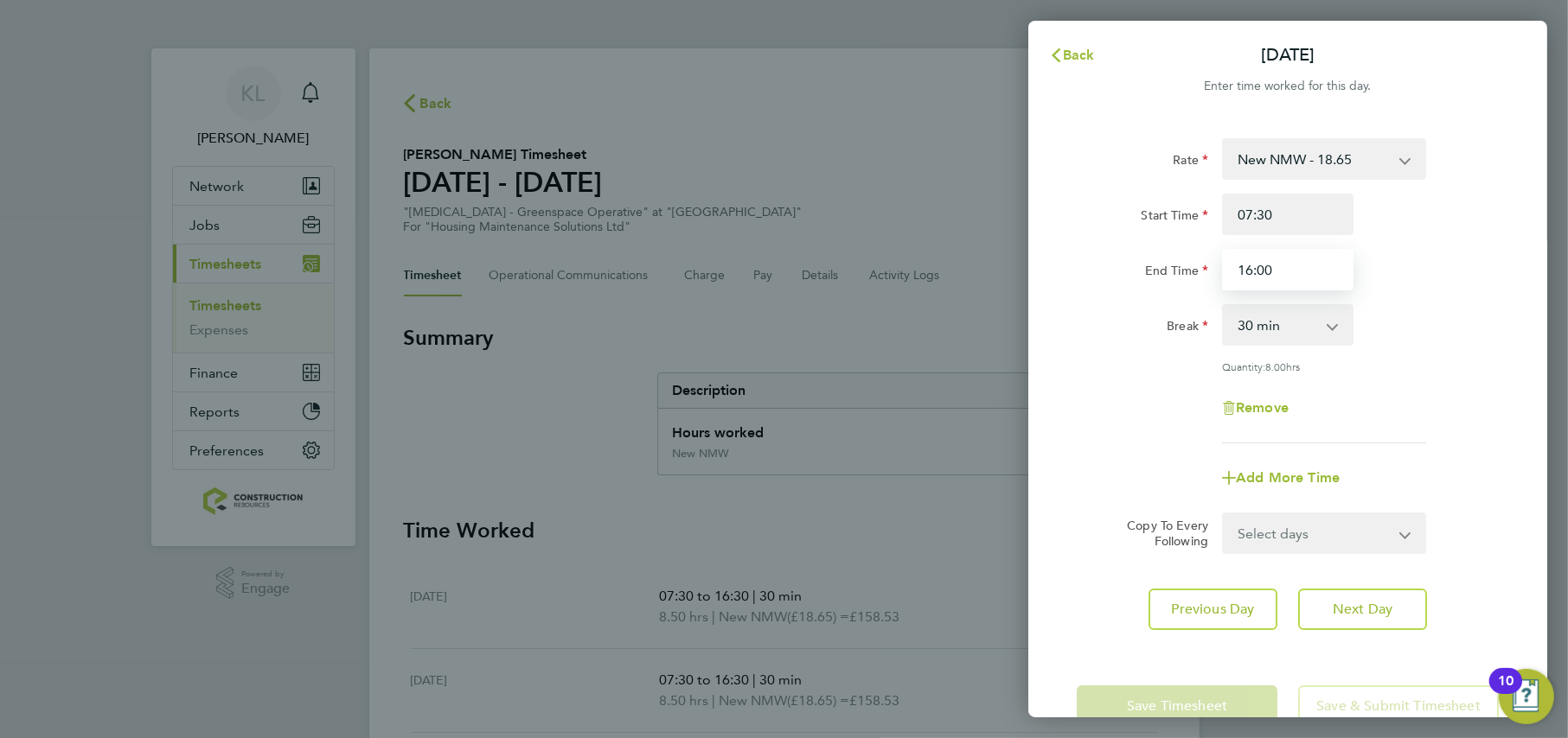
click at [1260, 276] on input "16:00" at bounding box center [1288, 270] width 131 height 42
click at [1269, 270] on input "16:00" at bounding box center [1288, 270] width 131 height 42
click at [1265, 271] on input "16:00" at bounding box center [1288, 270] width 131 height 42
type input "16:30"
click at [1041, 462] on div "Rate New NMW - 18.65 Start Time 07:30 End Time 16:30 Break 0 min 15 min 30 min …" at bounding box center [1287, 384] width 519 height 533
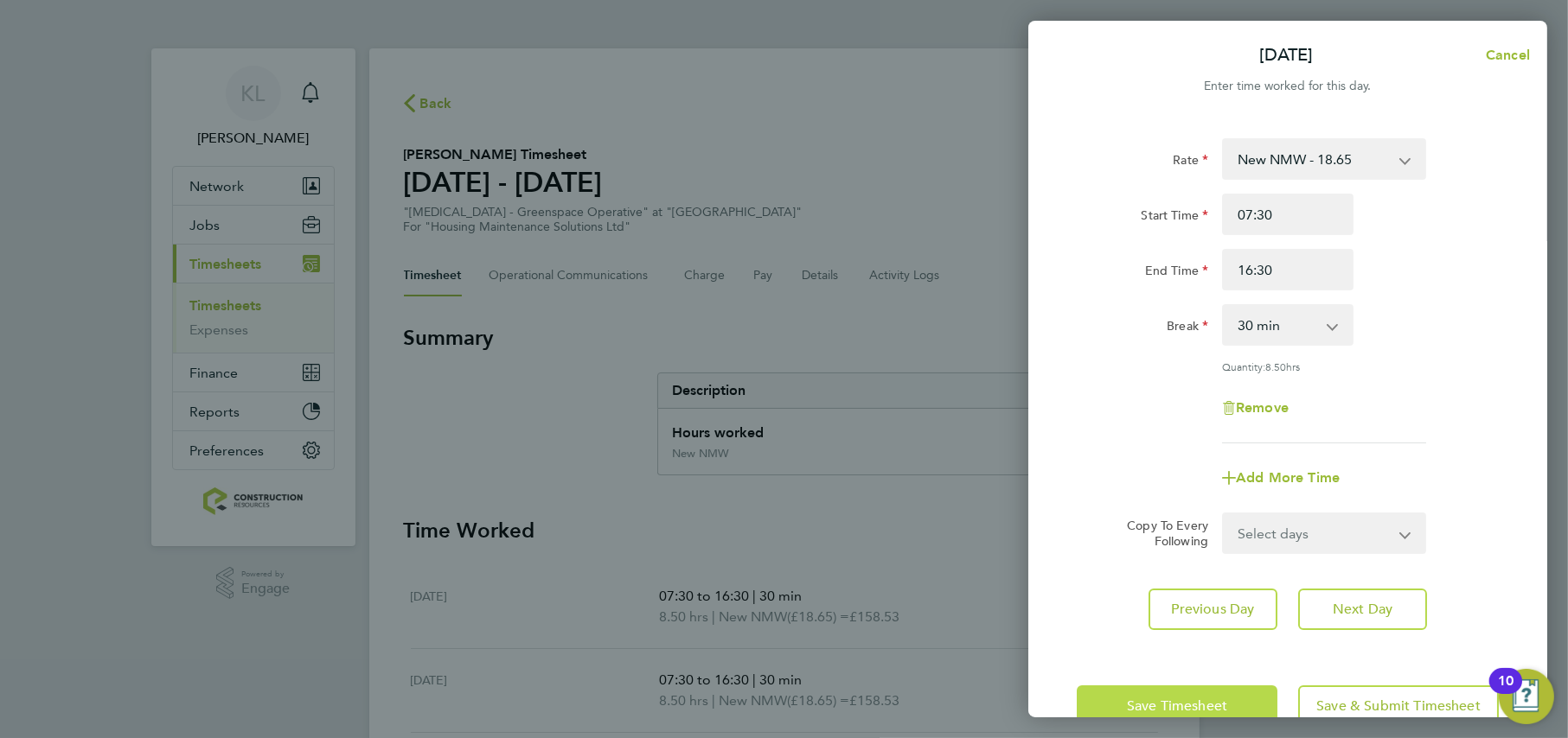
click at [1238, 698] on button "Save Timesheet" at bounding box center [1177, 706] width 201 height 42
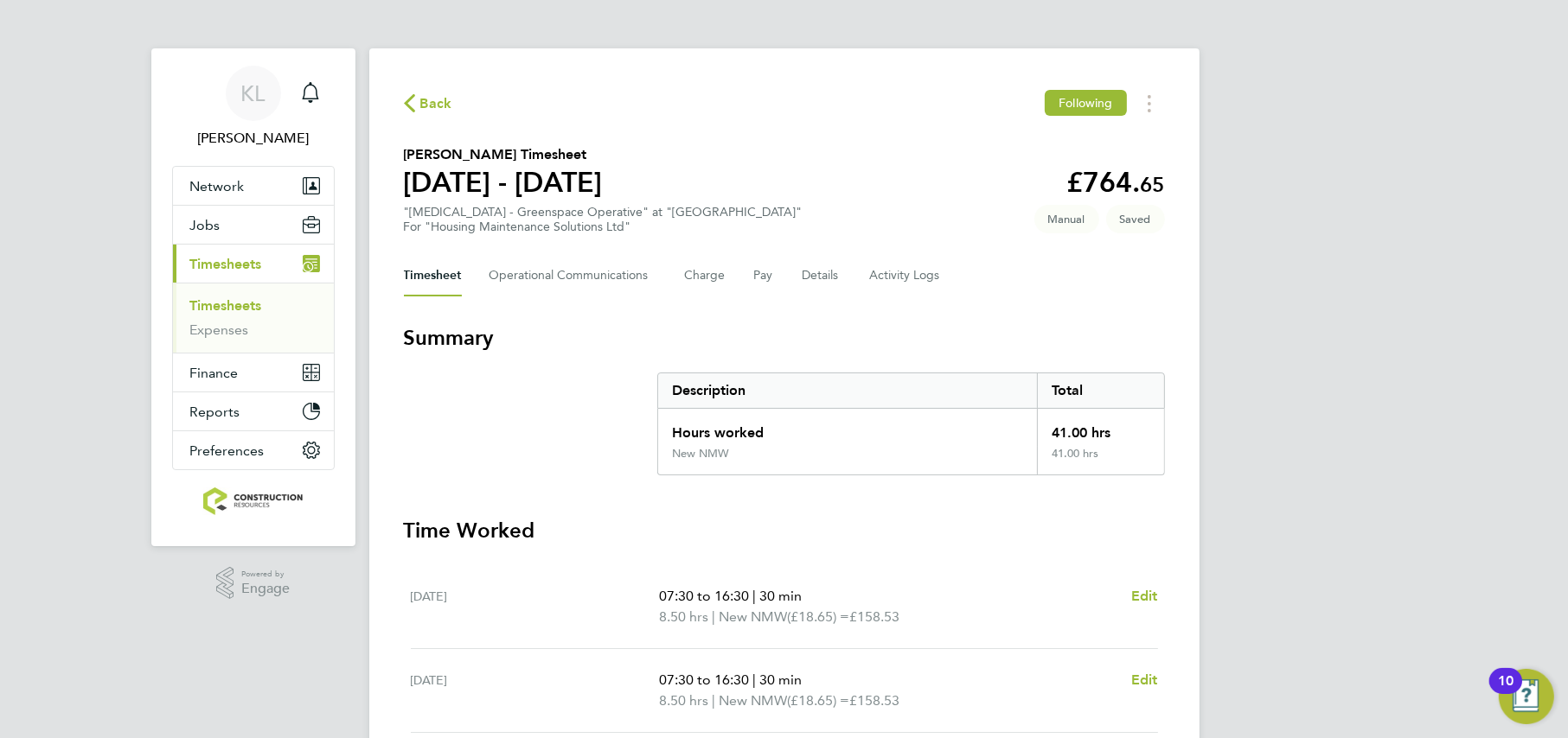
scroll to position [523, 0]
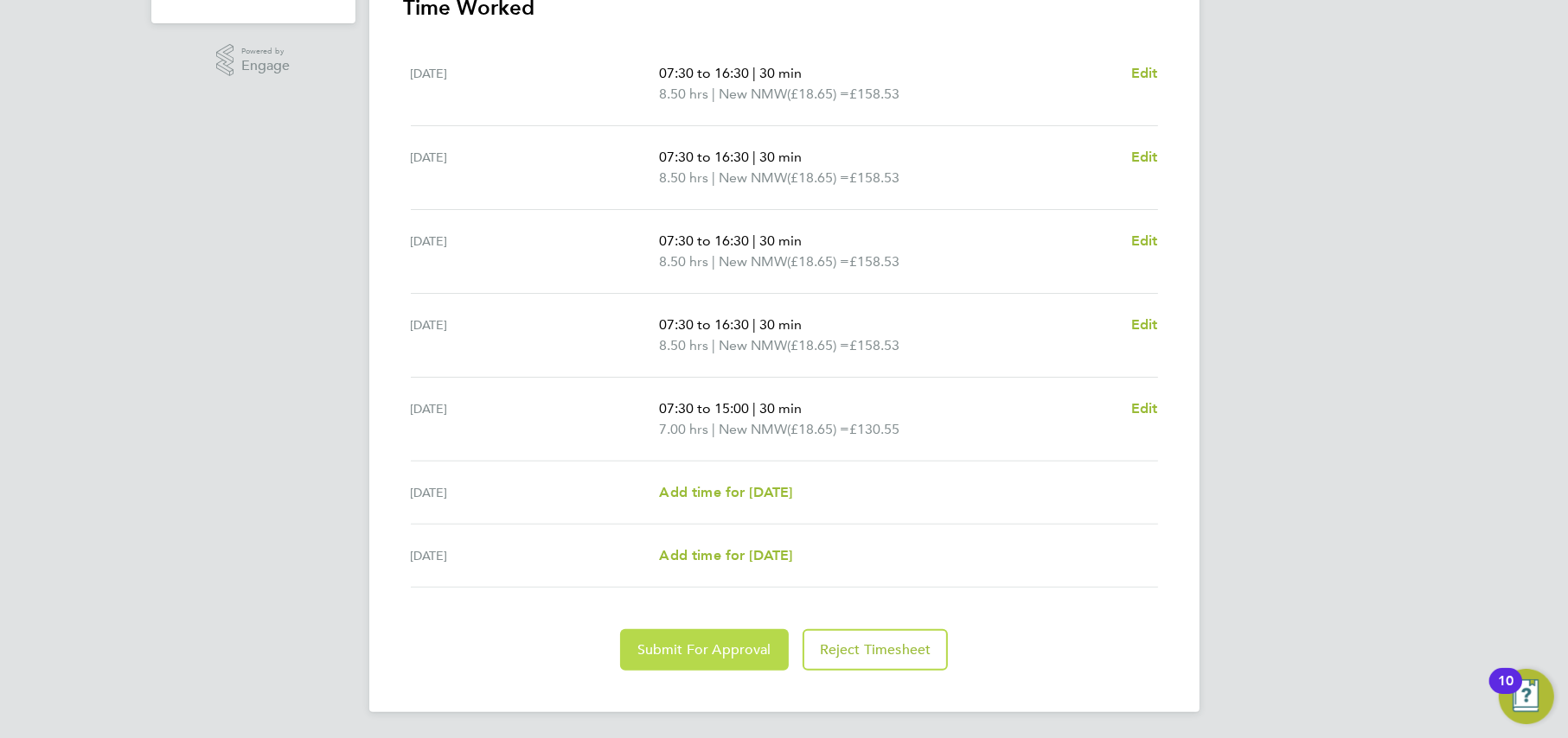
click at [672, 651] on span "Submit For Approval" at bounding box center [704, 650] width 134 height 17
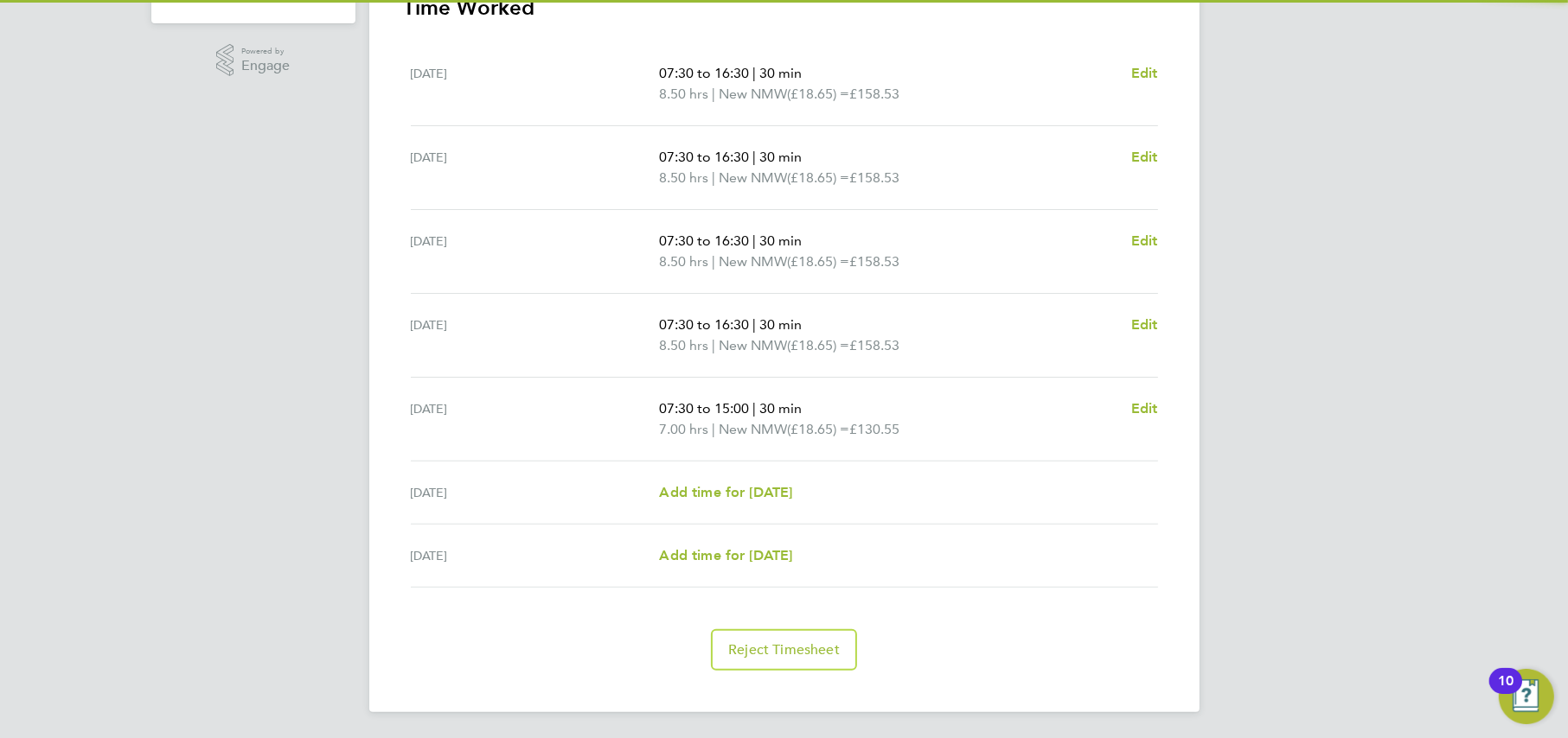
scroll to position [0, 0]
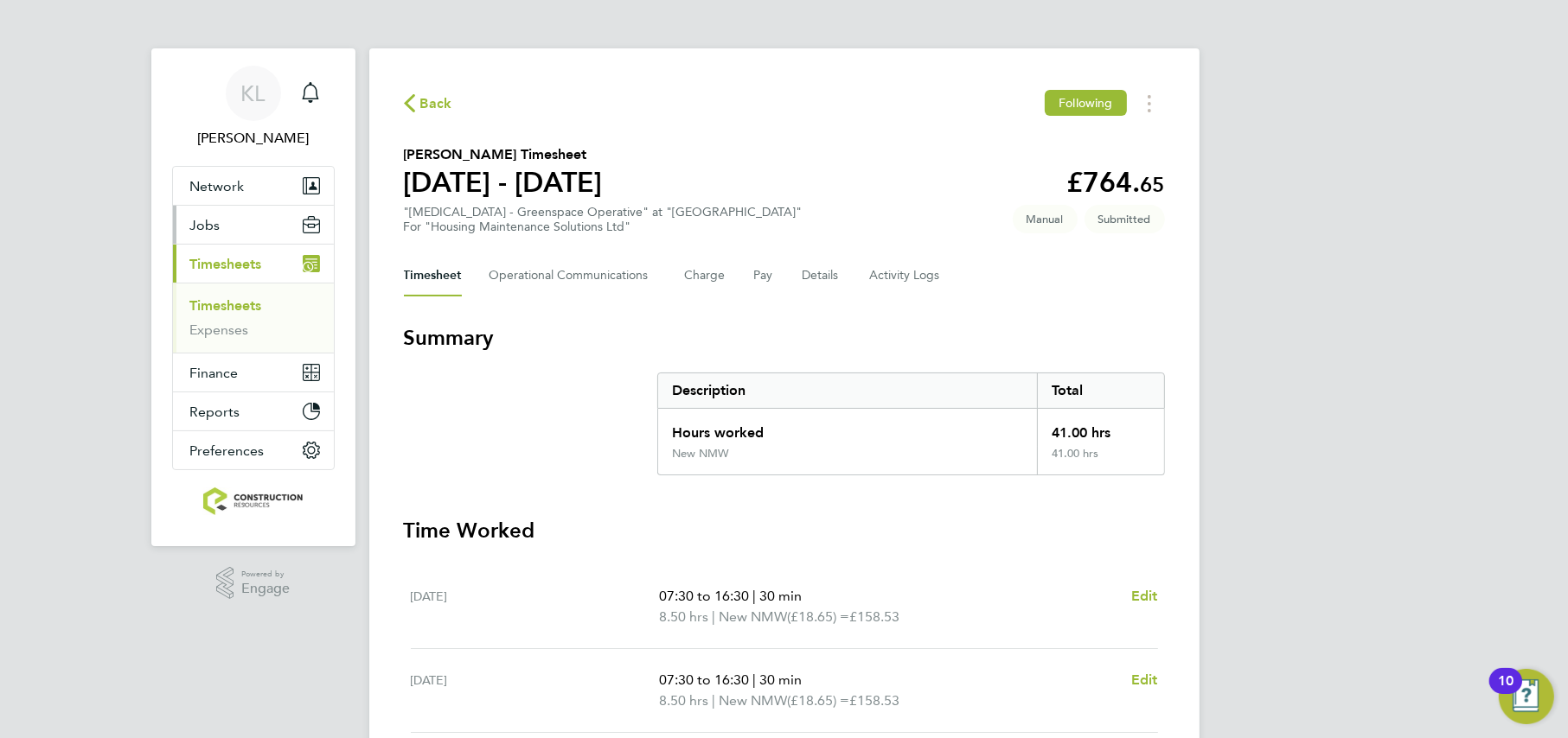
drag, startPoint x: 446, startPoint y: 95, endPoint x: 211, endPoint y: 231, distance: 271.5
click at [446, 95] on span "Back" at bounding box center [436, 103] width 32 height 21
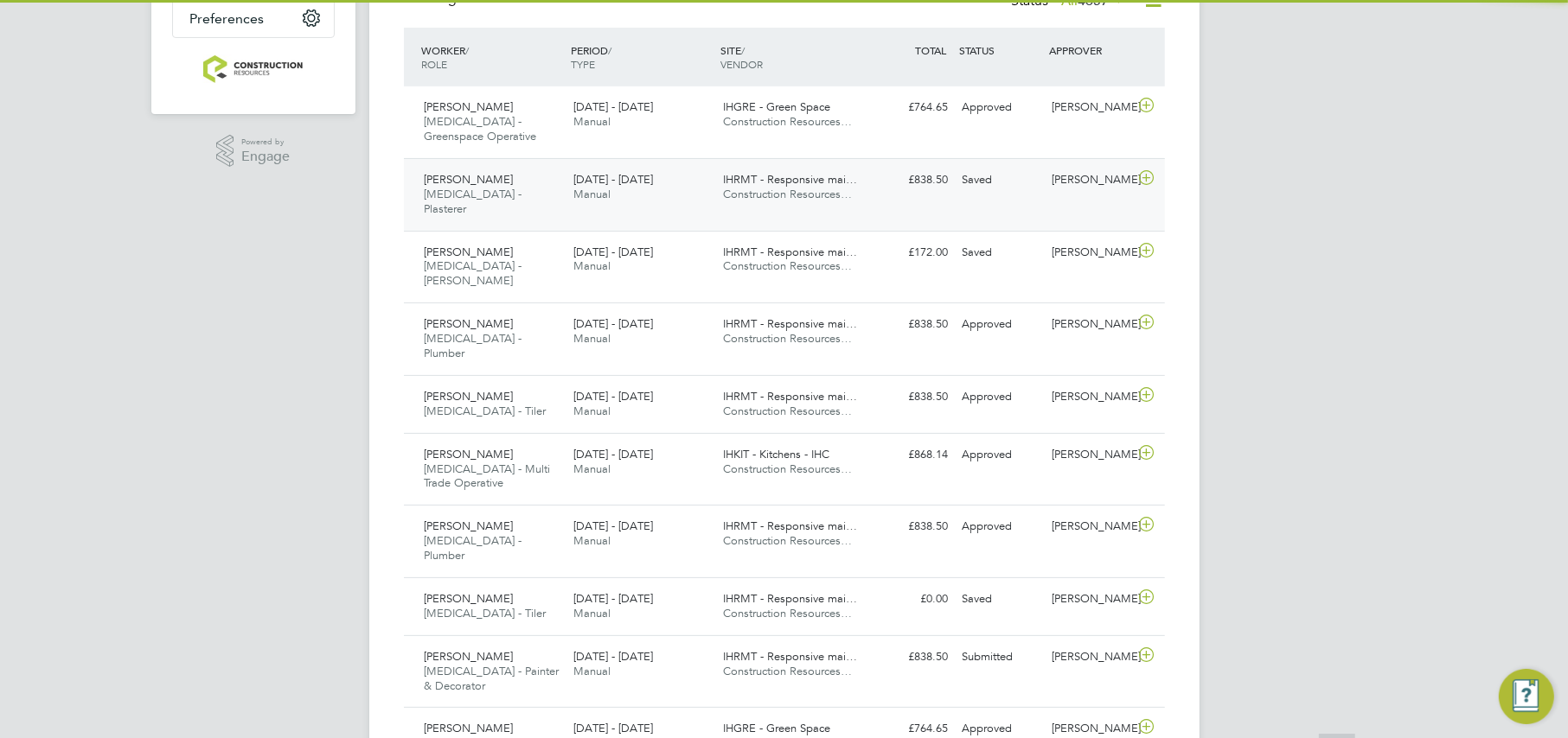
scroll to position [8, 8]
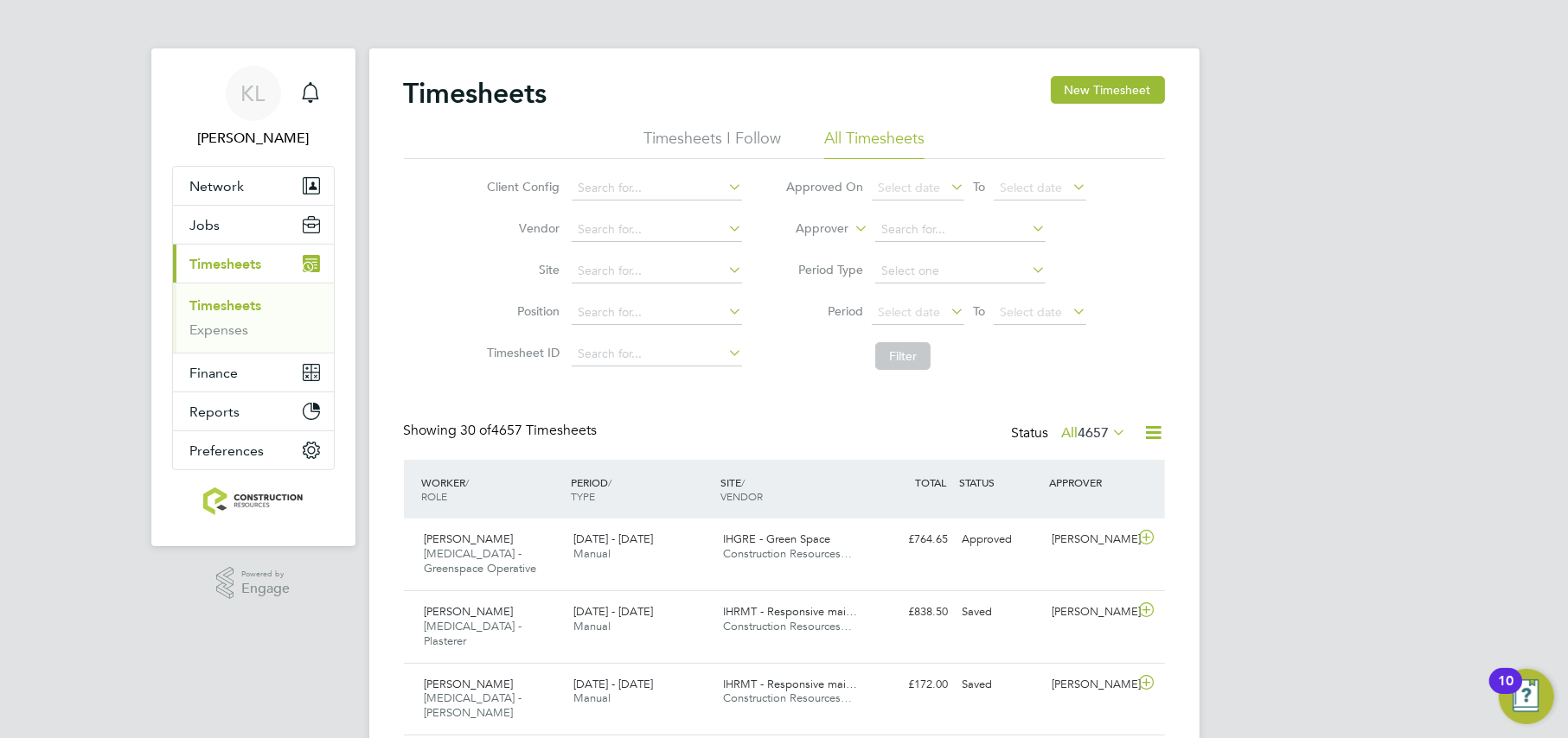
click at [1078, 441] on span "4657" at bounding box center [1094, 433] width 31 height 17
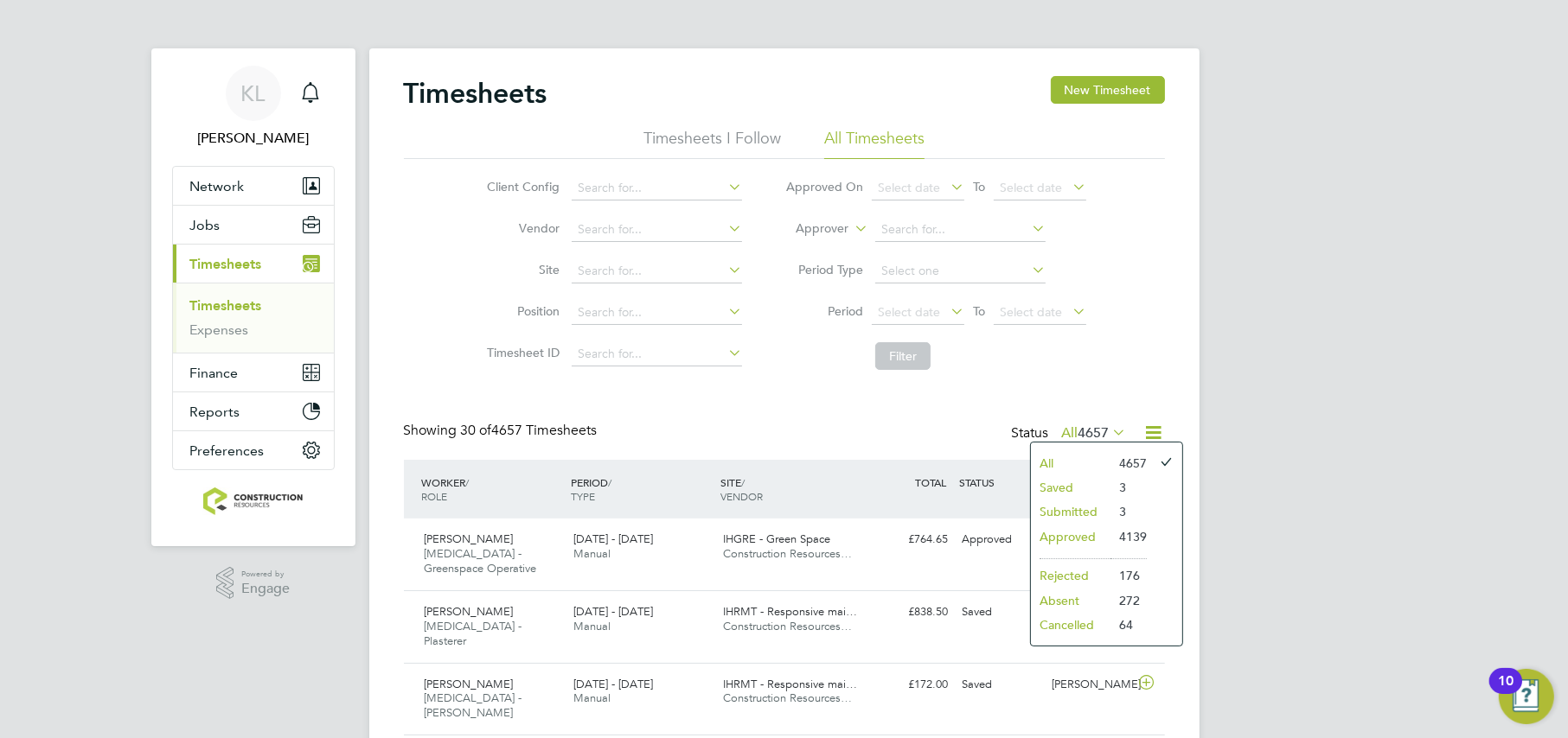
click at [1063, 504] on li "Submitted" at bounding box center [1070, 511] width 79 height 25
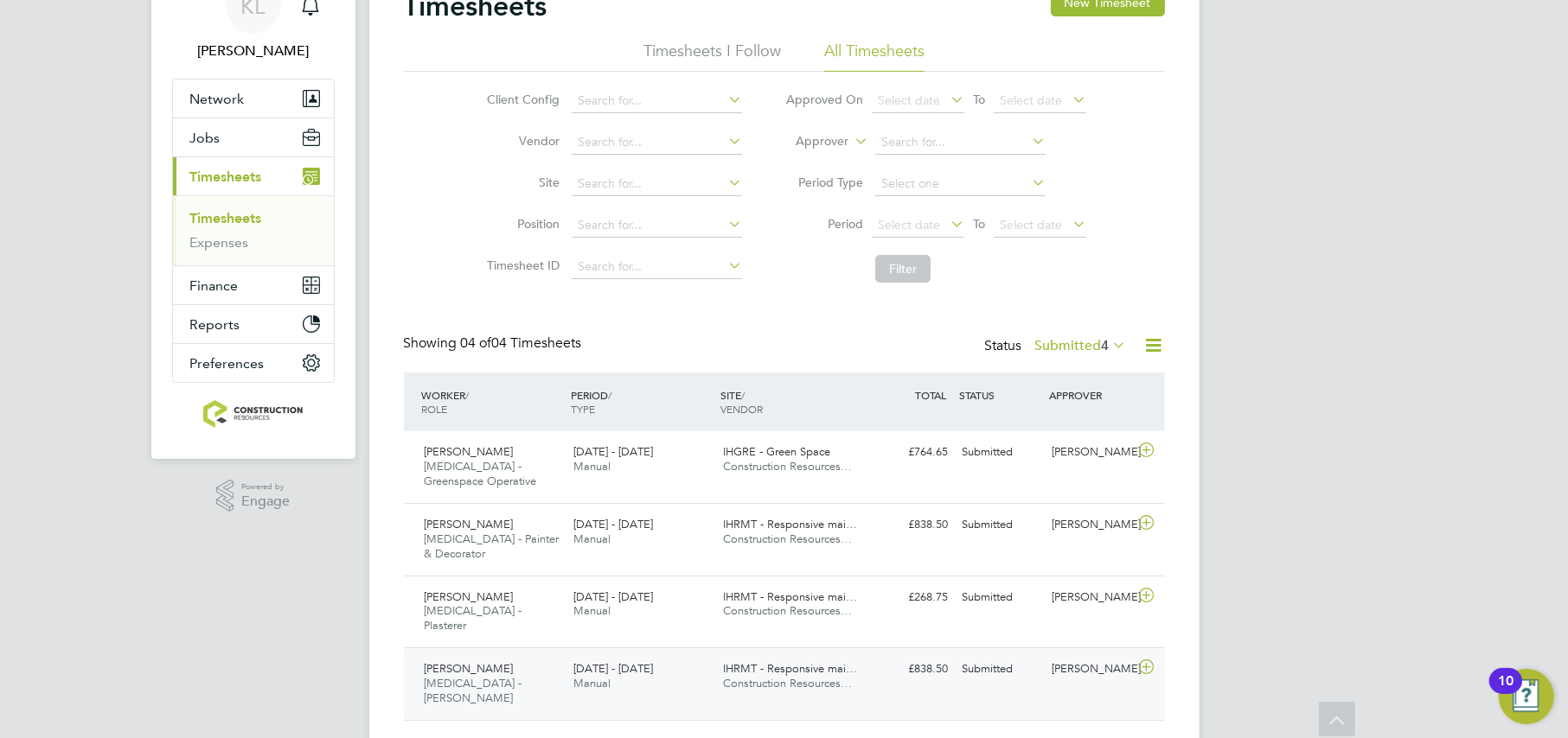
click at [521, 655] on div "Liam Griffiths HMS - Joiner 22 - 28 Sep 2025" at bounding box center [492, 684] width 150 height 58
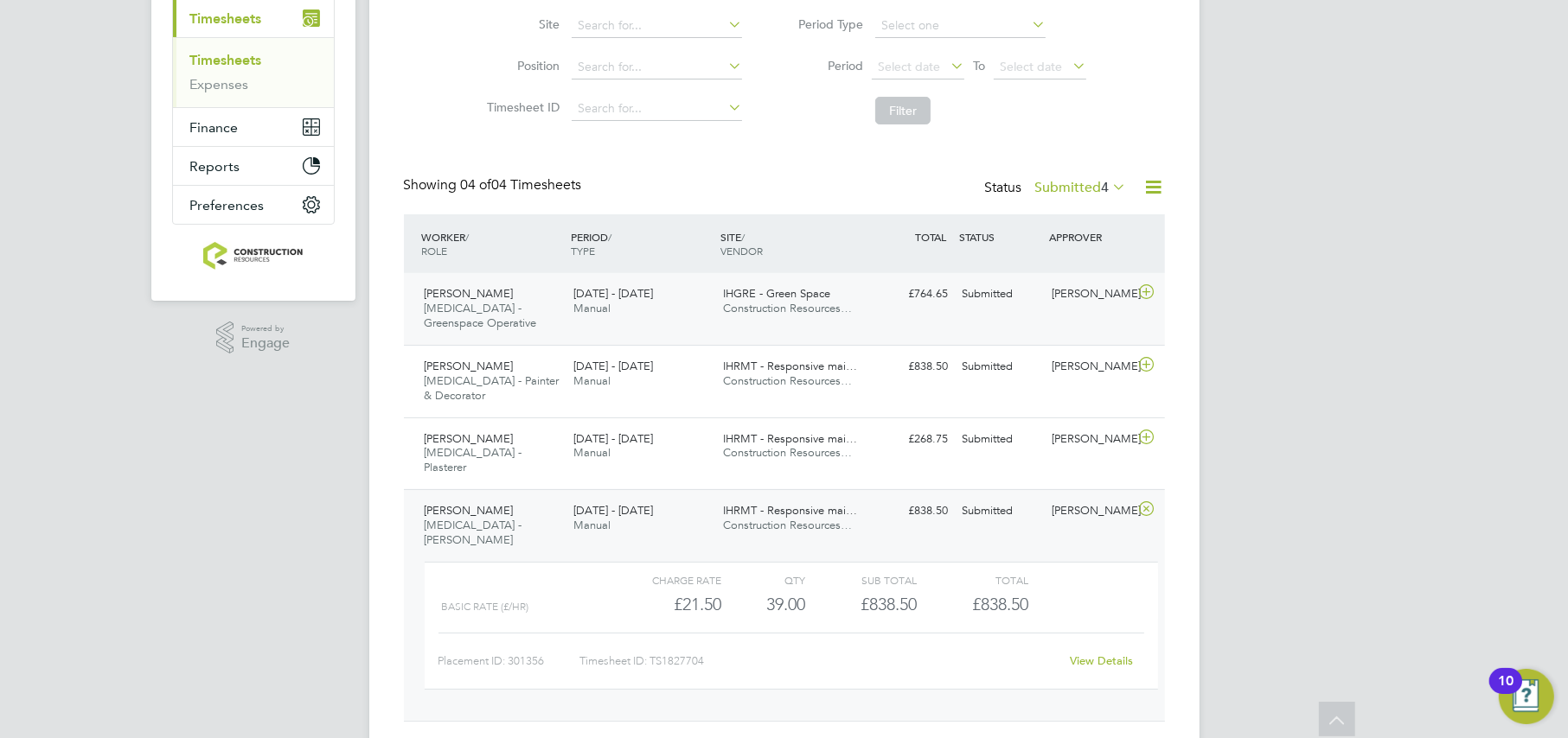
scroll to position [246, 0]
click at [1095, 652] on link "View Details" at bounding box center [1101, 660] width 63 height 15
click at [532, 497] on div "Liam Griffiths HMS - Joiner 22 - 28 Sep 2025" at bounding box center [492, 526] width 150 height 58
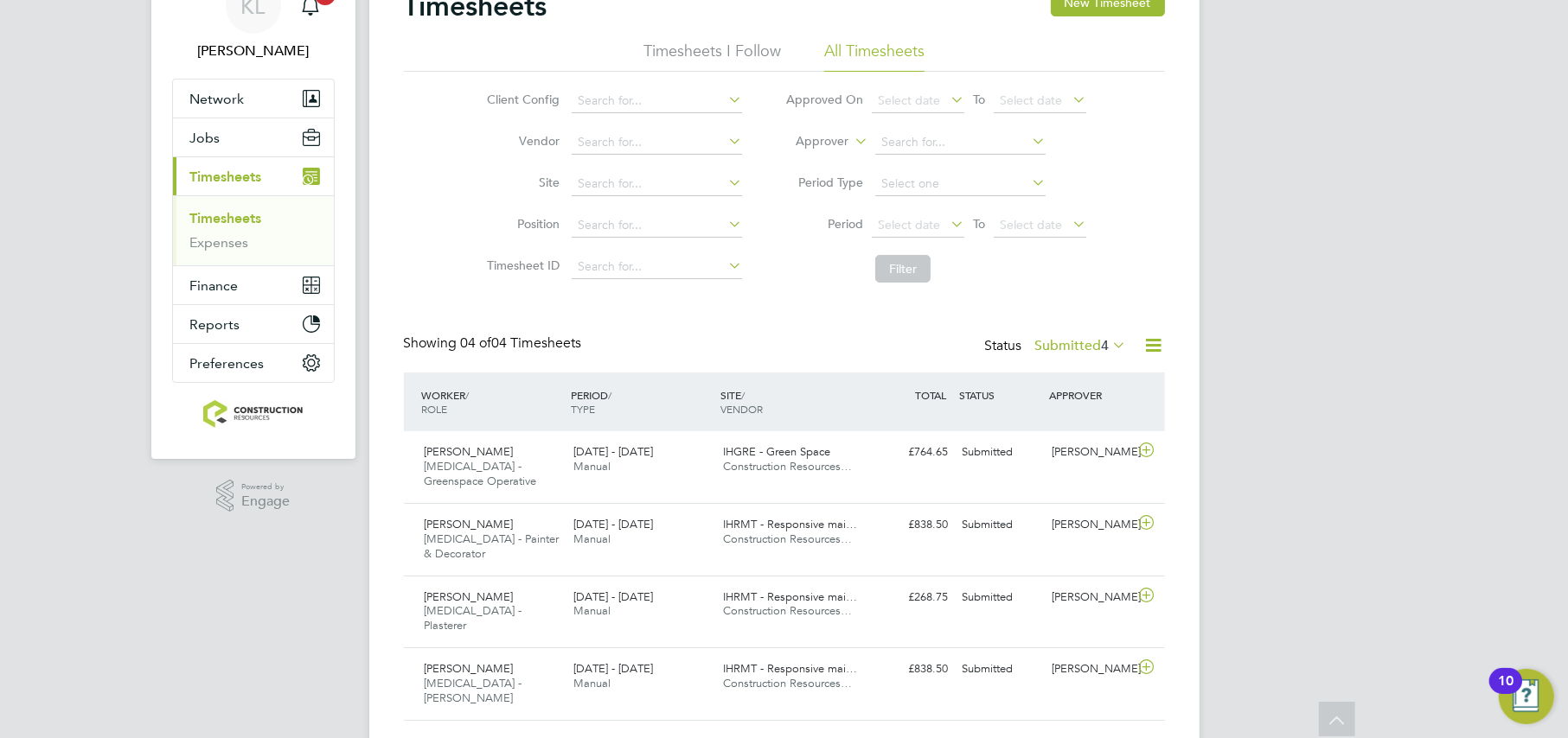
scroll to position [0, 0]
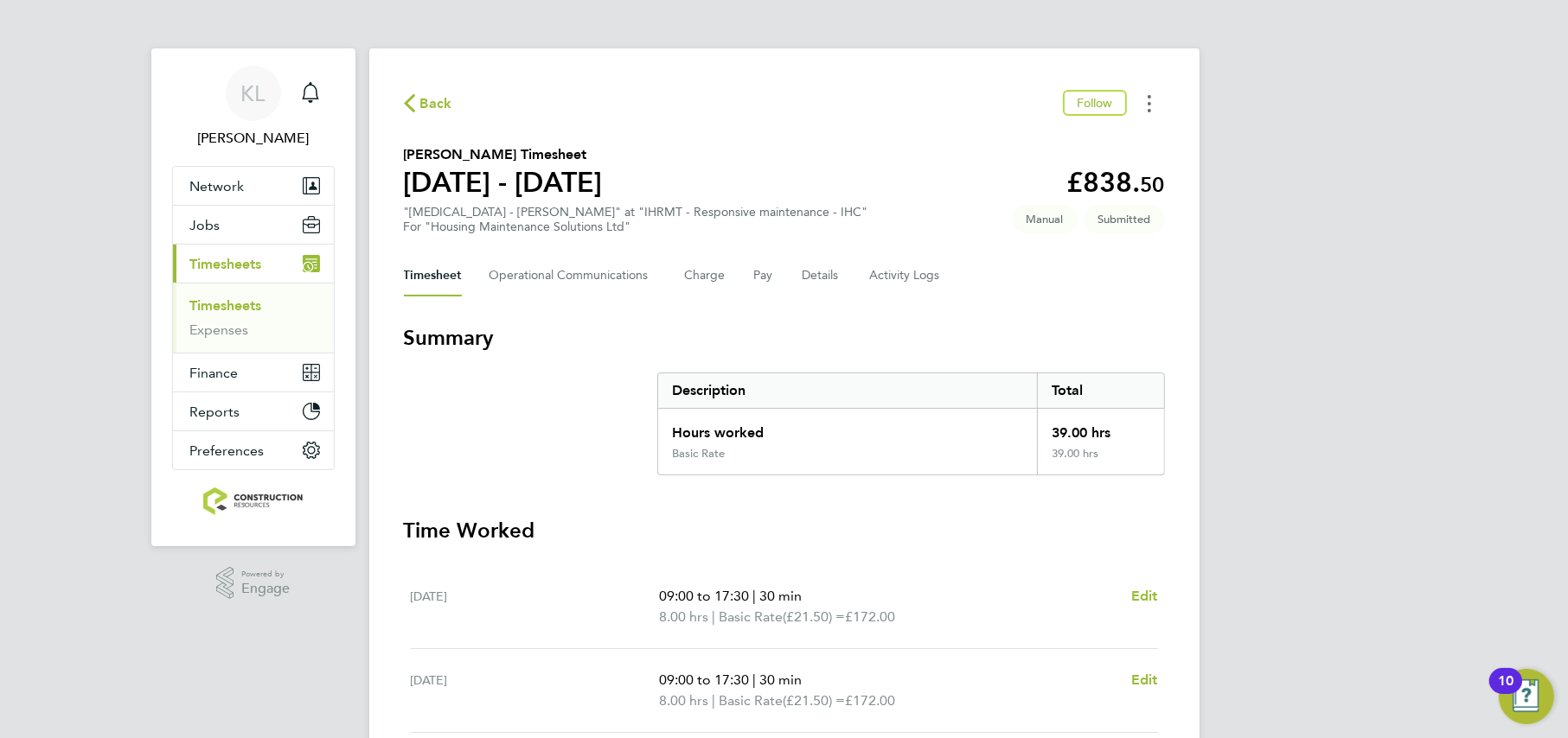
click at [1151, 97] on button "Timesheets Menu" at bounding box center [1150, 103] width 31 height 26
click at [766, 384] on div "Description" at bounding box center [848, 391] width 380 height 35
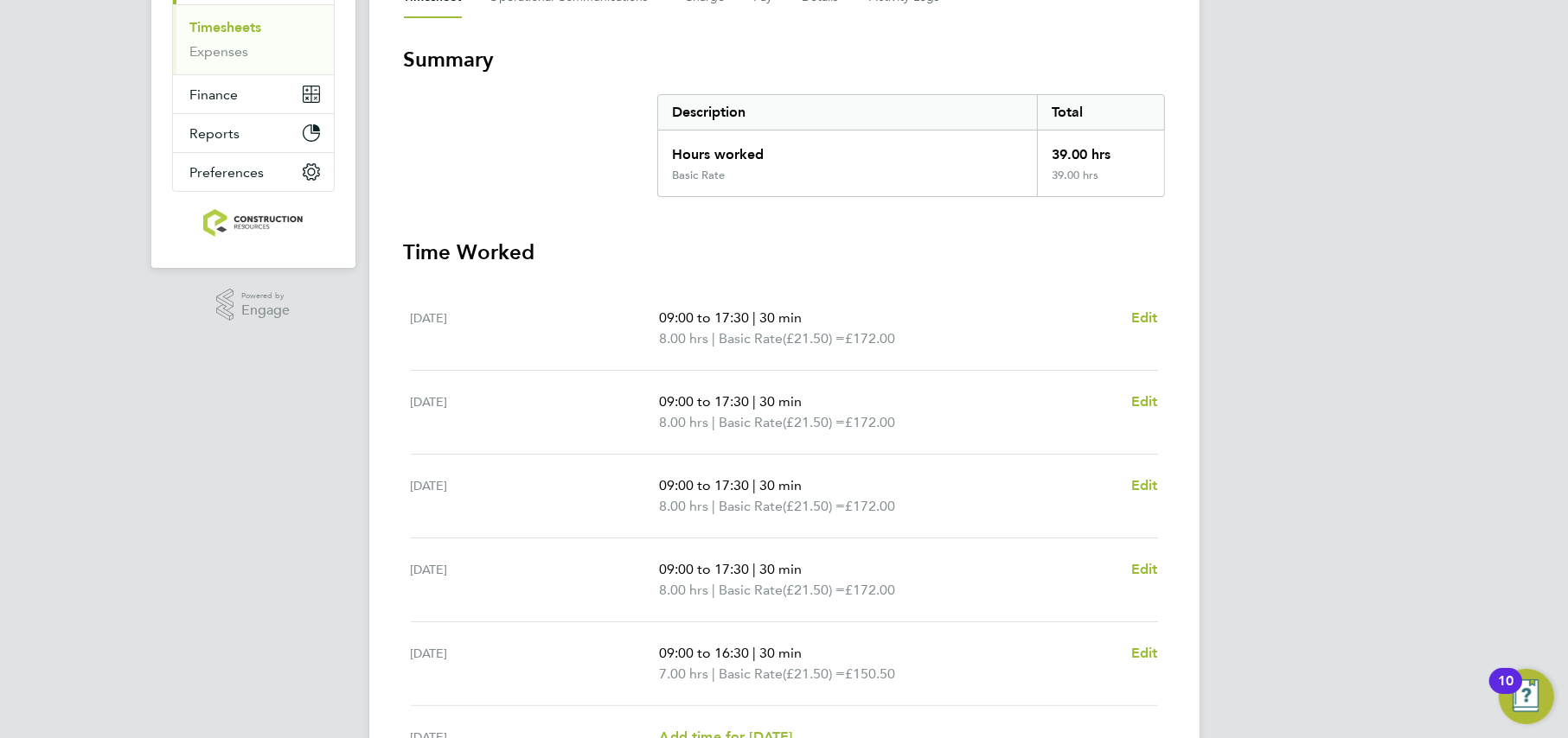
scroll to position [307, 0]
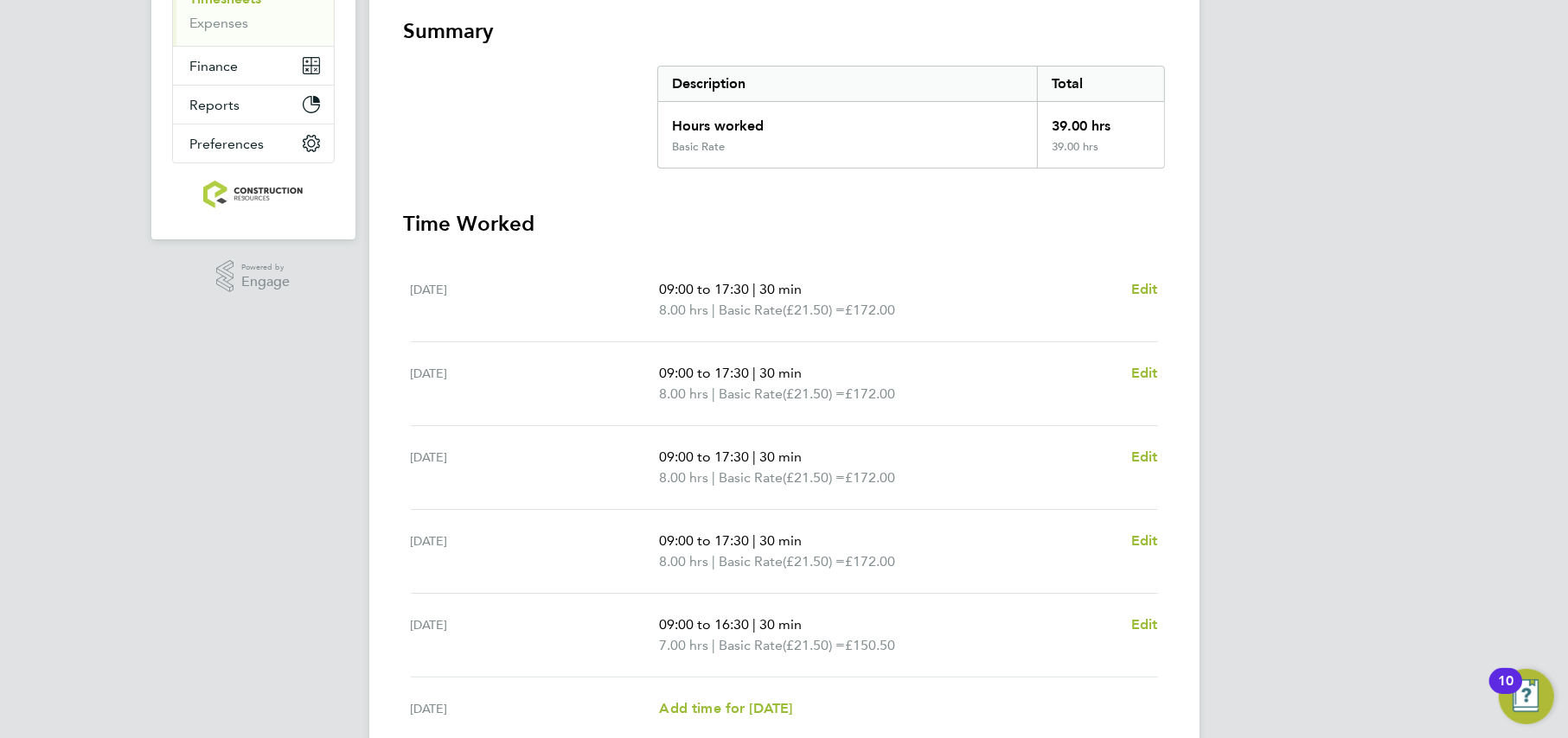
drag, startPoint x: 675, startPoint y: 284, endPoint x: 1069, endPoint y: 384, distance: 406.5
click at [1069, 384] on ul "[DATE] 09:00 to 17:30 | 30 min 8.00 hrs | Basic Rate (£21.50) = £172.00 Edit [D…" at bounding box center [784, 531] width 761 height 546
click at [965, 295] on p "09:00 to 17:30 | 30 min" at bounding box center [888, 289] width 458 height 21
click at [1153, 292] on span "Edit" at bounding box center [1144, 289] width 26 height 16
select select "30"
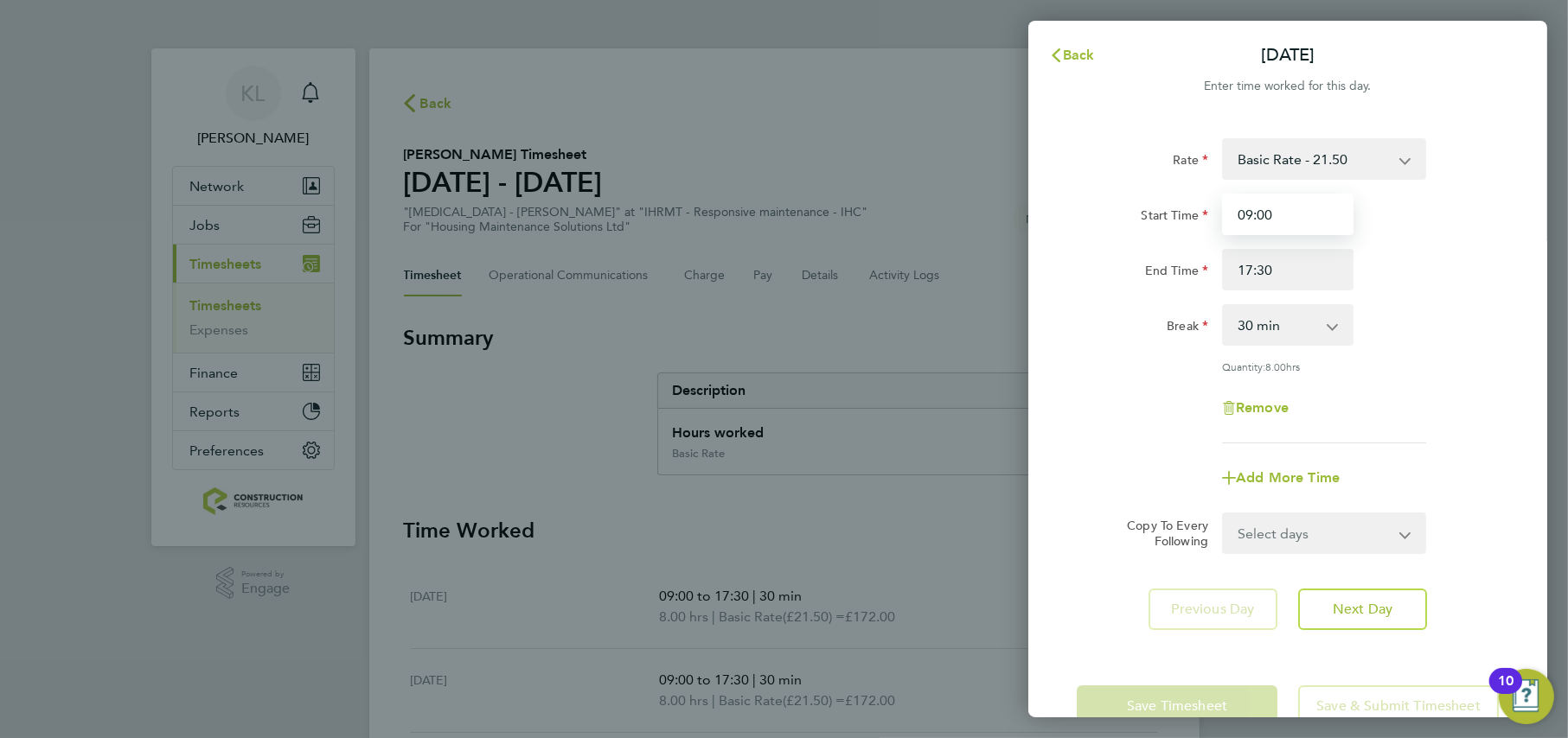
click at [1248, 213] on input "09:00" at bounding box center [1288, 215] width 131 height 42
click at [1252, 212] on input "09:00" at bounding box center [1288, 215] width 131 height 42
type input "08:00"
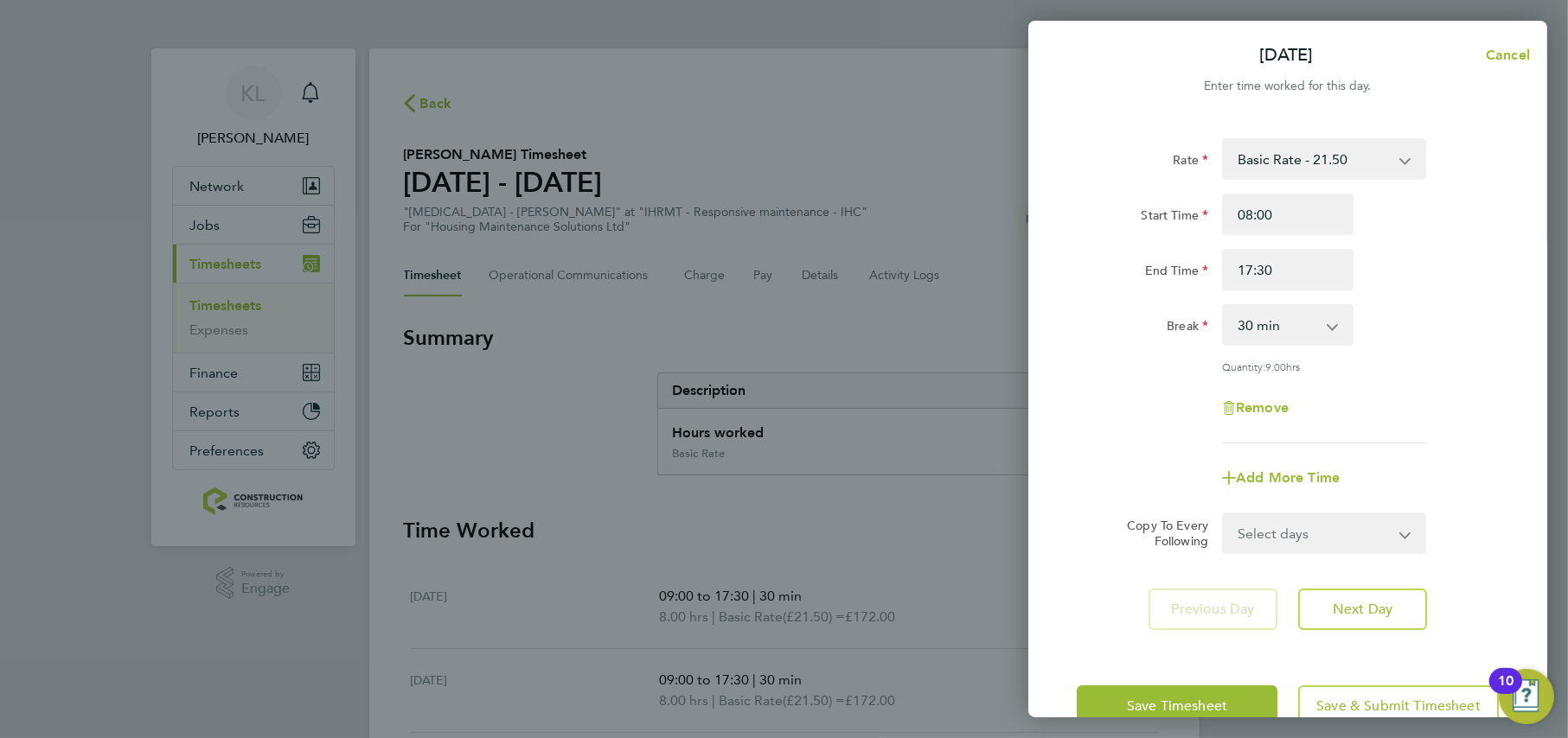
click at [1164, 701] on app-form-button "Save Timesheet" at bounding box center [1182, 706] width 211 height 42
click at [1164, 701] on span "Save Timesheet" at bounding box center [1177, 706] width 100 height 17
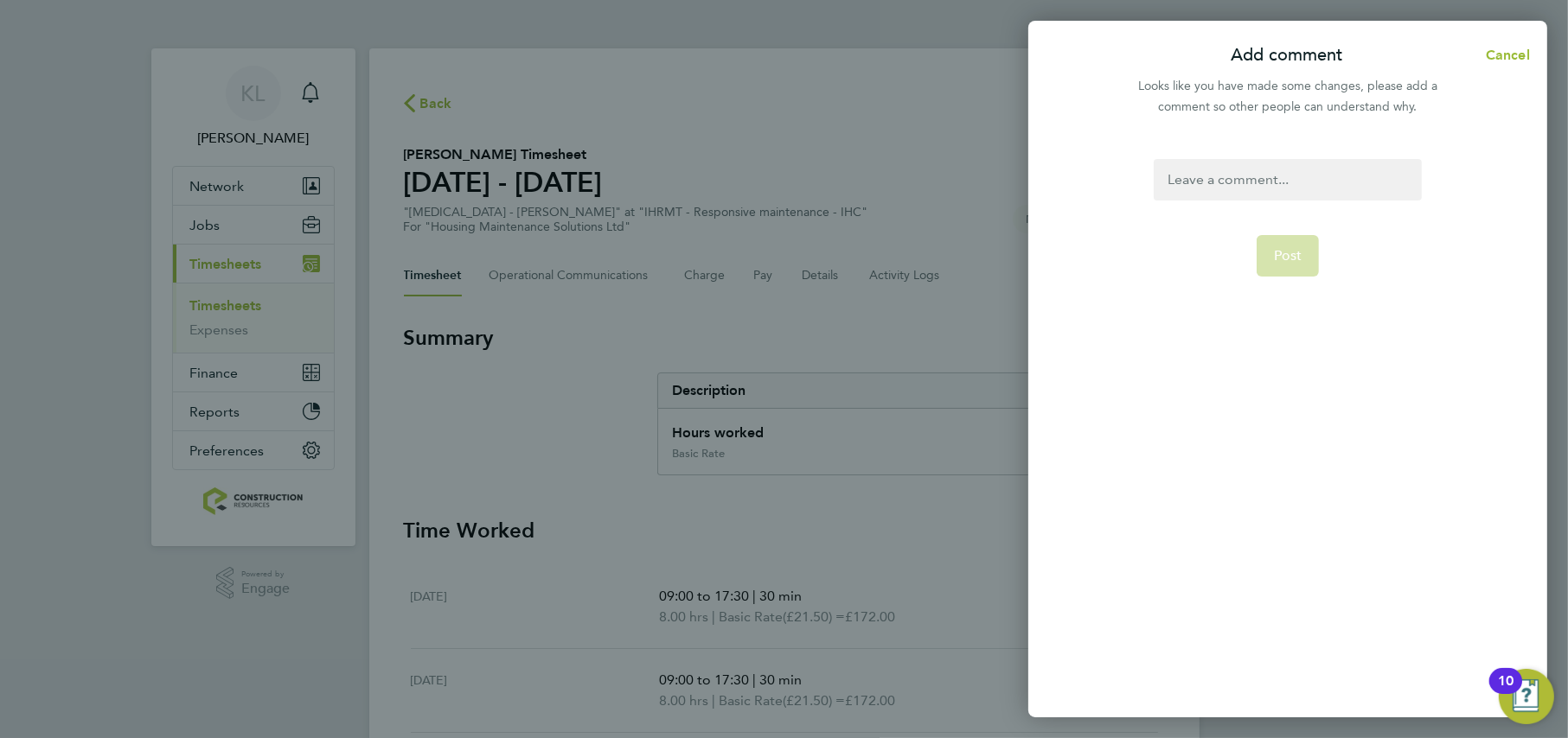
click at [1228, 140] on div "Add comment Cancel Looks like you have made some changes, please add a comment …" at bounding box center [1287, 369] width 519 height 697
click at [1204, 178] on div at bounding box center [1287, 180] width 267 height 42
click at [1298, 265] on button "Post" at bounding box center [1288, 277] width 63 height 42
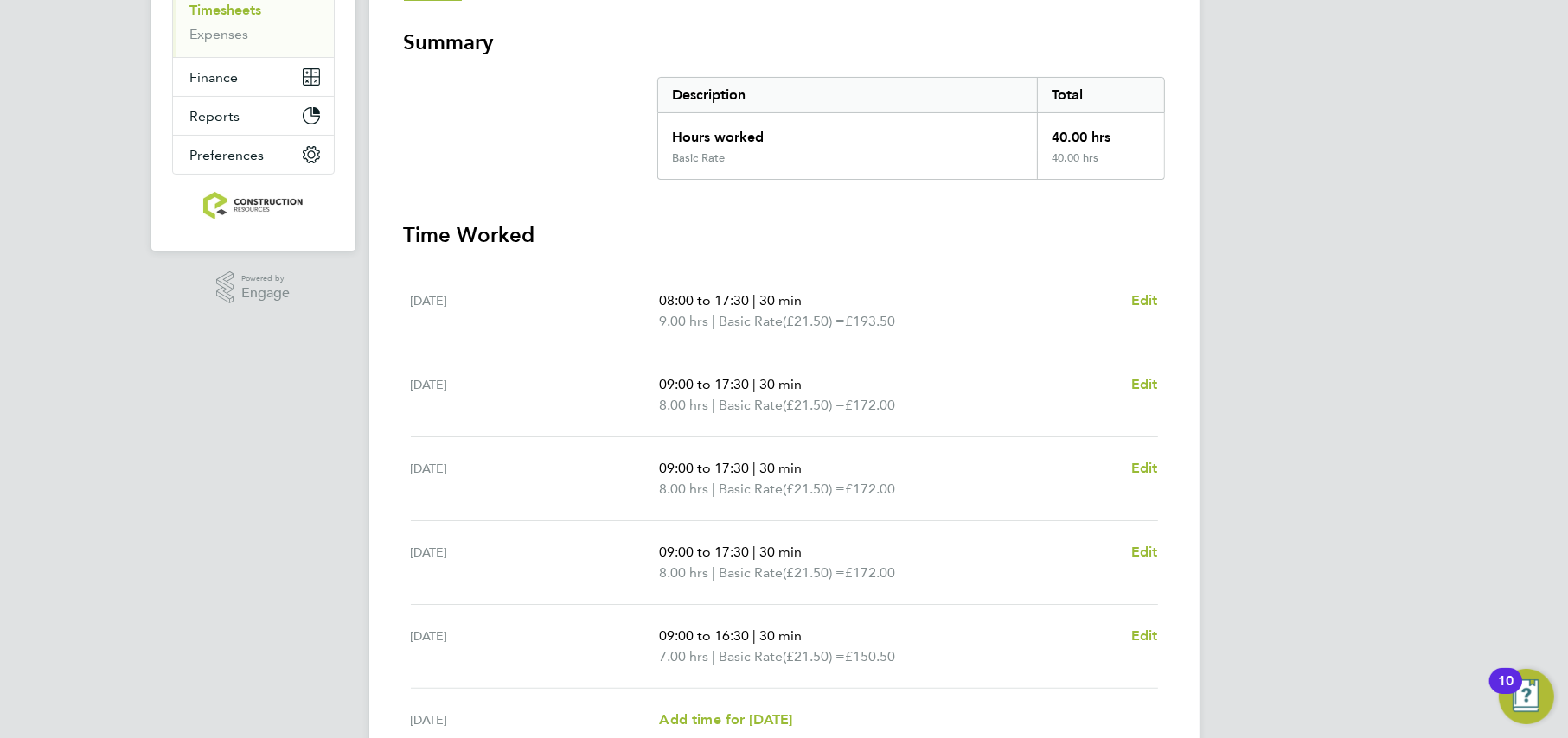
scroll to position [432, 0]
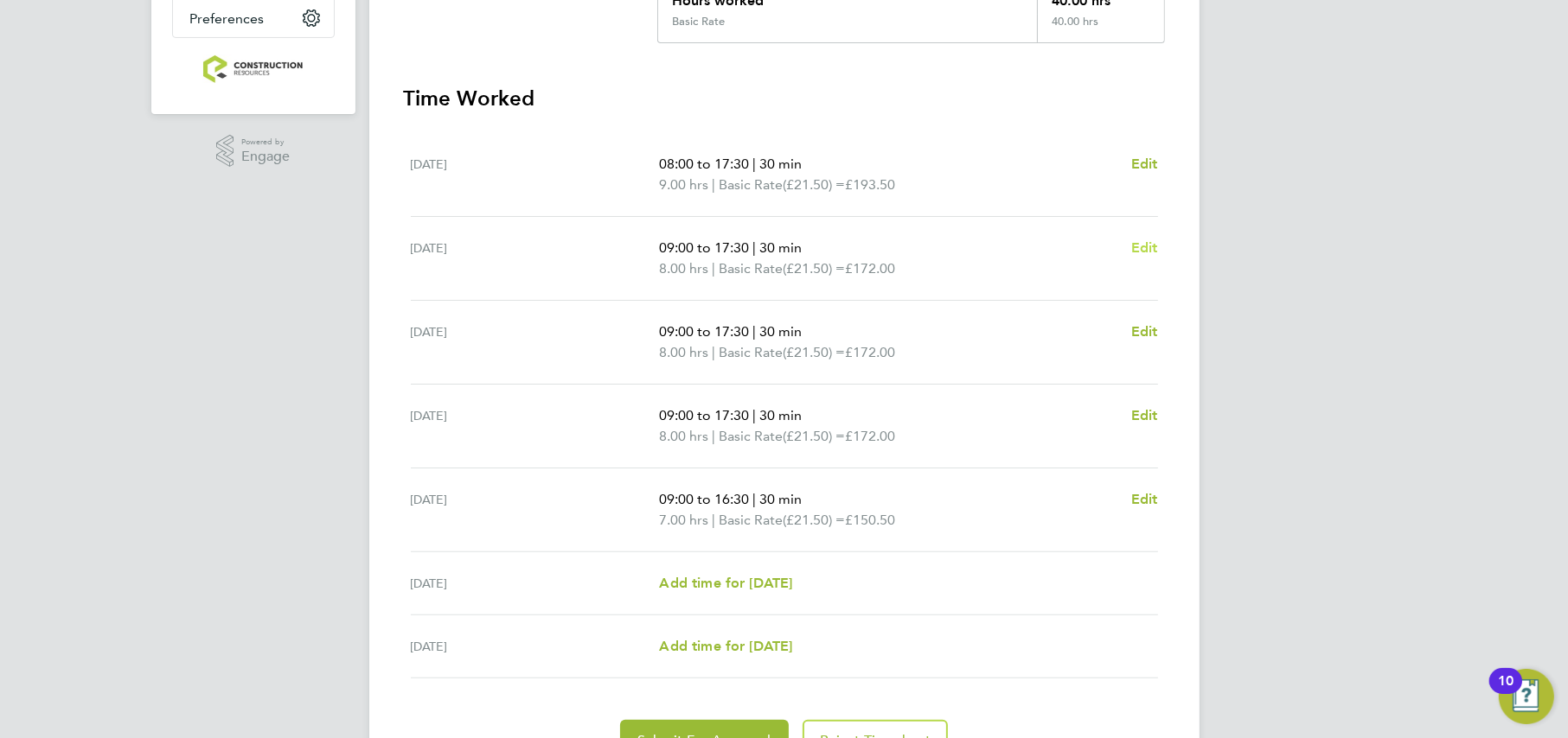
click at [1153, 251] on span "Edit" at bounding box center [1144, 248] width 26 height 16
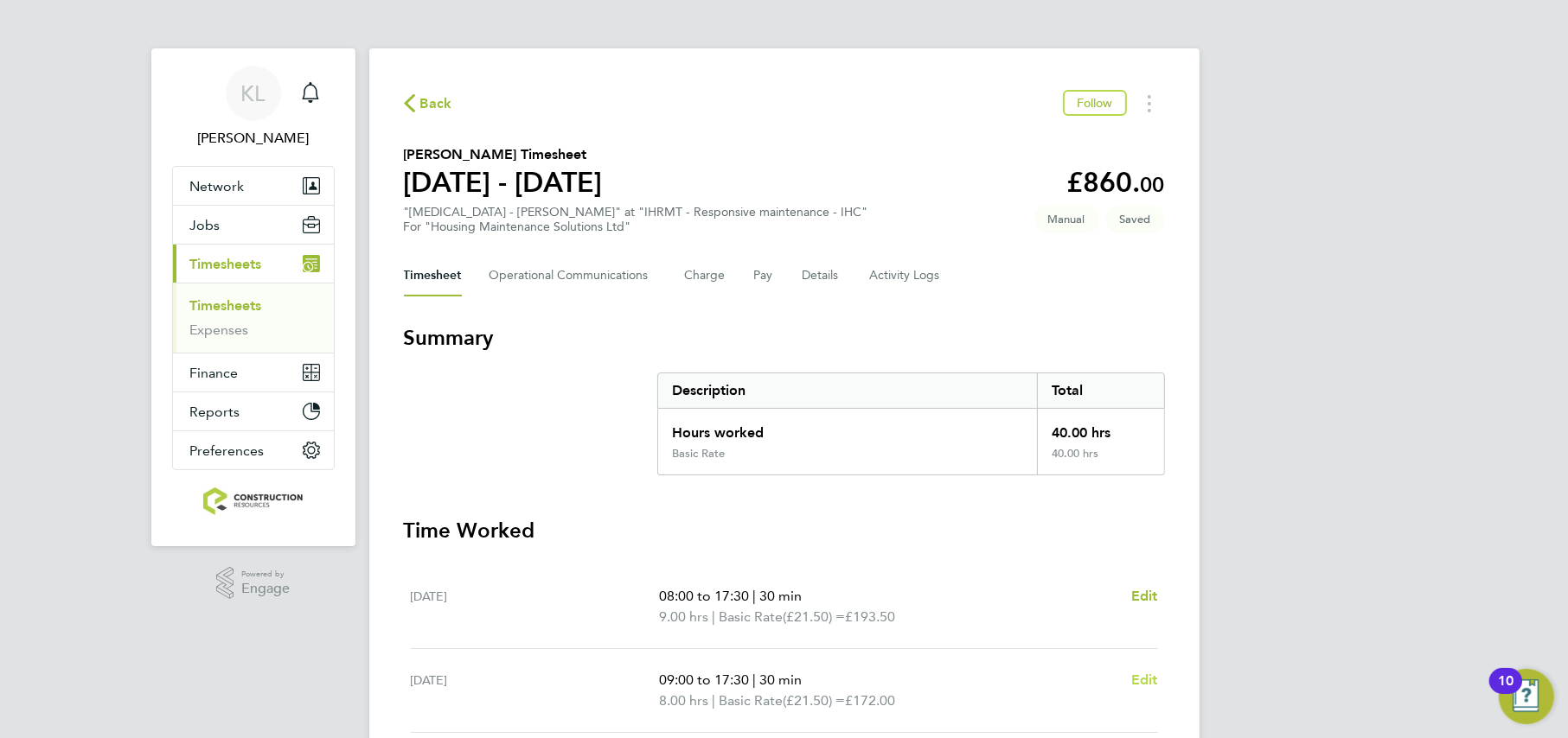
select select "30"
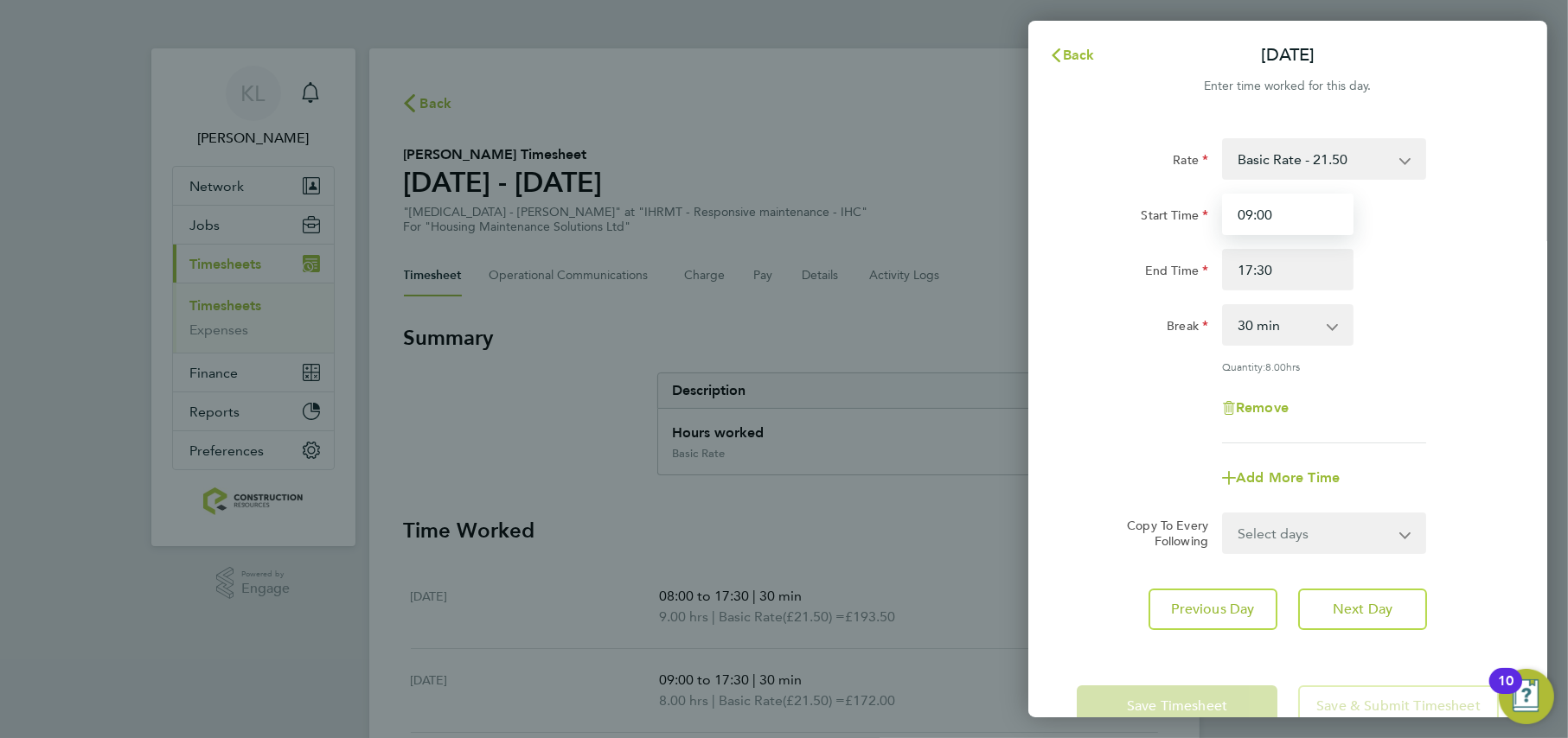
click at [1252, 211] on input "09:00" at bounding box center [1288, 215] width 131 height 42
click at [1260, 210] on input "08:00" at bounding box center [1288, 215] width 131 height 42
click at [1266, 210] on input "08:00" at bounding box center [1288, 215] width 131 height 42
type input "08:30"
click at [1321, 709] on app-form-button "Save & Submit Timesheet" at bounding box center [1394, 706] width 211 height 42
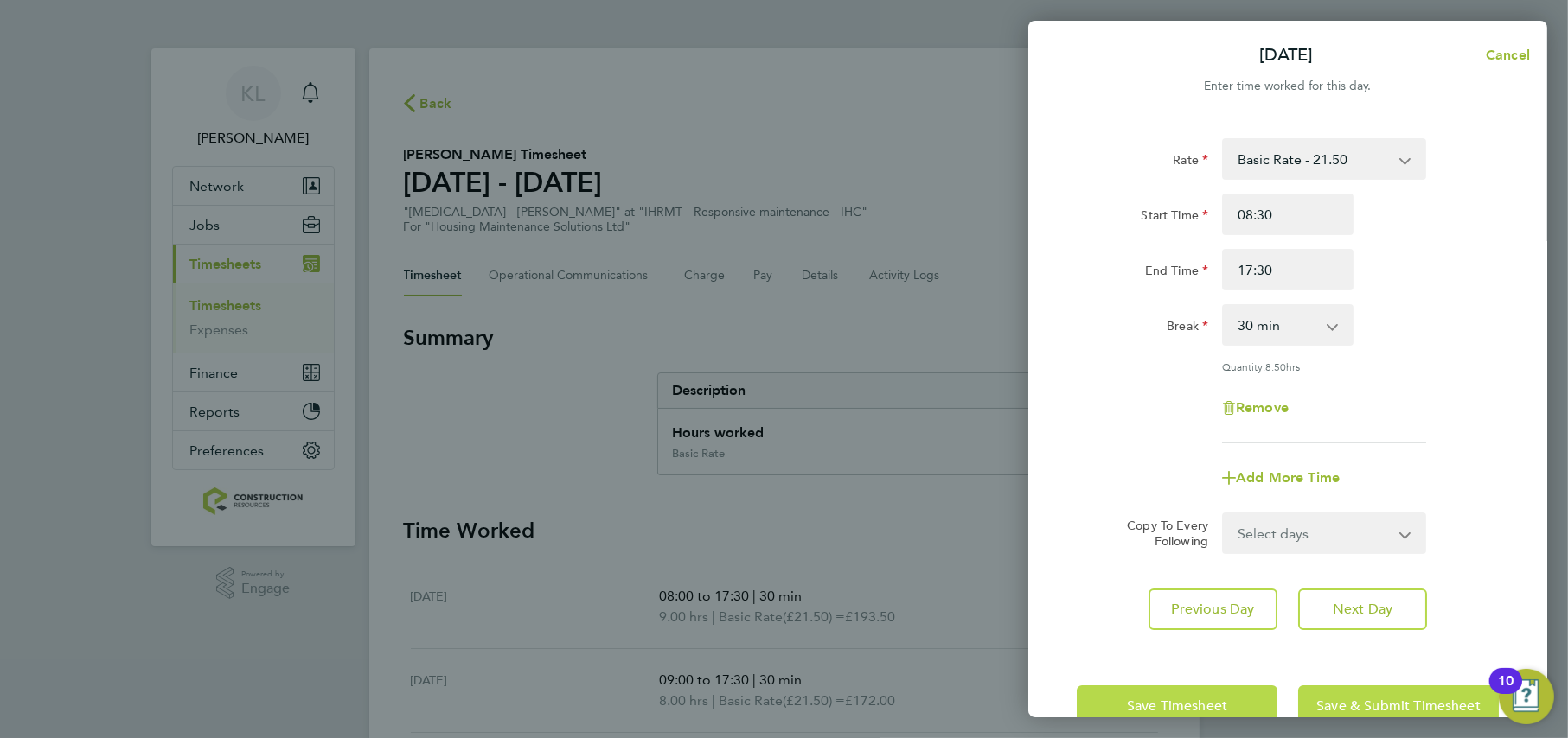
drag, startPoint x: 1321, startPoint y: 709, endPoint x: 1150, endPoint y: 699, distance: 171.3
click at [1150, 699] on div "Save Timesheet Save & Submit Timesheet" at bounding box center [1287, 706] width 422 height 42
click at [1150, 699] on span "Save Timesheet" at bounding box center [1177, 706] width 100 height 17
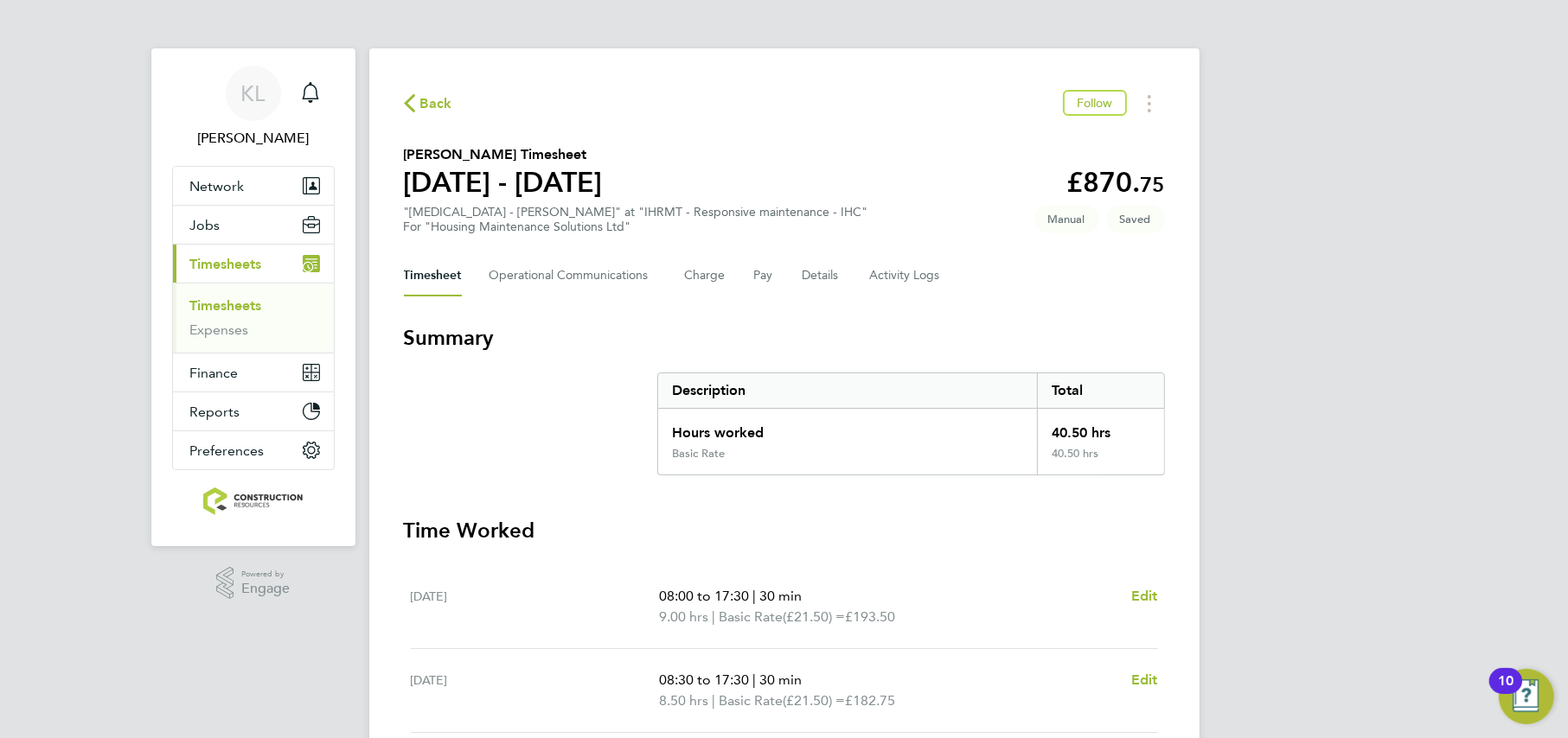
scroll to position [523, 0]
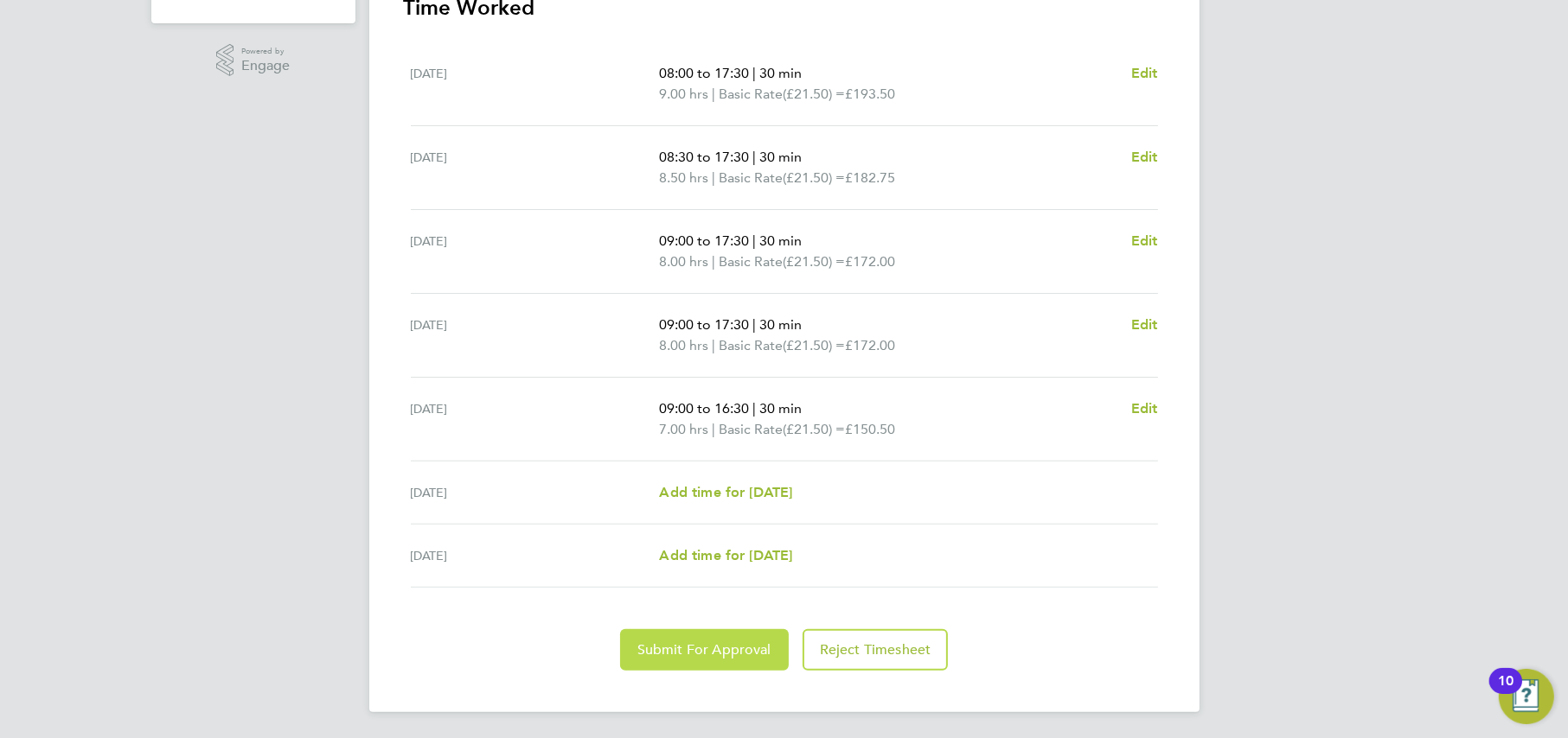
click at [677, 637] on button "Submit For Approval" at bounding box center [704, 651] width 169 height 42
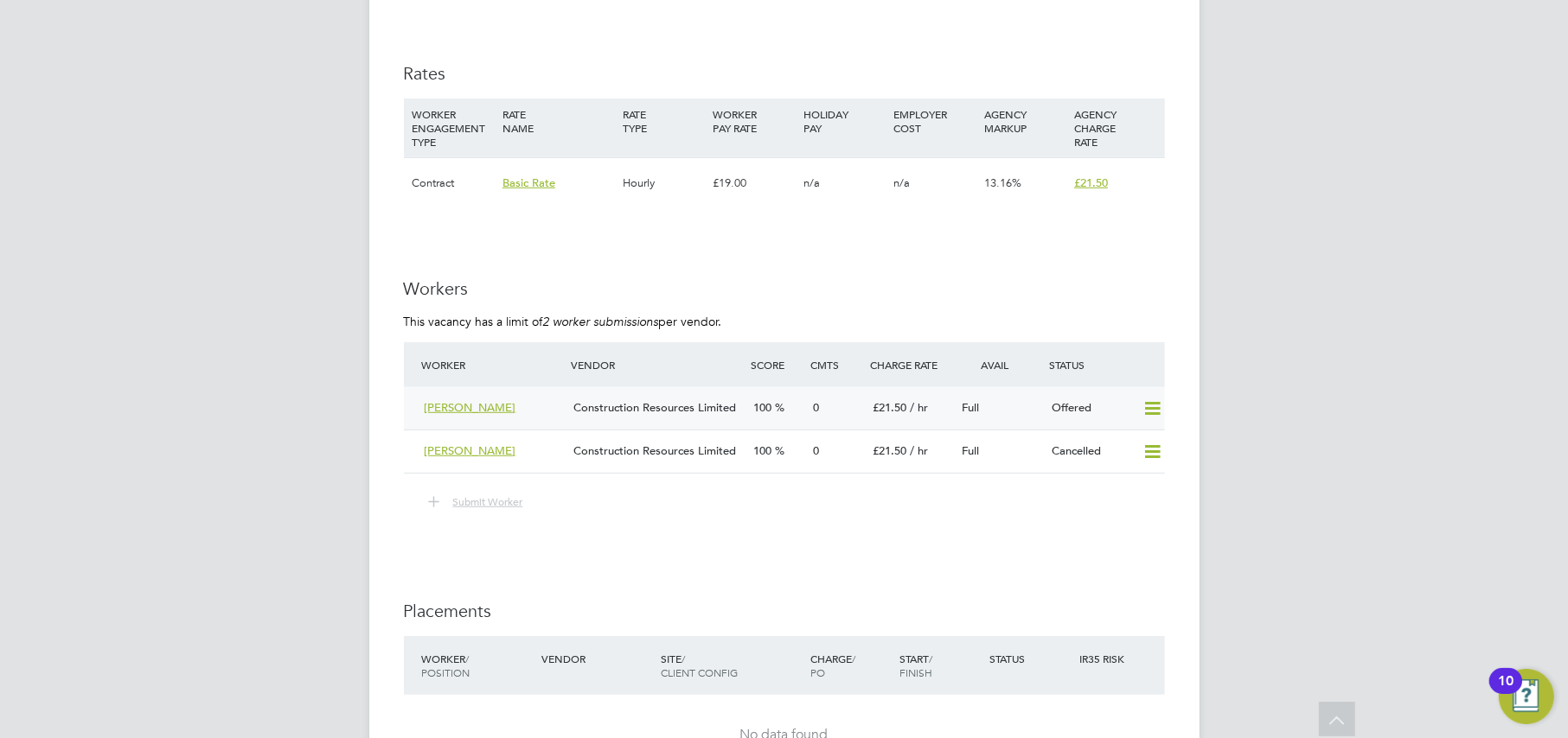
click at [1144, 412] on icon at bounding box center [1152, 408] width 22 height 14
click at [1109, 467] on li "Cancel" at bounding box center [1127, 470] width 66 height 25
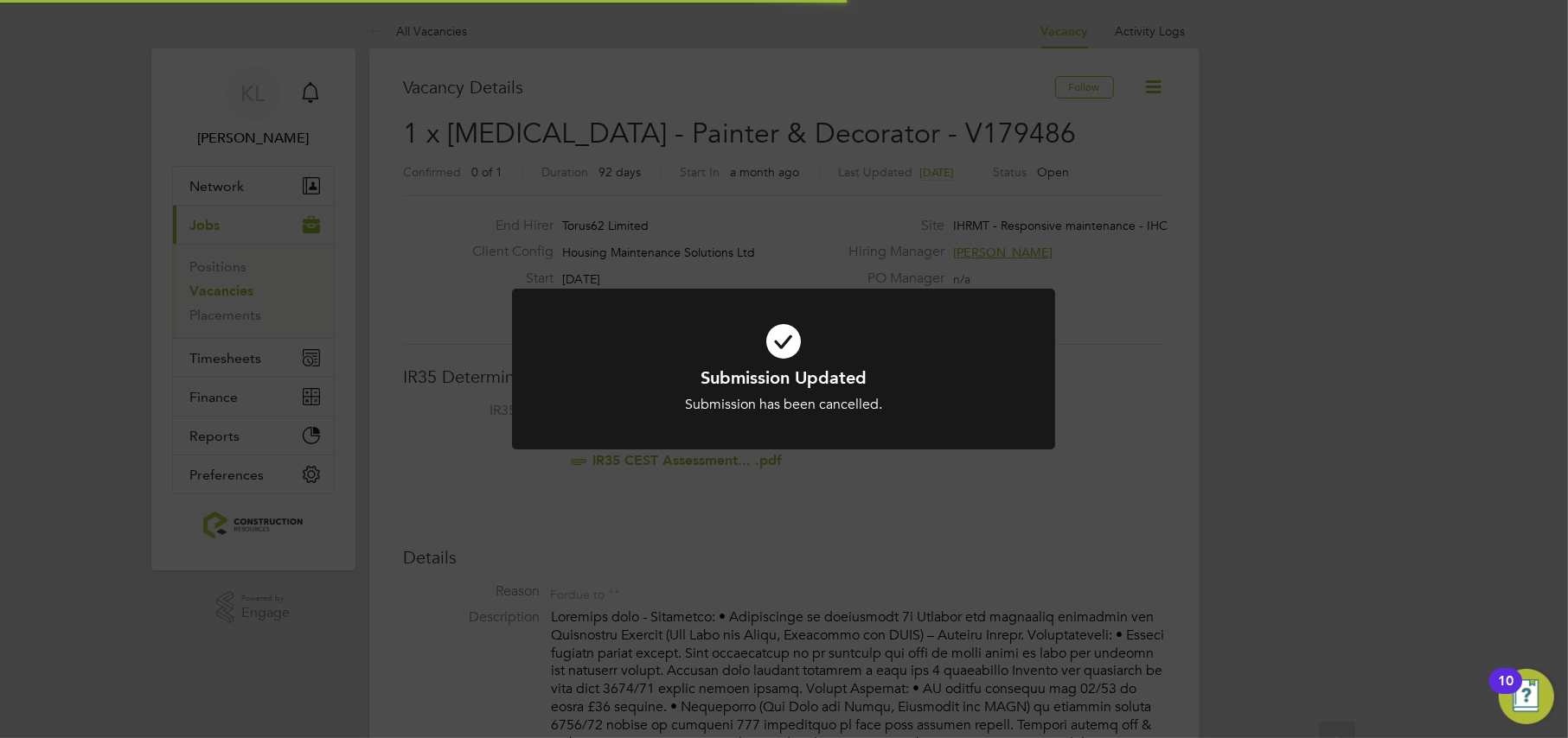
scroll to position [50, 120]
click at [599, 539] on div "Submission Updated Submission has been cancelled. Cancel Okay" at bounding box center [784, 369] width 1568 height 738
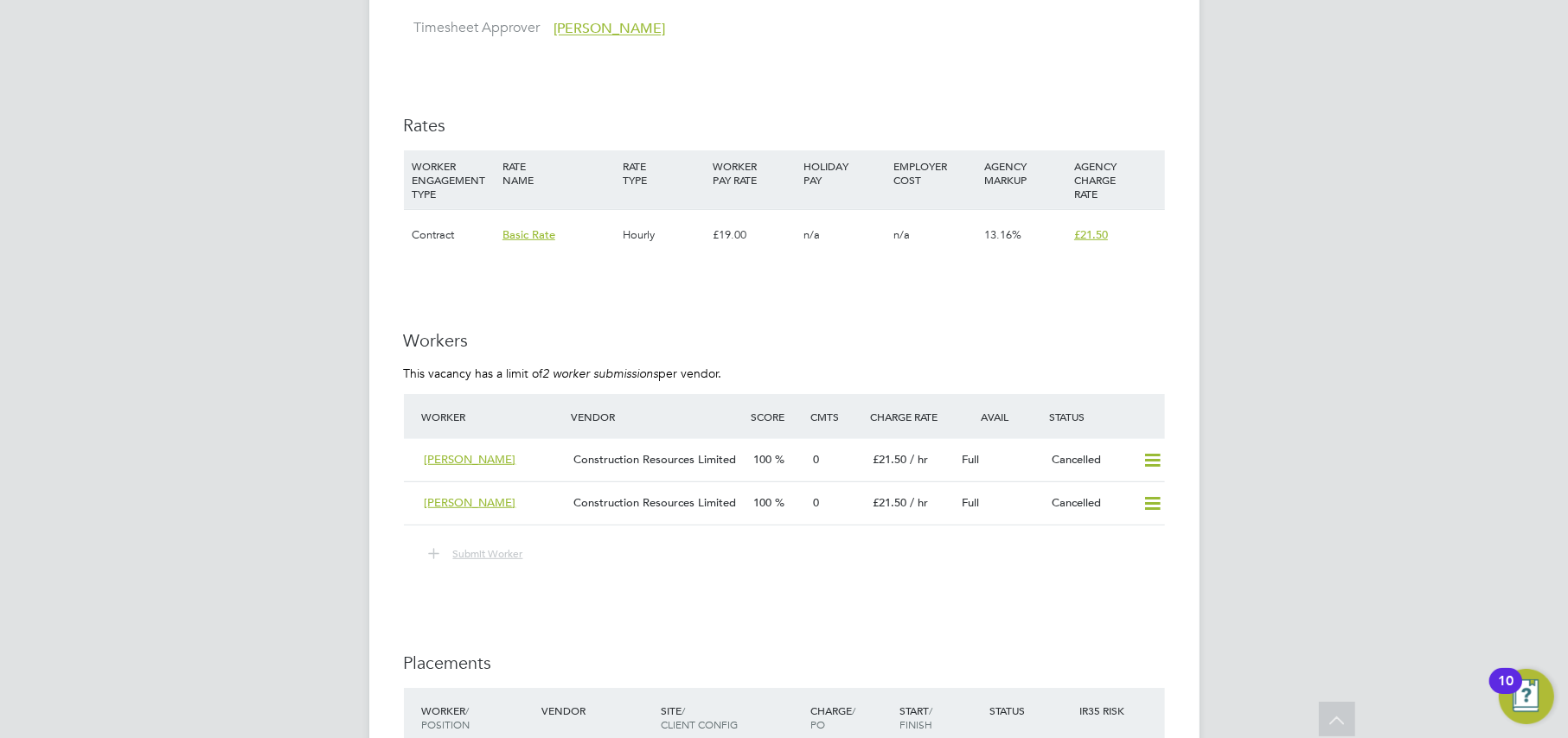
scroll to position [1151, 0]
